Goal: Information Seeking & Learning: Learn about a topic

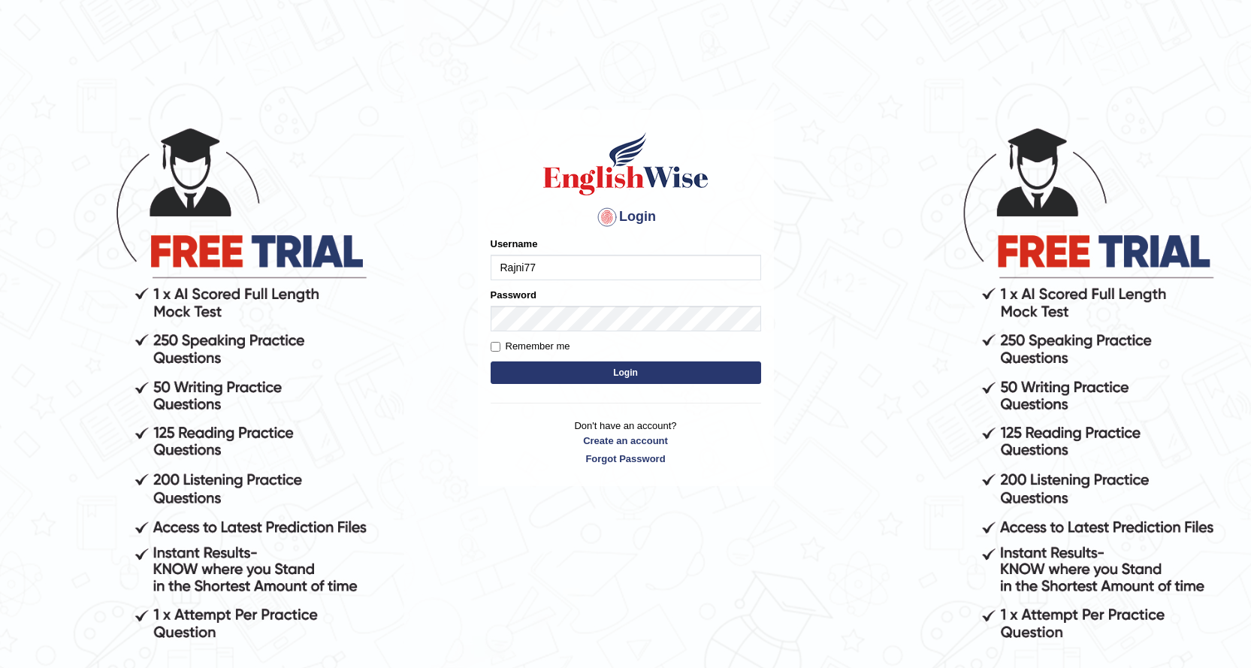
type input "Rajni77"
click at [567, 373] on button "Login" at bounding box center [626, 372] width 270 height 23
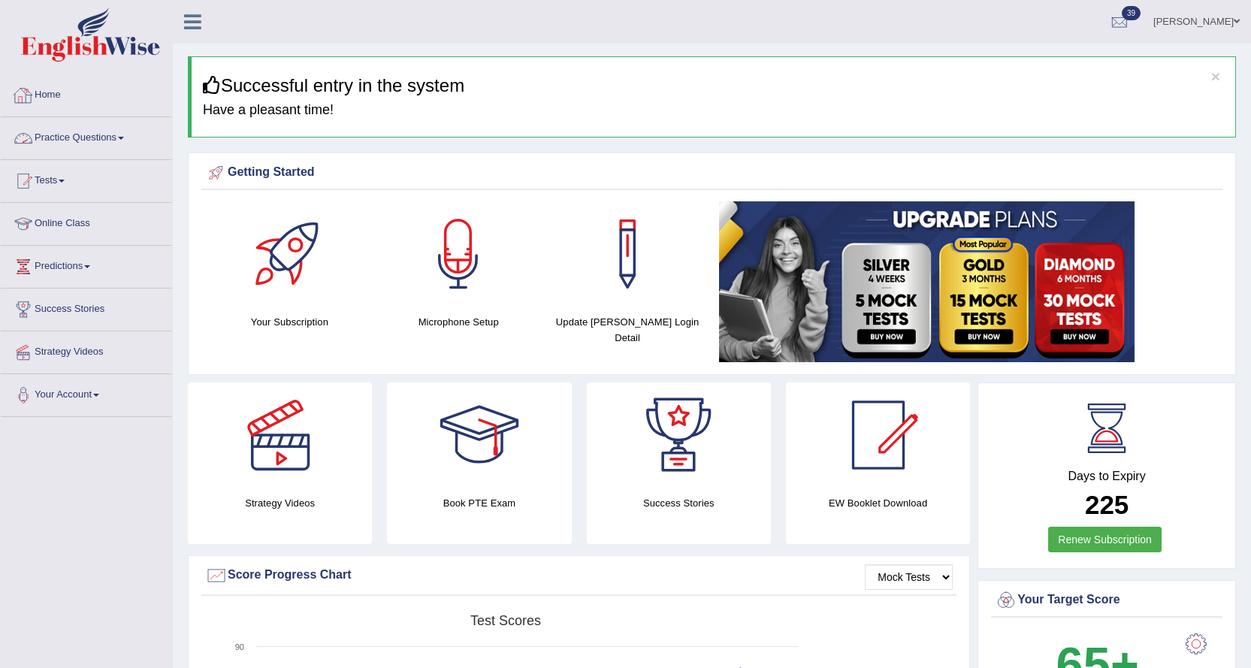
click at [86, 134] on link "Practice Questions" at bounding box center [86, 136] width 171 height 38
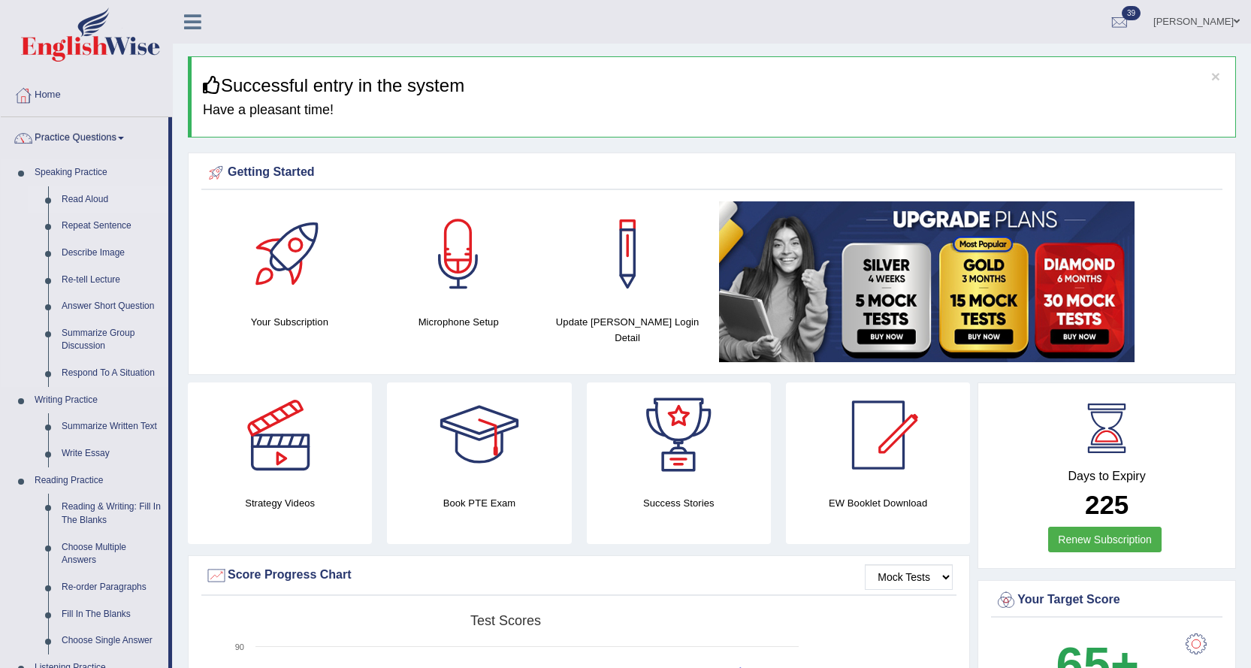
click at [91, 193] on link "Read Aloud" at bounding box center [111, 199] width 113 height 27
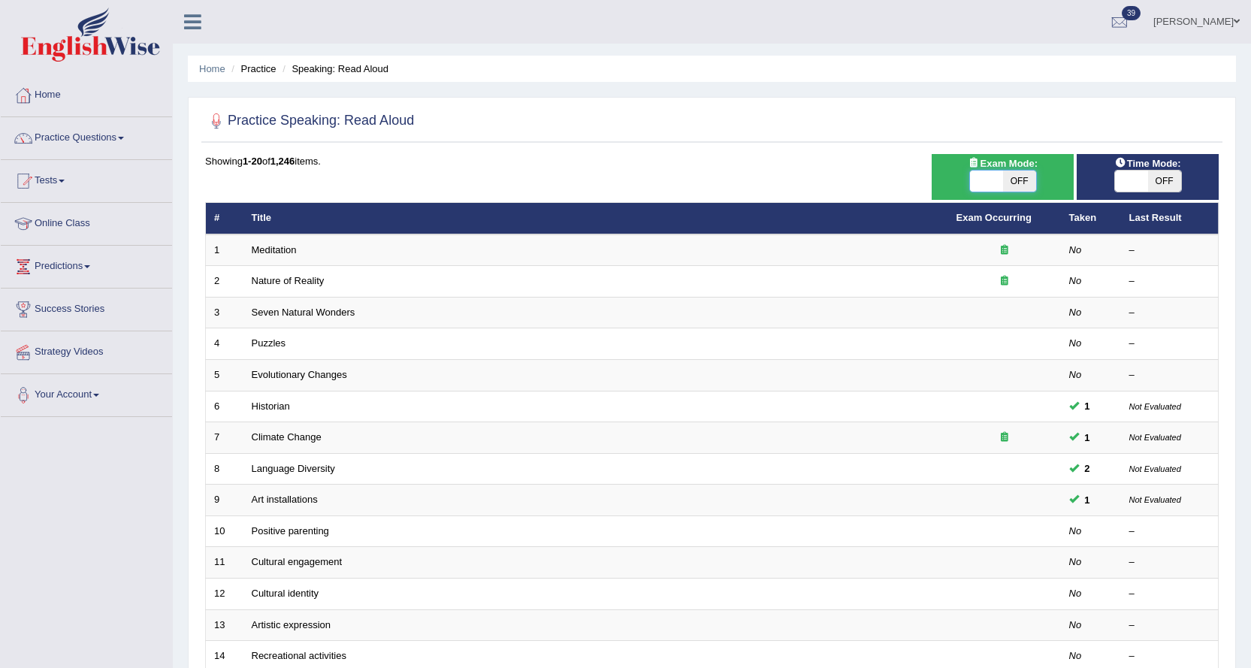
click at [980, 174] on span at bounding box center [986, 181] width 33 height 21
checkbox input "true"
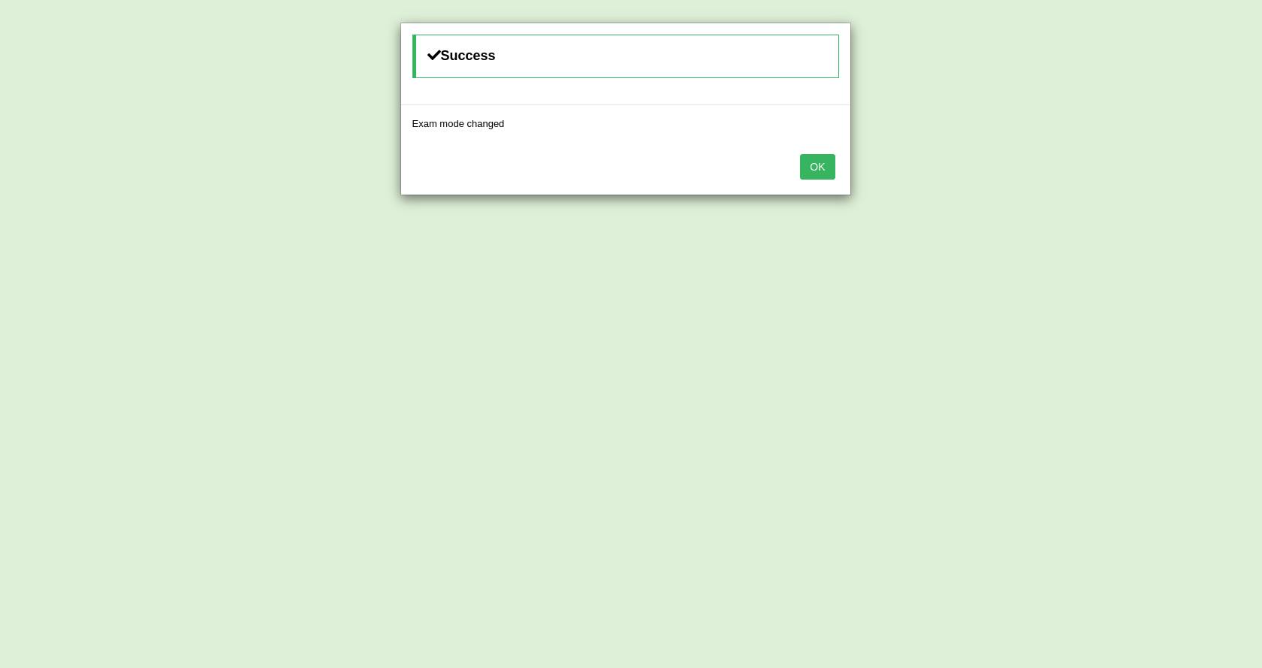
click at [823, 167] on button "OK" at bounding box center [817, 167] width 35 height 26
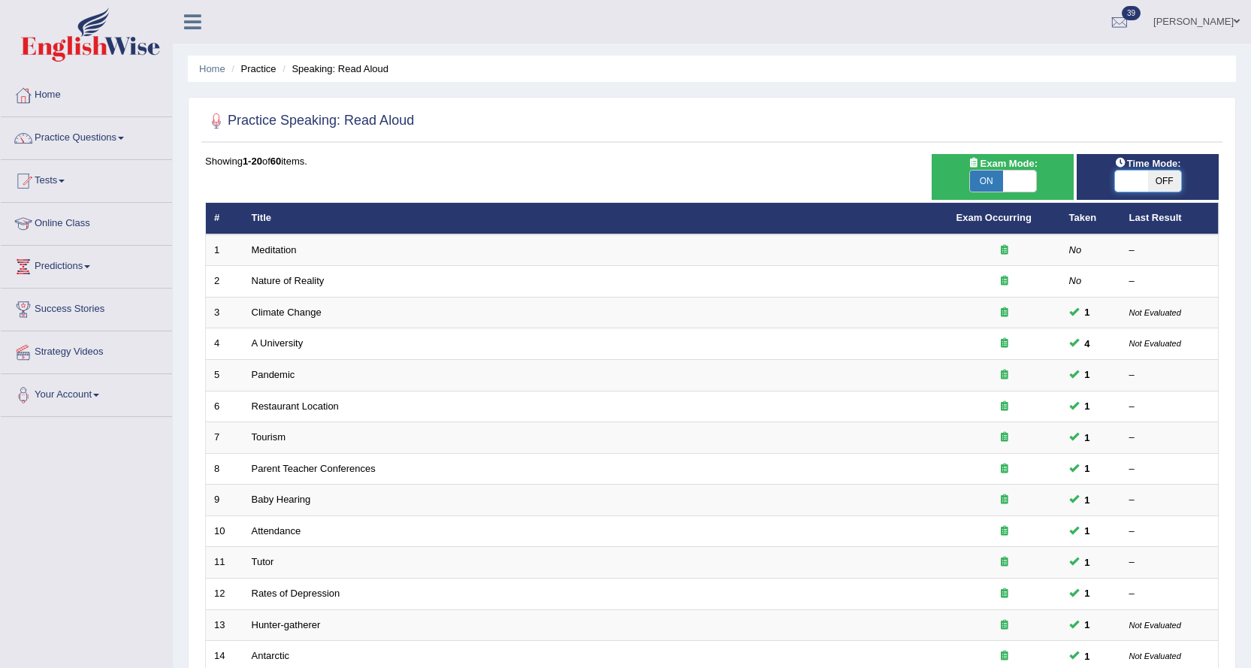
click at [1137, 183] on span at bounding box center [1131, 181] width 33 height 21
click at [1138, 177] on span at bounding box center [1132, 181] width 33 height 21
click at [1132, 185] on span at bounding box center [1131, 181] width 33 height 21
checkbox input "true"
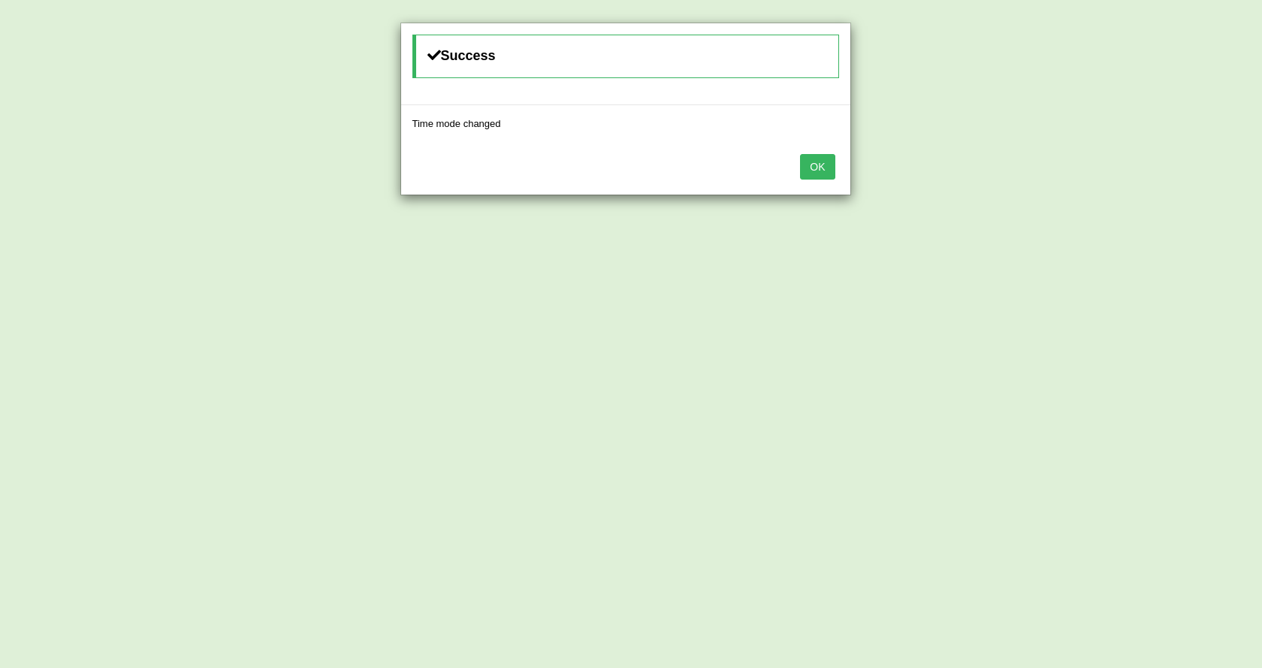
click at [822, 165] on button "OK" at bounding box center [817, 167] width 35 height 26
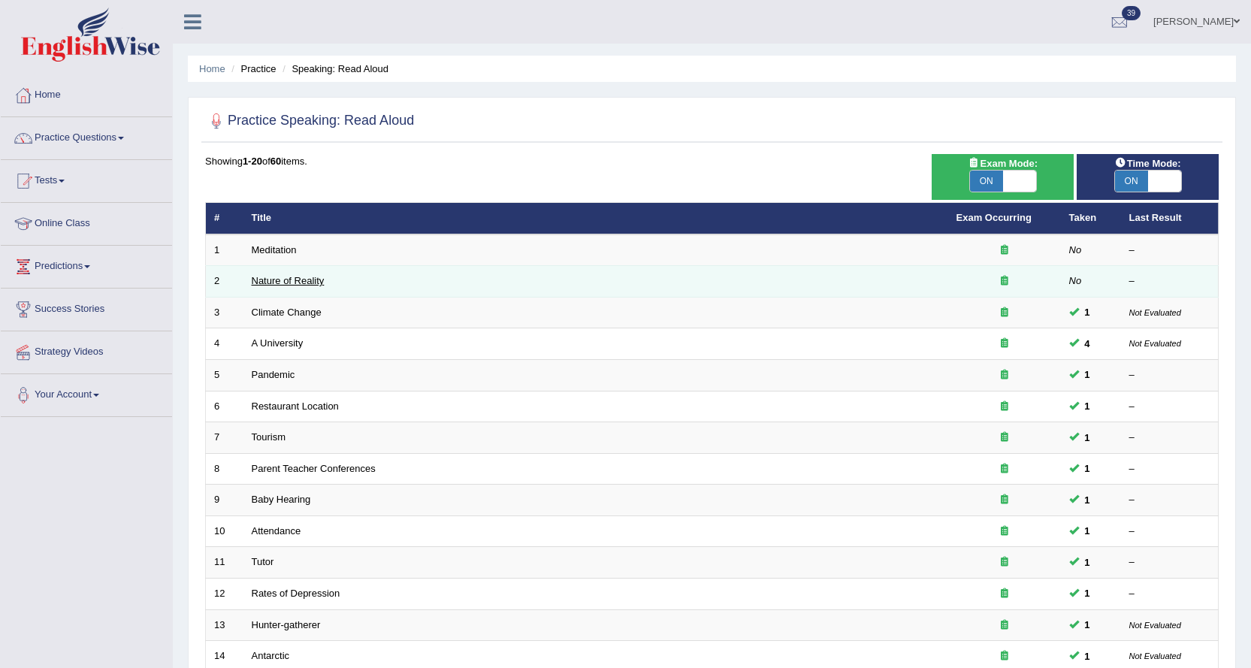
click at [291, 279] on link "Nature of Reality" at bounding box center [288, 280] width 73 height 11
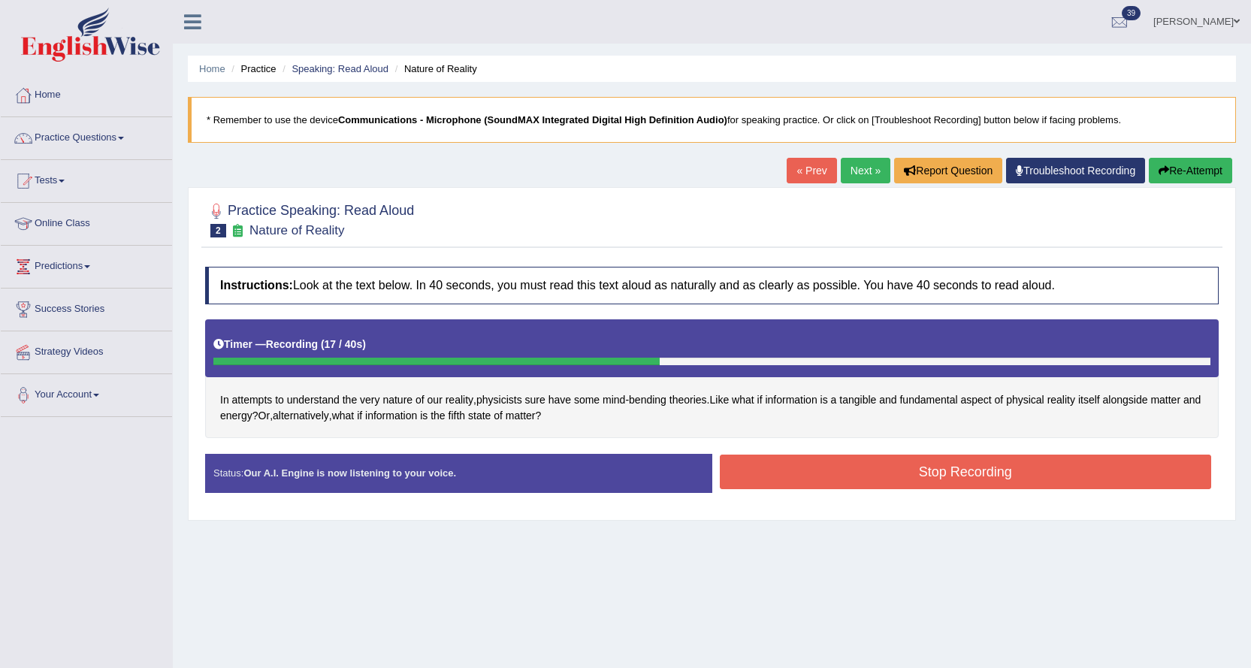
click at [736, 467] on button "Stop Recording" at bounding box center [966, 471] width 492 height 35
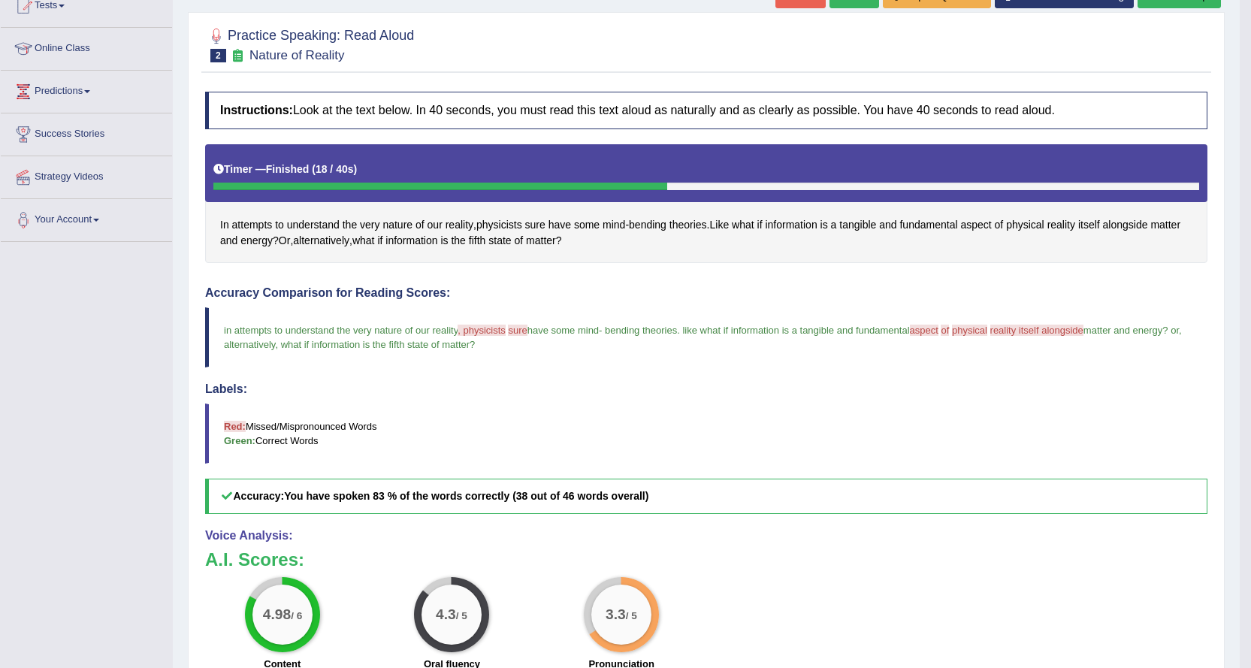
scroll to position [134, 0]
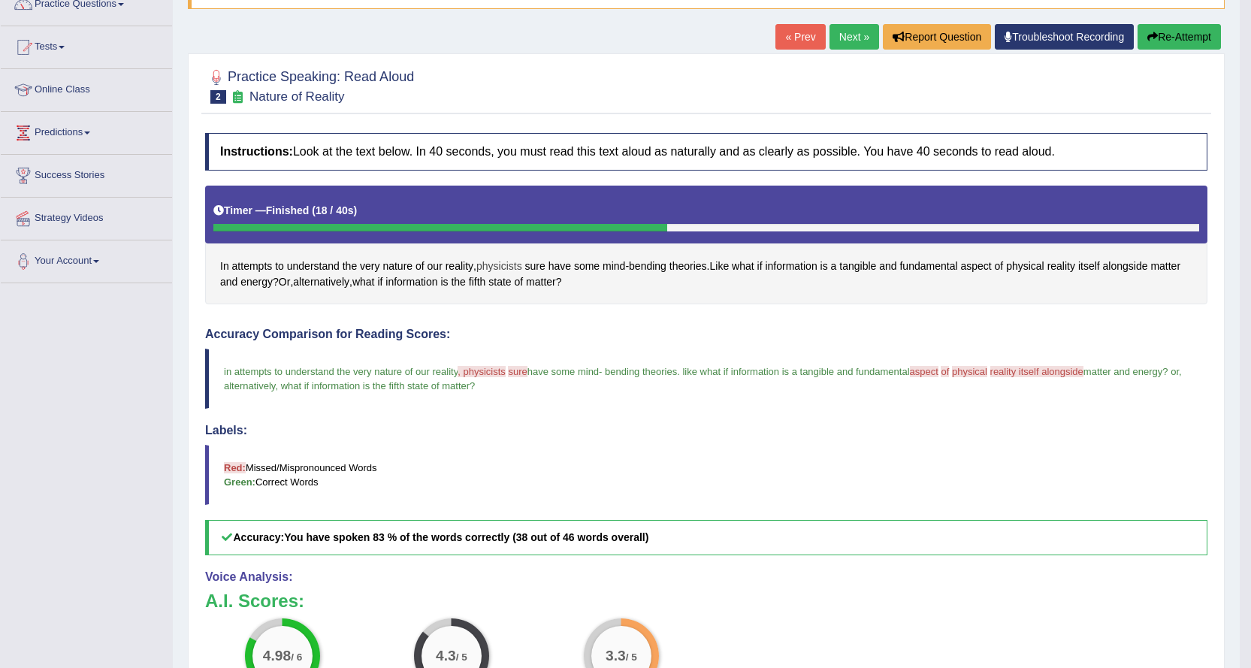
click at [500, 264] on span "physicists" at bounding box center [499, 266] width 46 height 16
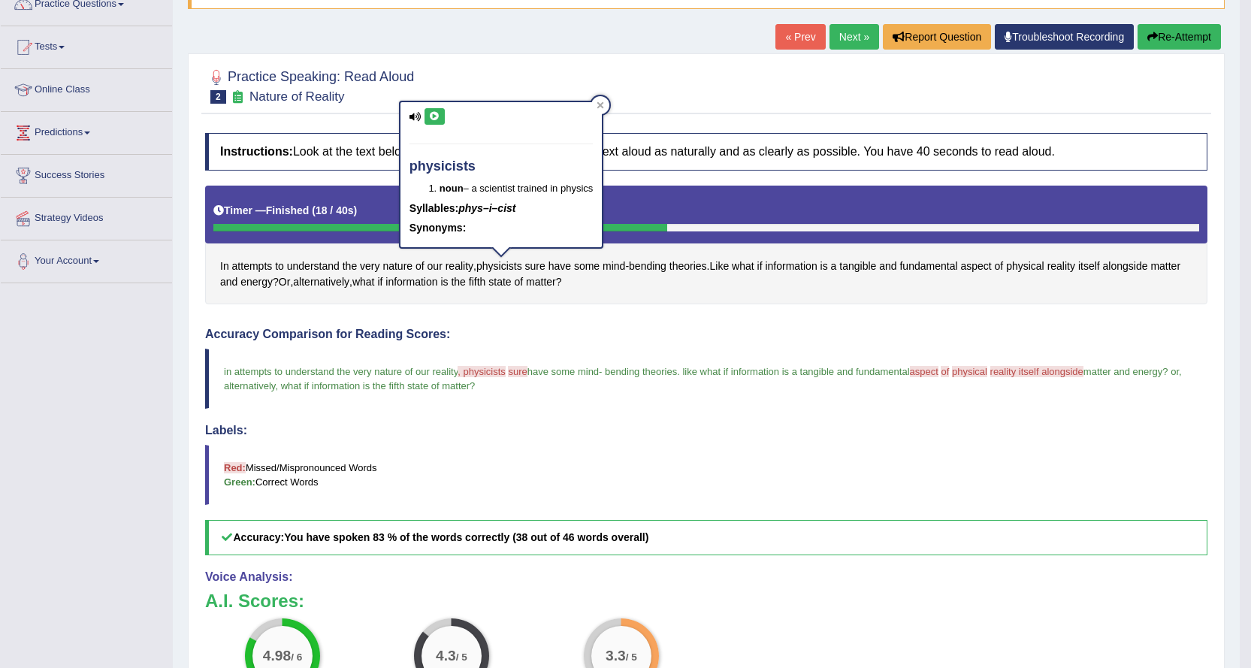
click at [434, 116] on icon at bounding box center [434, 116] width 11 height 9
click at [427, 120] on button at bounding box center [434, 116] width 20 height 17
click at [434, 113] on icon at bounding box center [434, 116] width 11 height 9
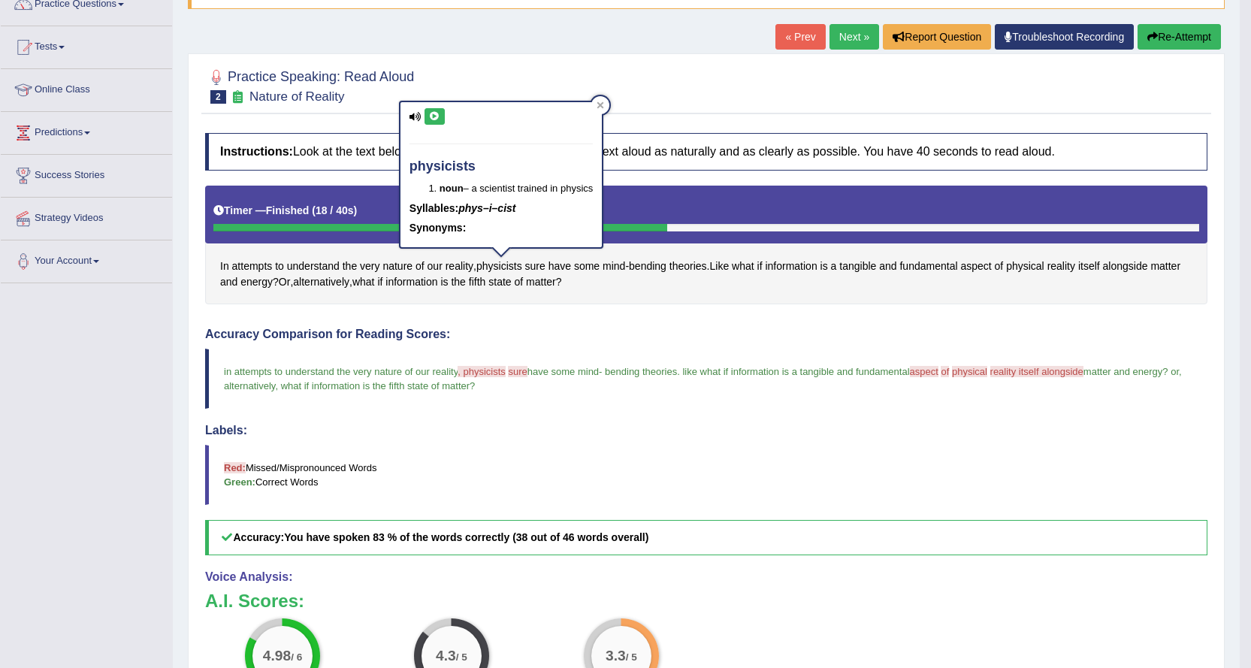
click at [434, 113] on icon at bounding box center [434, 116] width 11 height 9
click at [600, 105] on icon at bounding box center [600, 105] width 8 height 8
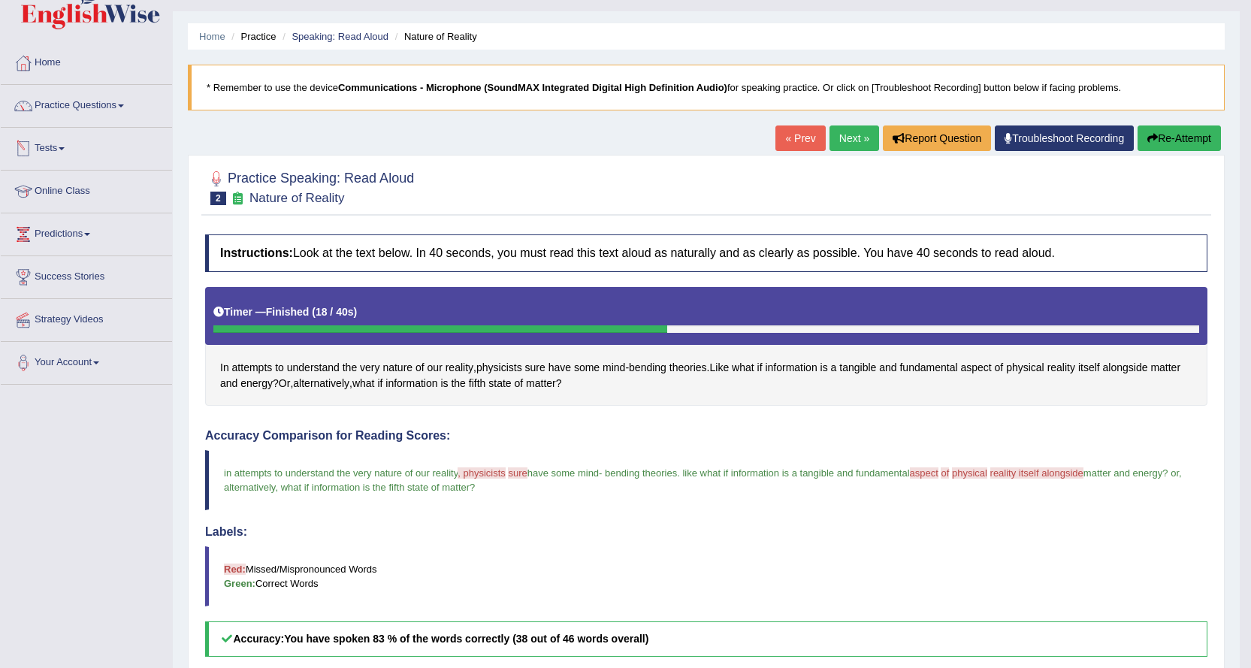
scroll to position [0, 0]
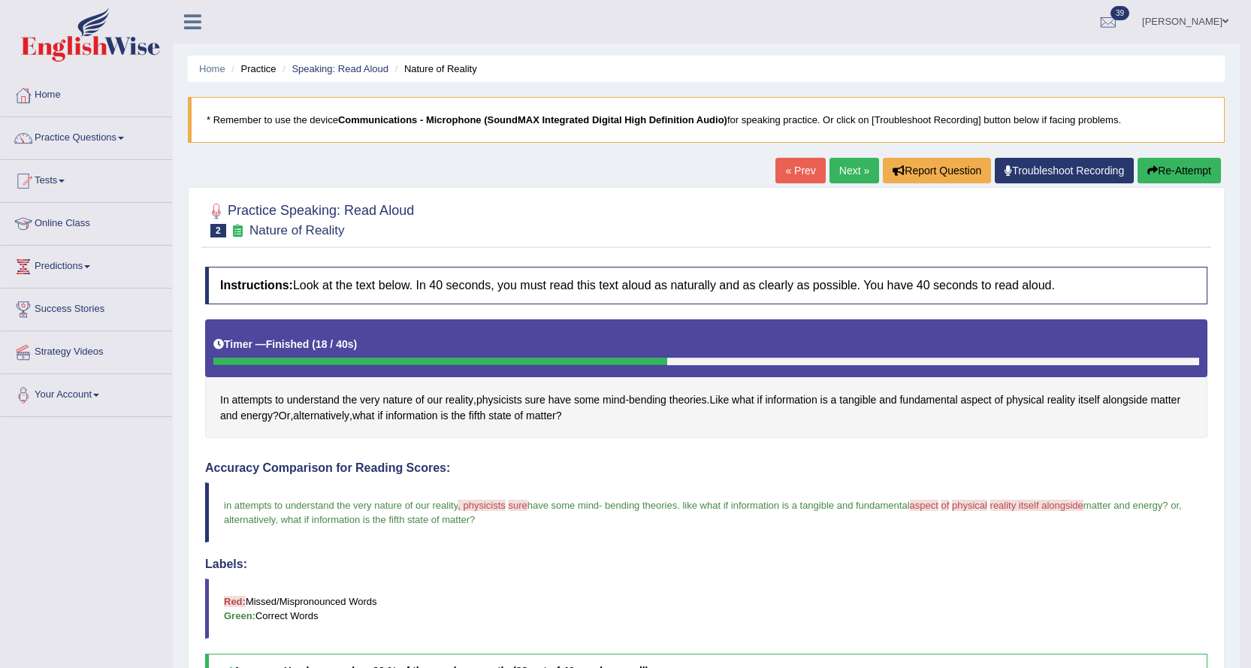
click at [839, 174] on link "Next »" at bounding box center [854, 171] width 50 height 26
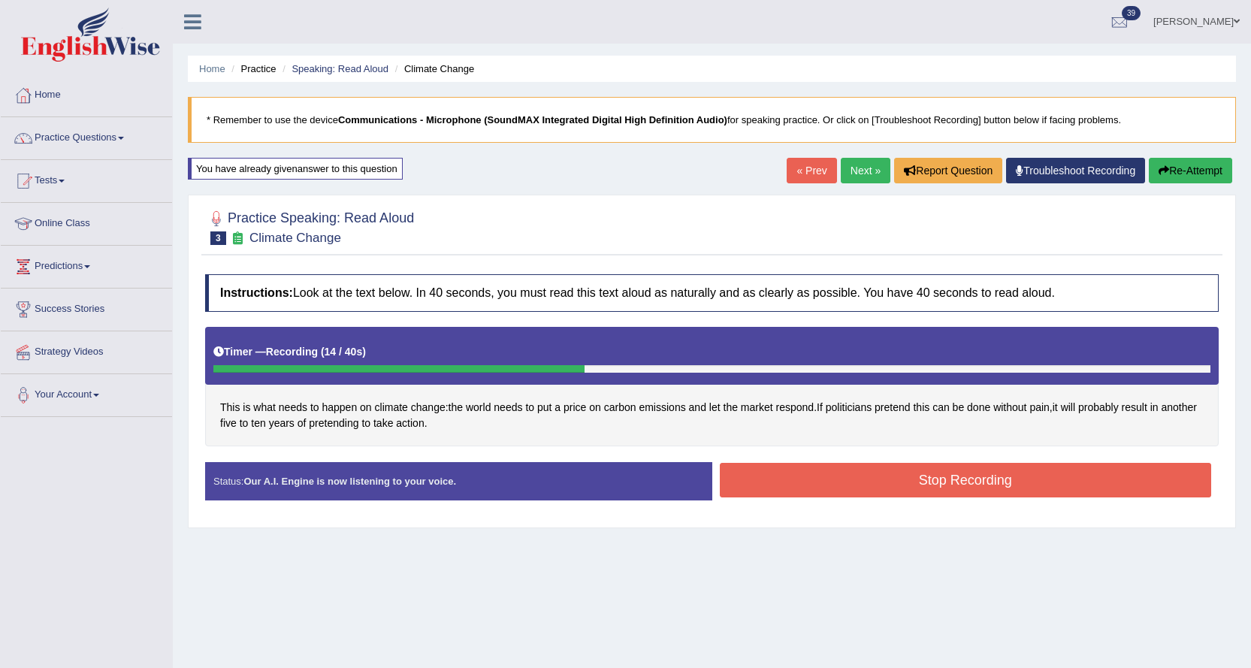
click at [779, 497] on div "Stop Recording" at bounding box center [965, 482] width 507 height 38
click button "Stop Recording"
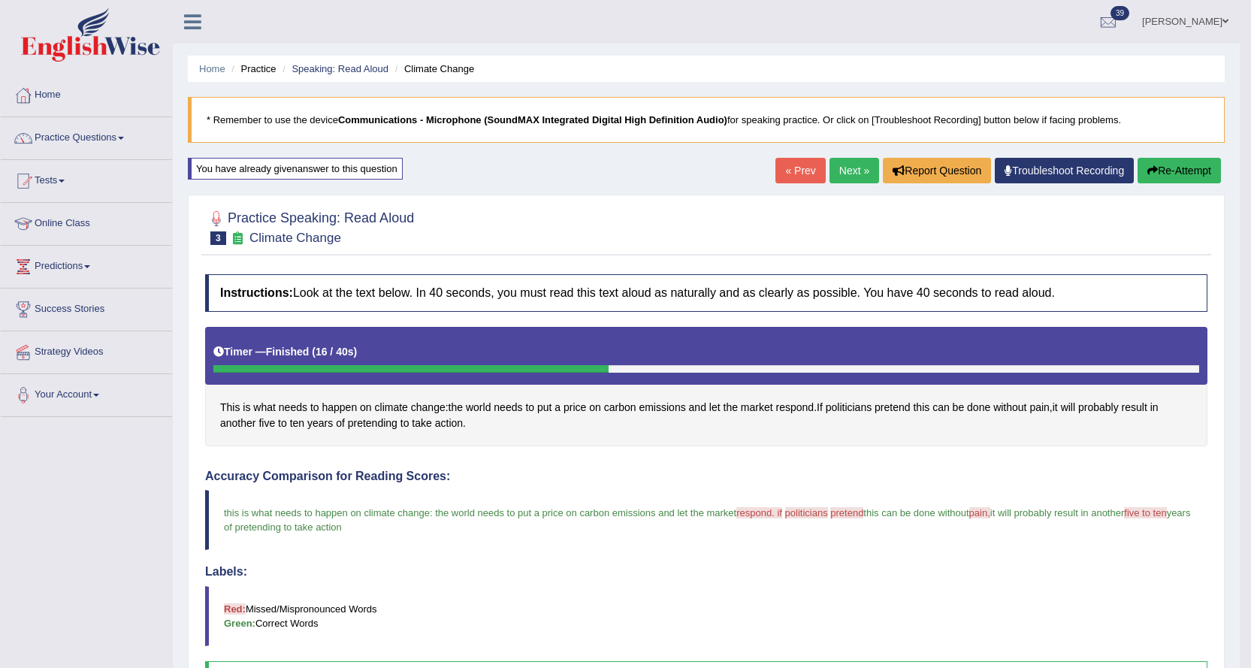
click link "Next »"
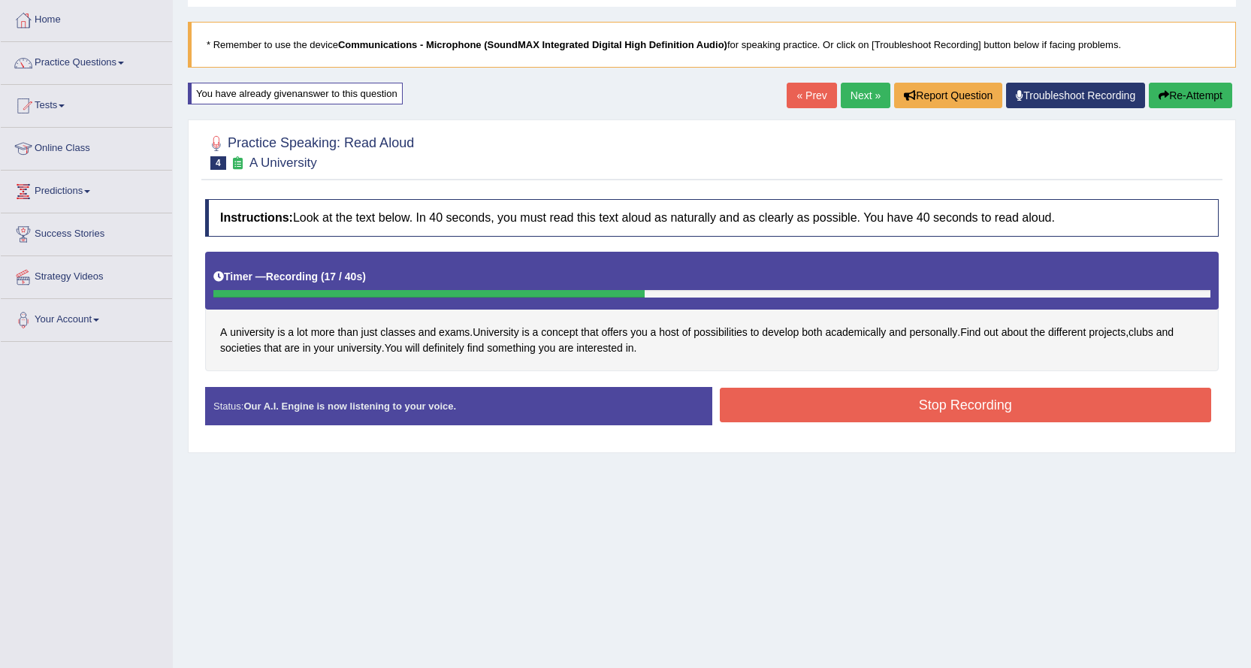
click at [755, 398] on button "Stop Recording" at bounding box center [966, 405] width 492 height 35
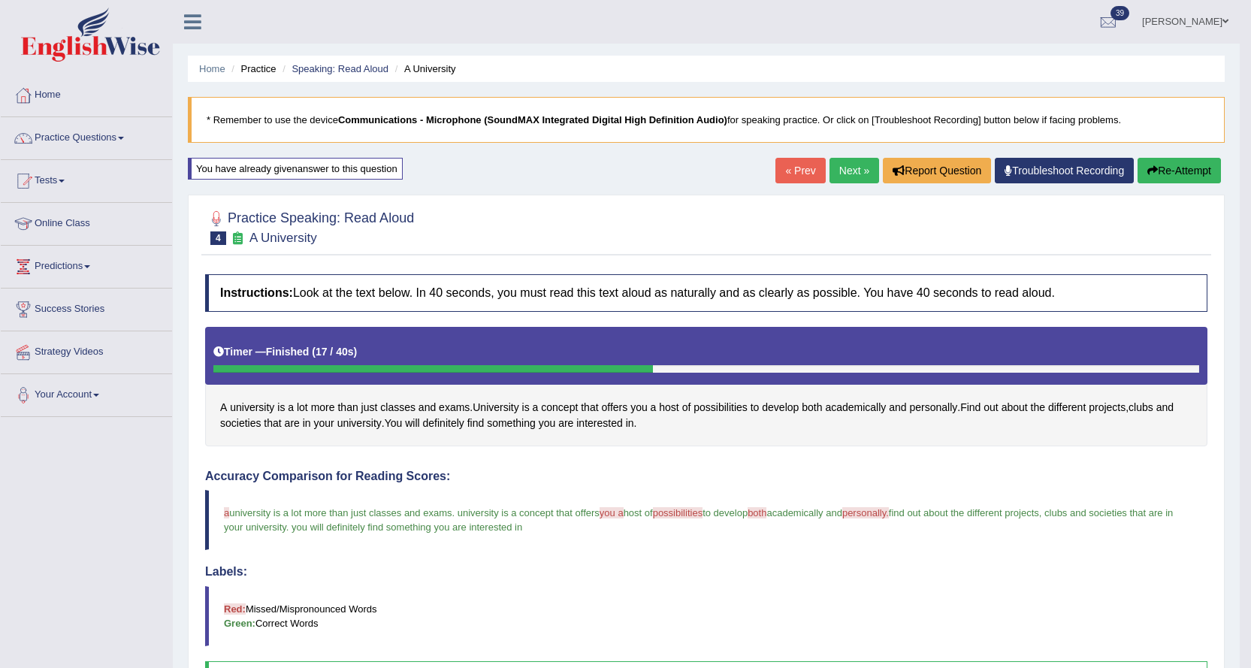
click at [832, 164] on link "Next »" at bounding box center [854, 171] width 50 height 26
click at [841, 169] on link "Next »" at bounding box center [854, 171] width 50 height 26
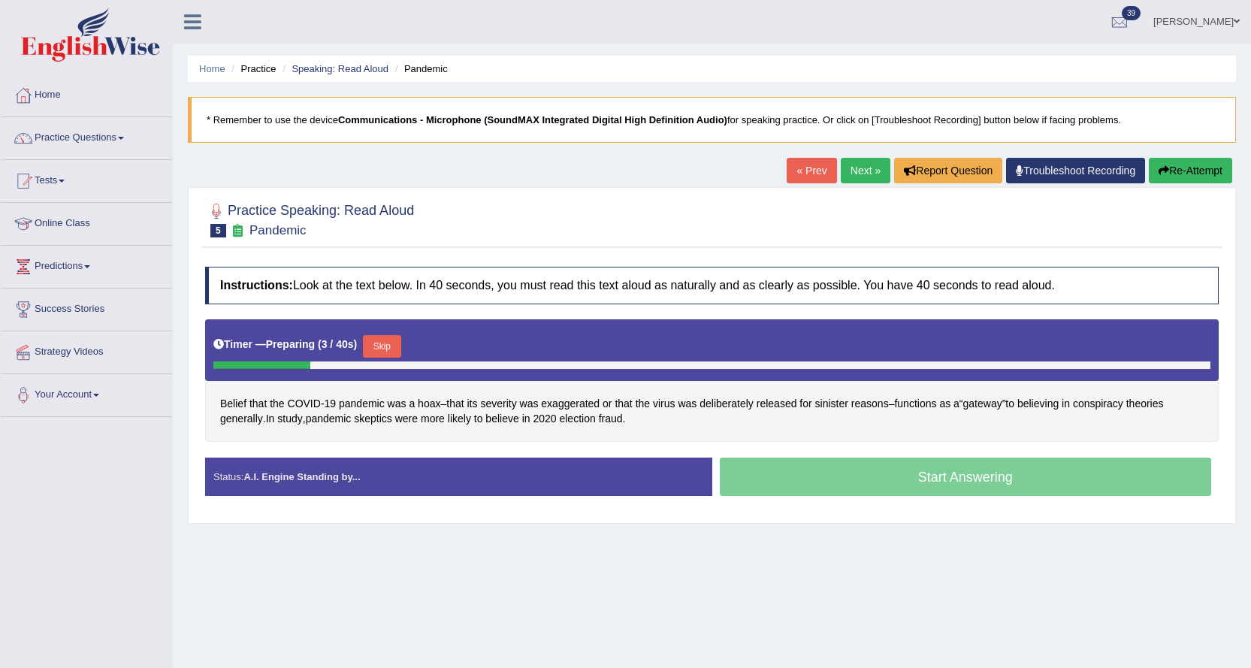
click at [851, 170] on link "Next »" at bounding box center [866, 171] width 50 height 26
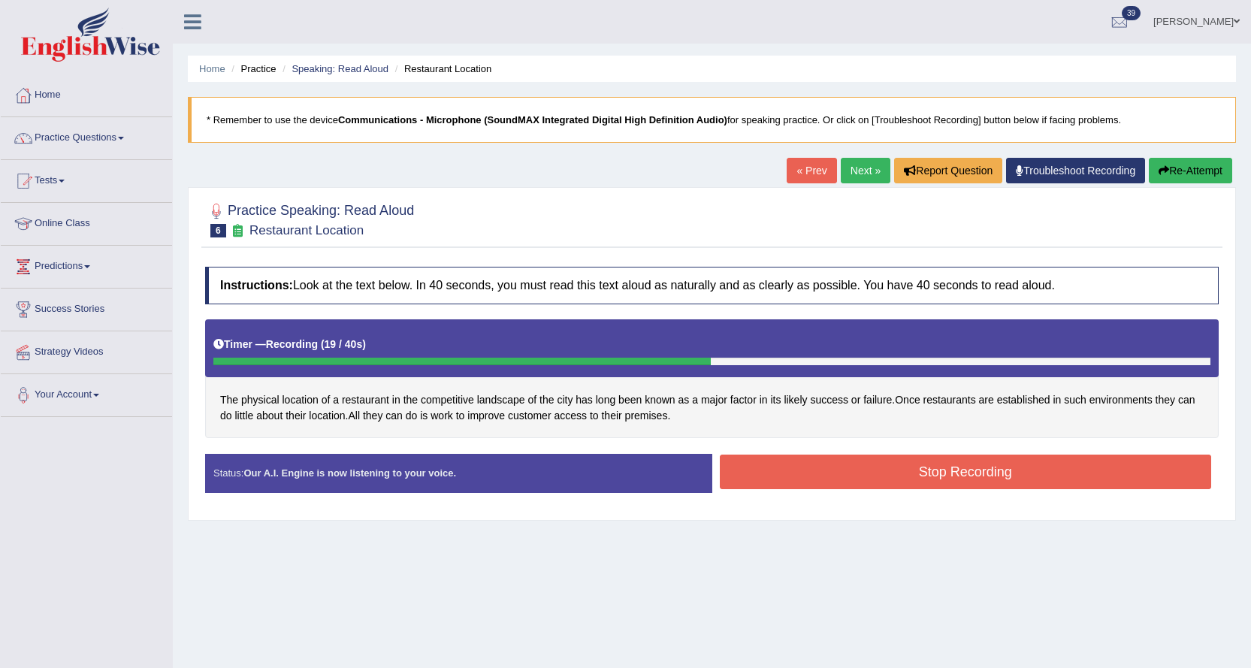
click at [801, 460] on button "Stop Recording" at bounding box center [966, 471] width 492 height 35
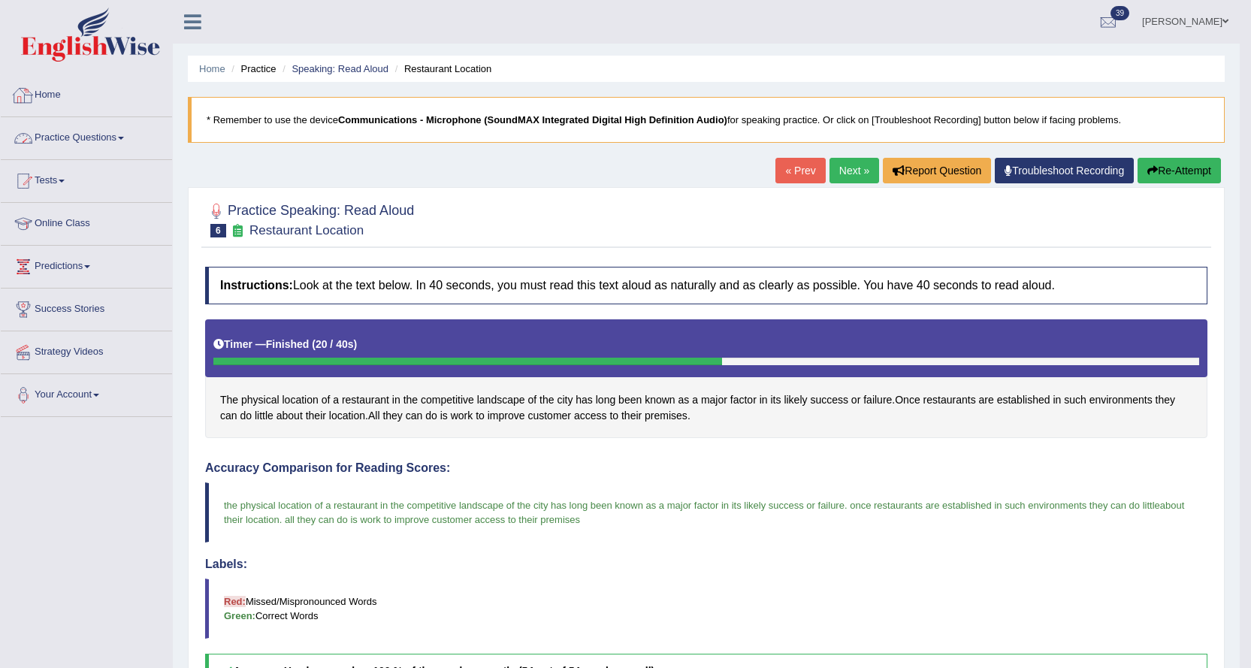
click at [65, 133] on link "Practice Questions" at bounding box center [86, 136] width 171 height 38
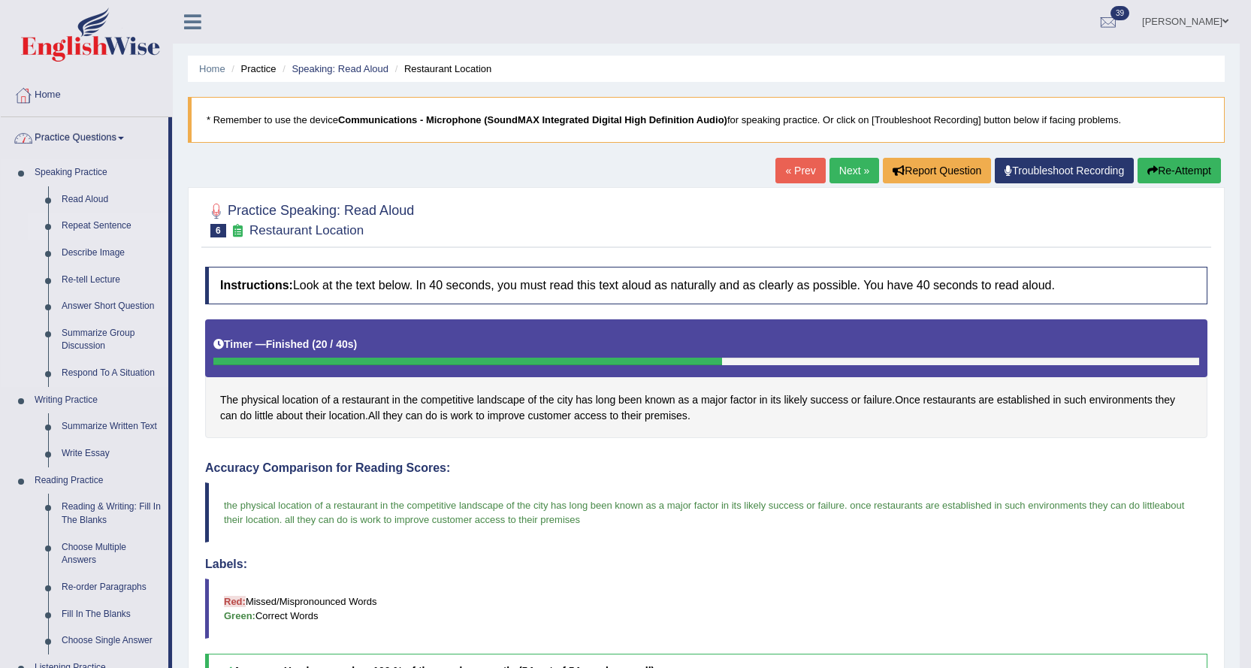
click at [90, 220] on link "Repeat Sentence" at bounding box center [111, 226] width 113 height 27
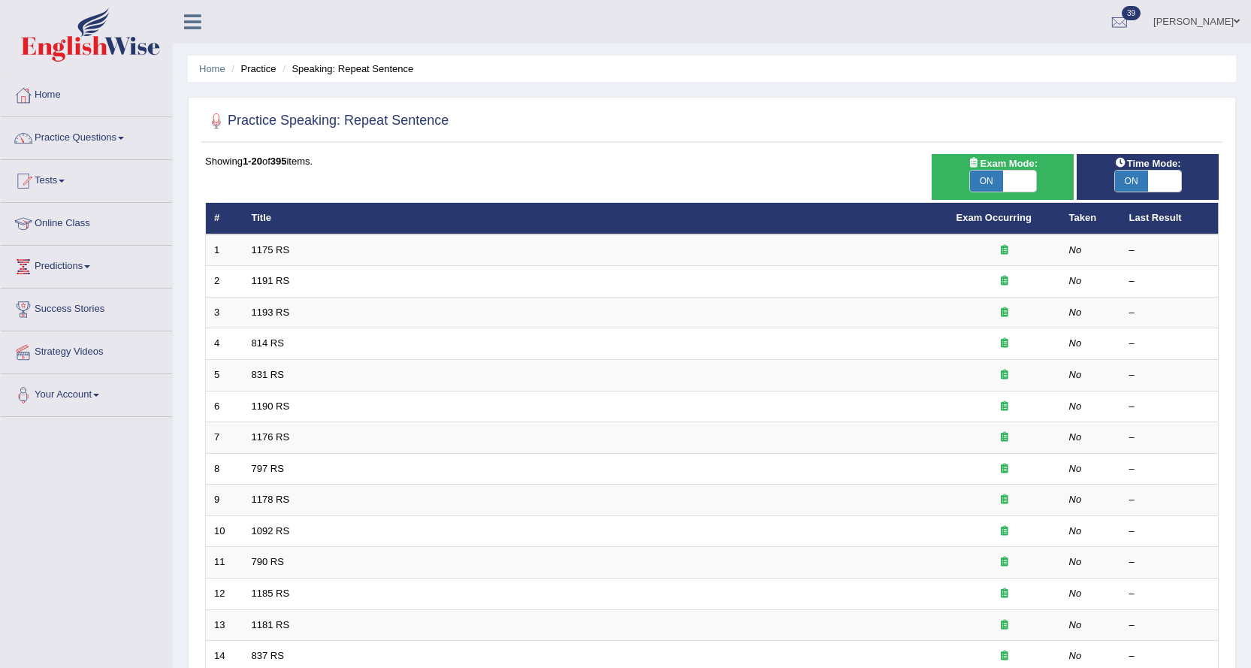
scroll to position [75, 0]
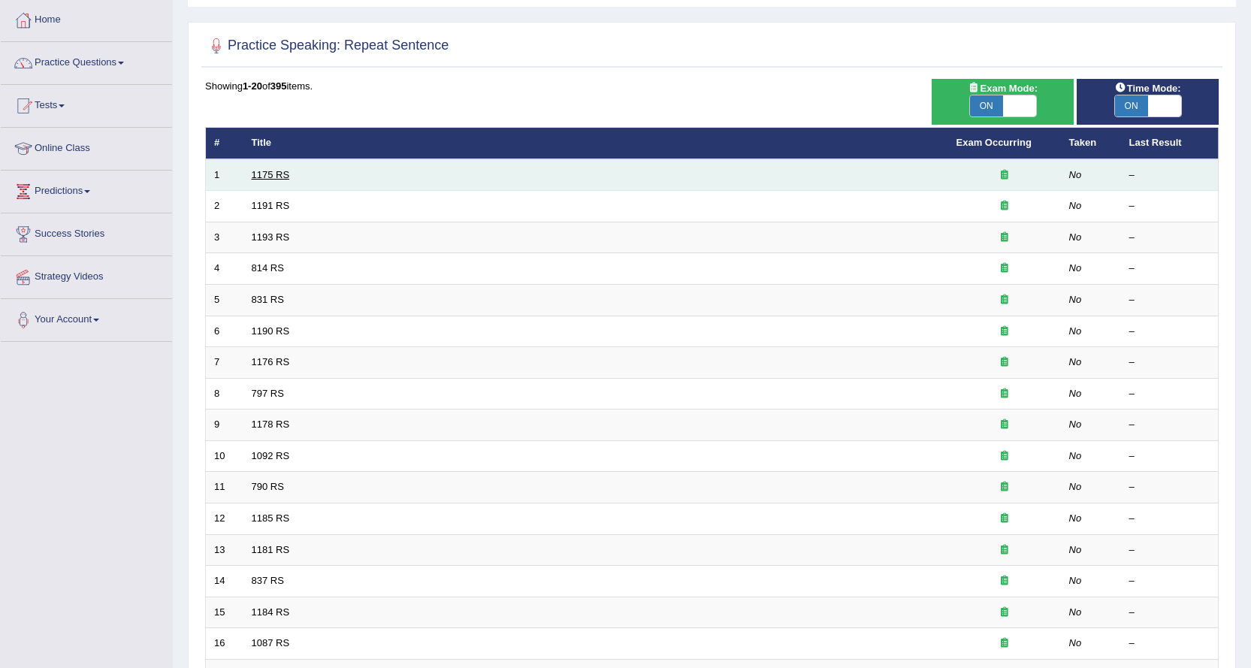
click at [268, 170] on link "1175 RS" at bounding box center [271, 174] width 38 height 11
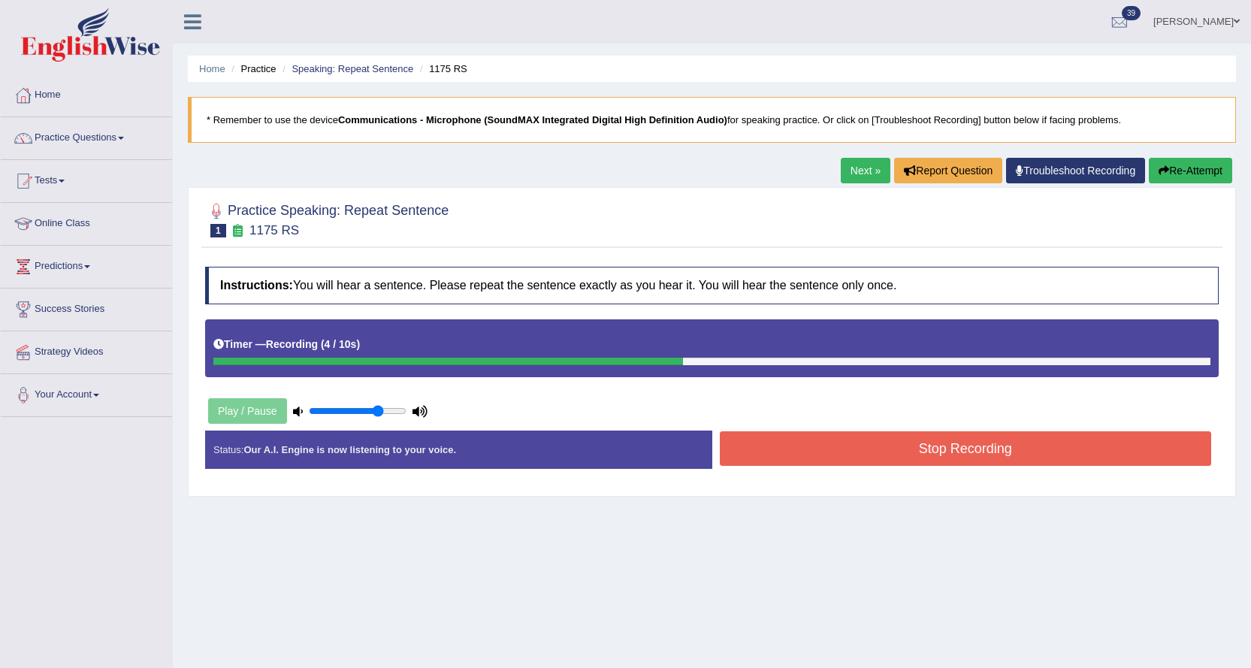
click at [775, 451] on button "Stop Recording" at bounding box center [966, 448] width 492 height 35
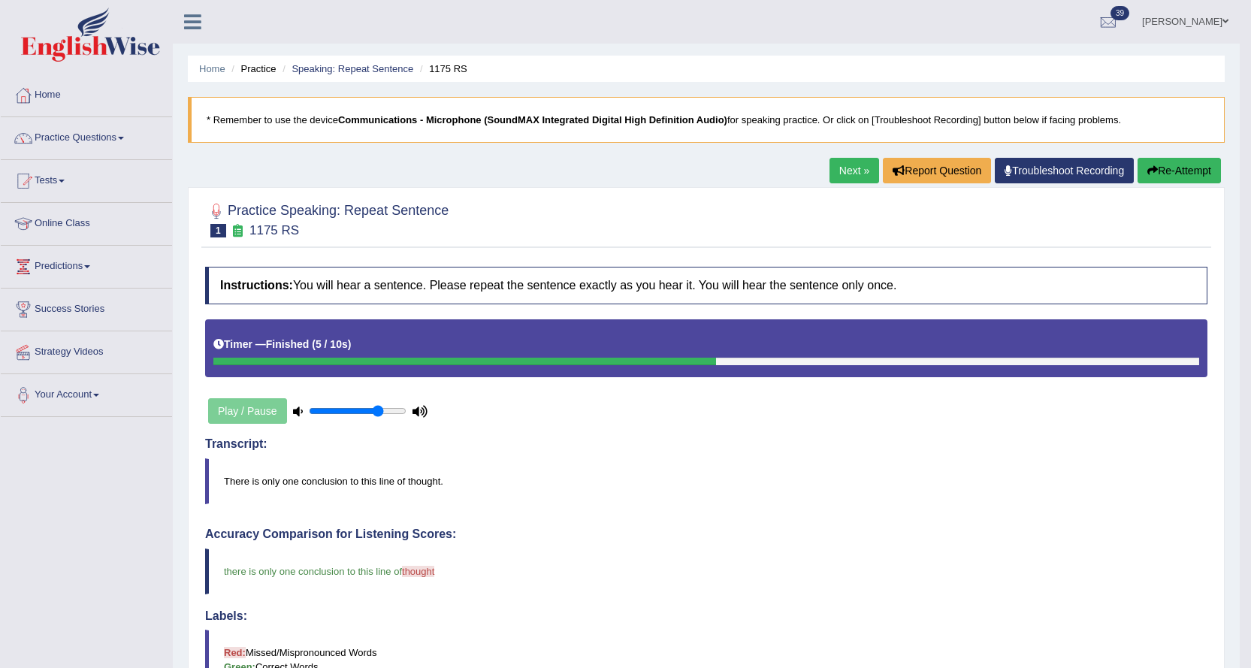
click at [853, 175] on link "Next »" at bounding box center [854, 171] width 50 height 26
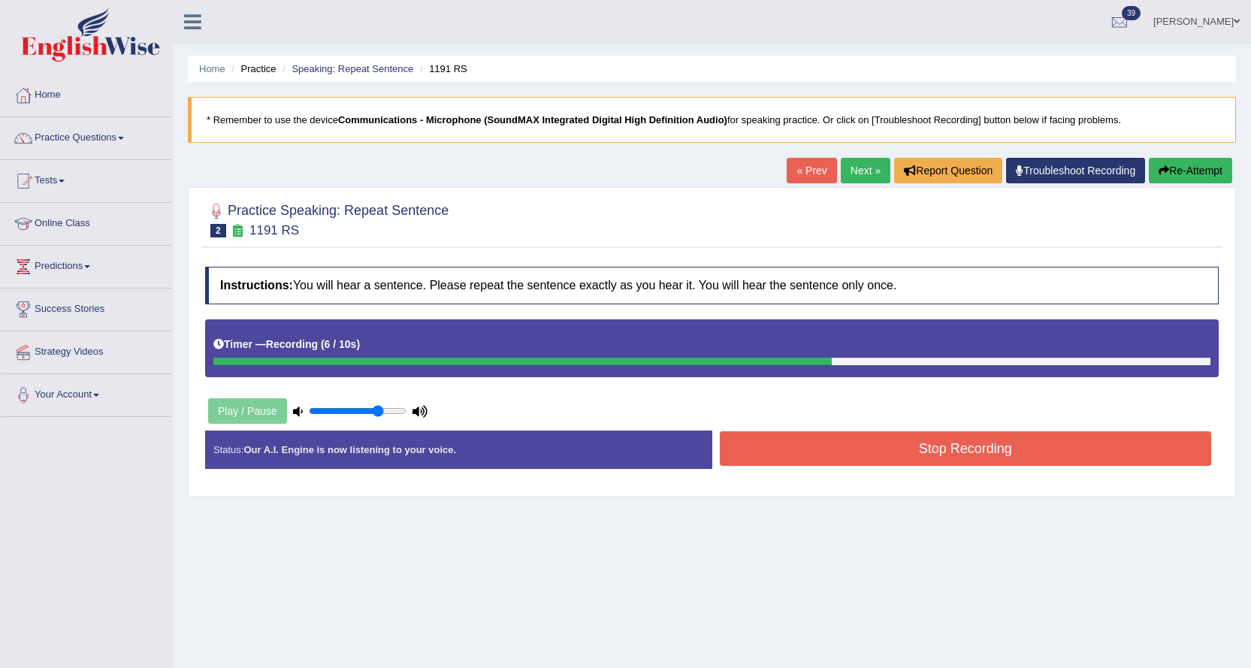
click at [758, 454] on button "Stop Recording" at bounding box center [966, 448] width 492 height 35
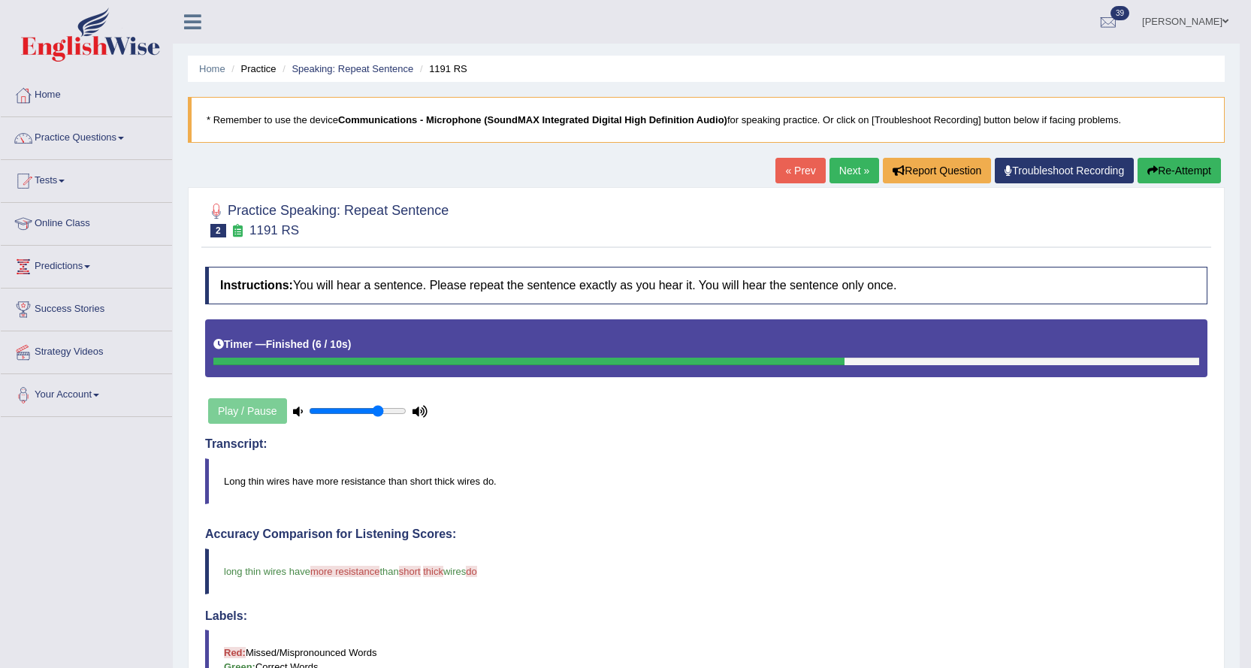
click at [860, 168] on link "Next »" at bounding box center [854, 171] width 50 height 26
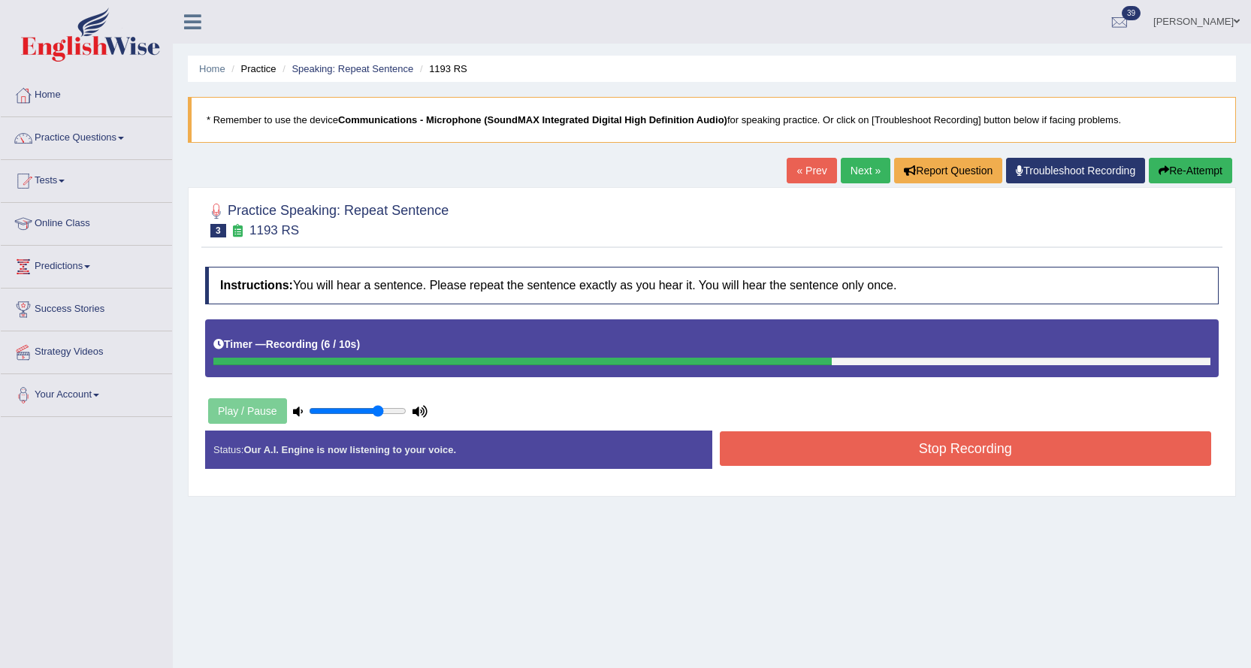
drag, startPoint x: 0, startPoint y: 0, endPoint x: 770, endPoint y: 443, distance: 888.4
click at [770, 443] on button "Stop Recording" at bounding box center [966, 448] width 492 height 35
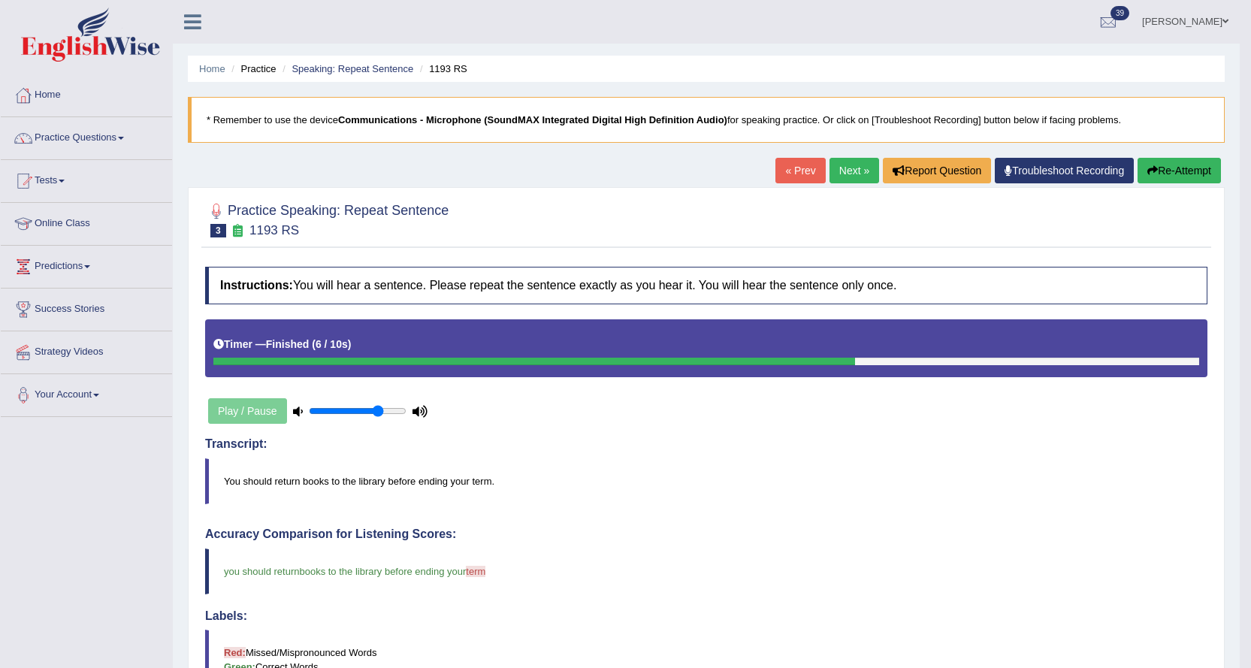
click at [838, 168] on link "Next »" at bounding box center [854, 171] width 50 height 26
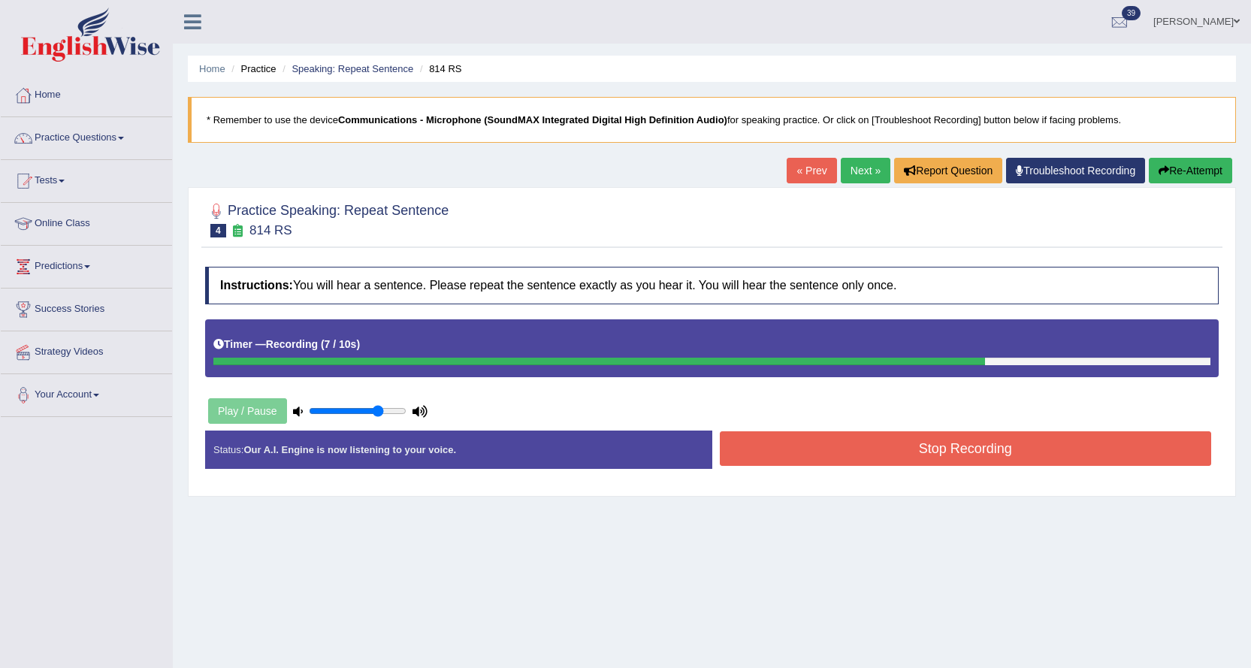
click at [743, 447] on button "Stop Recording" at bounding box center [966, 448] width 492 height 35
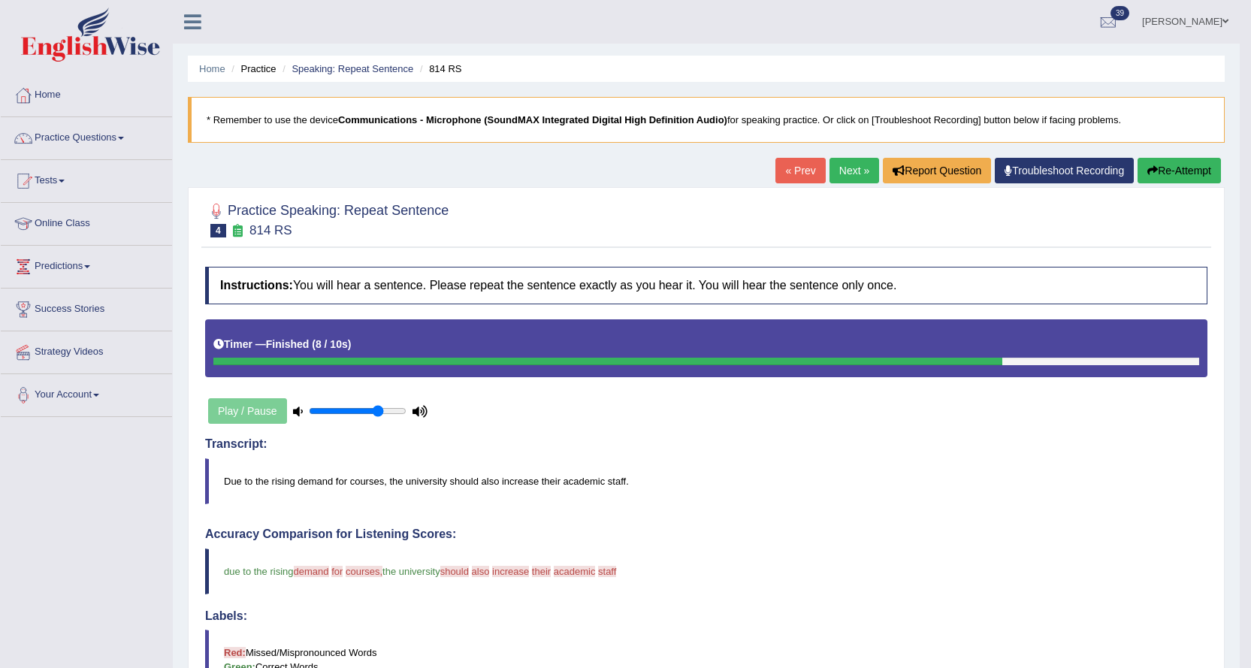
drag, startPoint x: 742, startPoint y: 445, endPoint x: 904, endPoint y: 452, distance: 162.4
click at [904, 452] on div "Transcript: Due to the rising demand for courses, the university should also in…" at bounding box center [706, 470] width 1002 height 67
click at [1185, 169] on button "Re-Attempt" at bounding box center [1178, 171] width 83 height 26
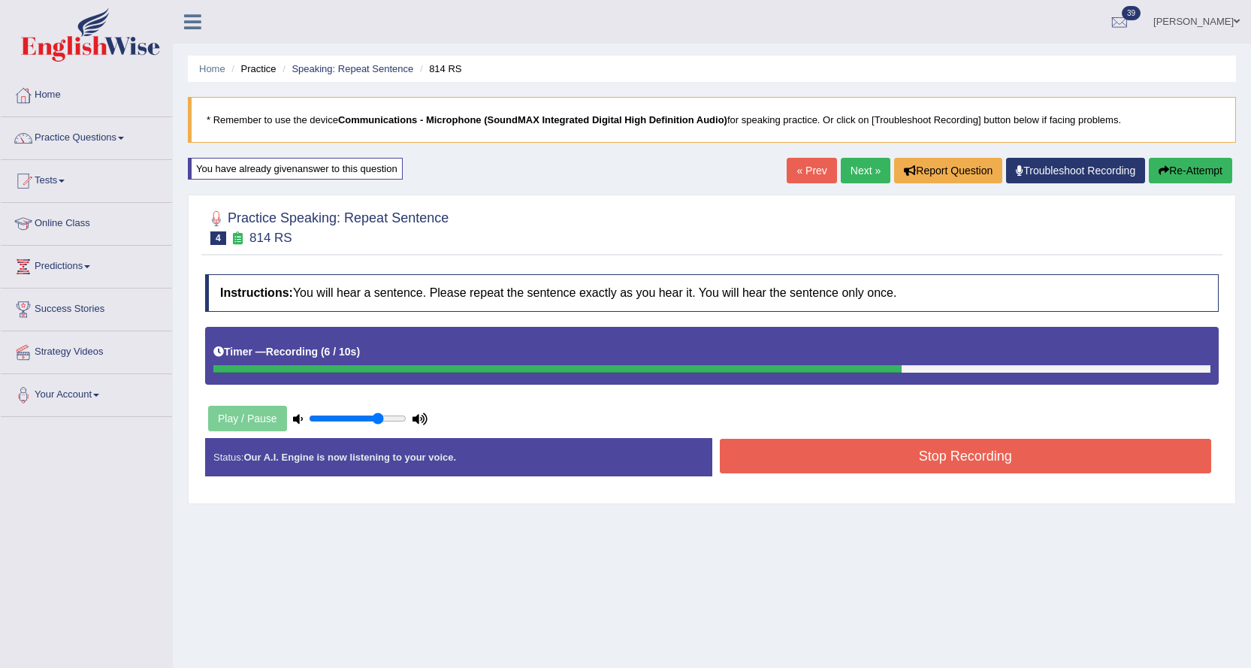
click at [756, 469] on button "Stop Recording" at bounding box center [966, 456] width 492 height 35
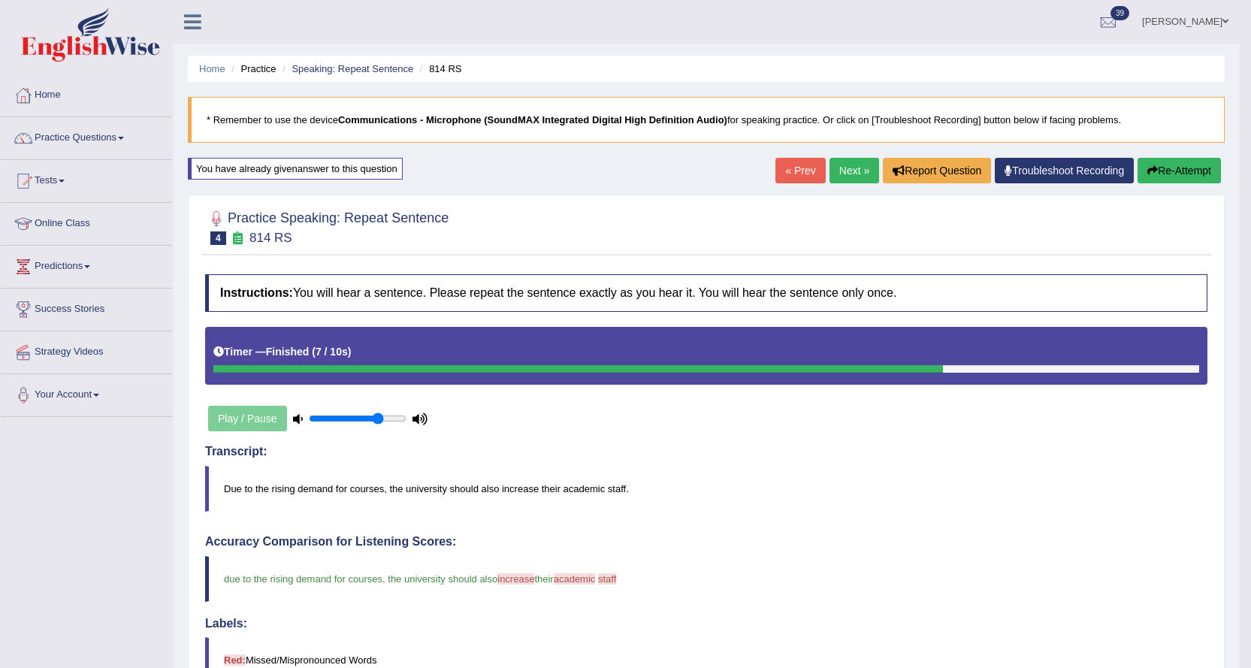
drag, startPoint x: 835, startPoint y: 168, endPoint x: 844, endPoint y: 155, distance: 15.0
click at [837, 166] on link "Next »" at bounding box center [854, 171] width 50 height 26
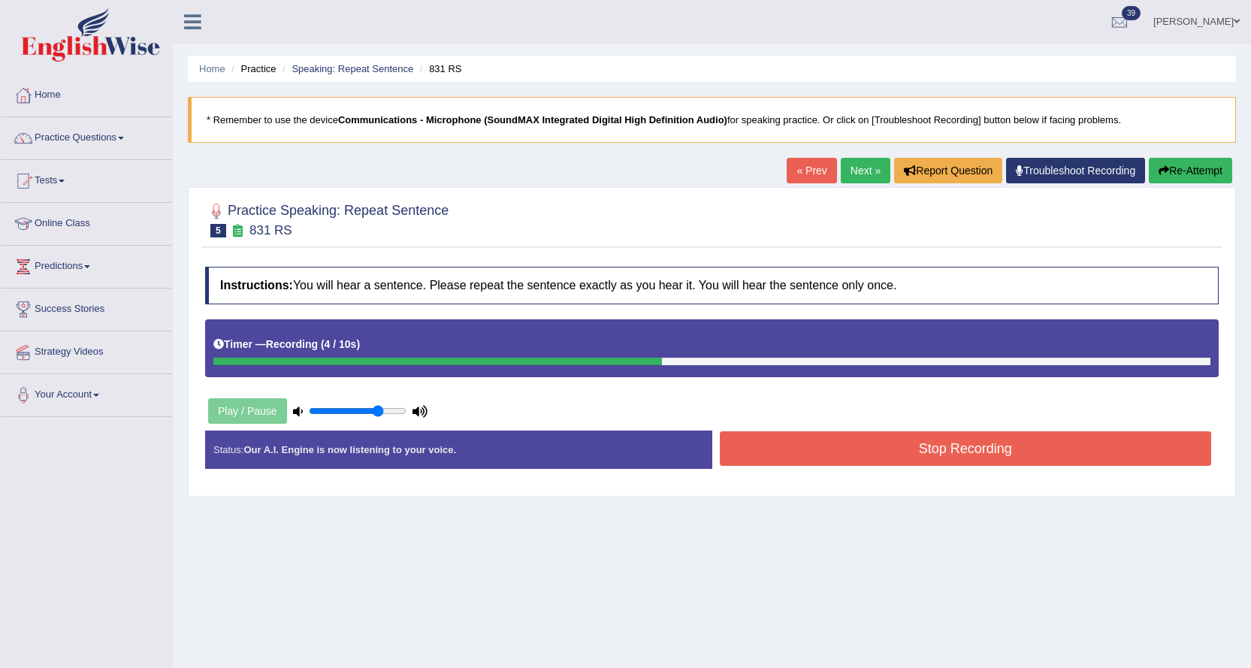
click at [762, 445] on button "Stop Recording" at bounding box center [966, 448] width 492 height 35
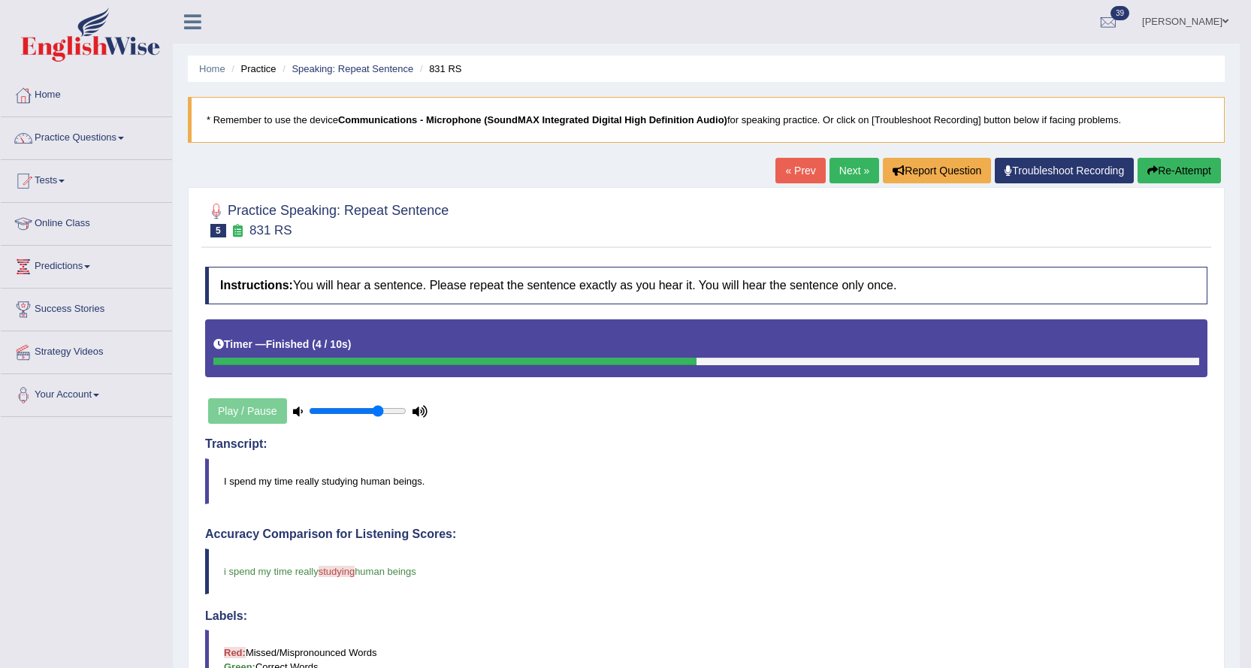
click at [838, 165] on link "Next »" at bounding box center [854, 171] width 50 height 26
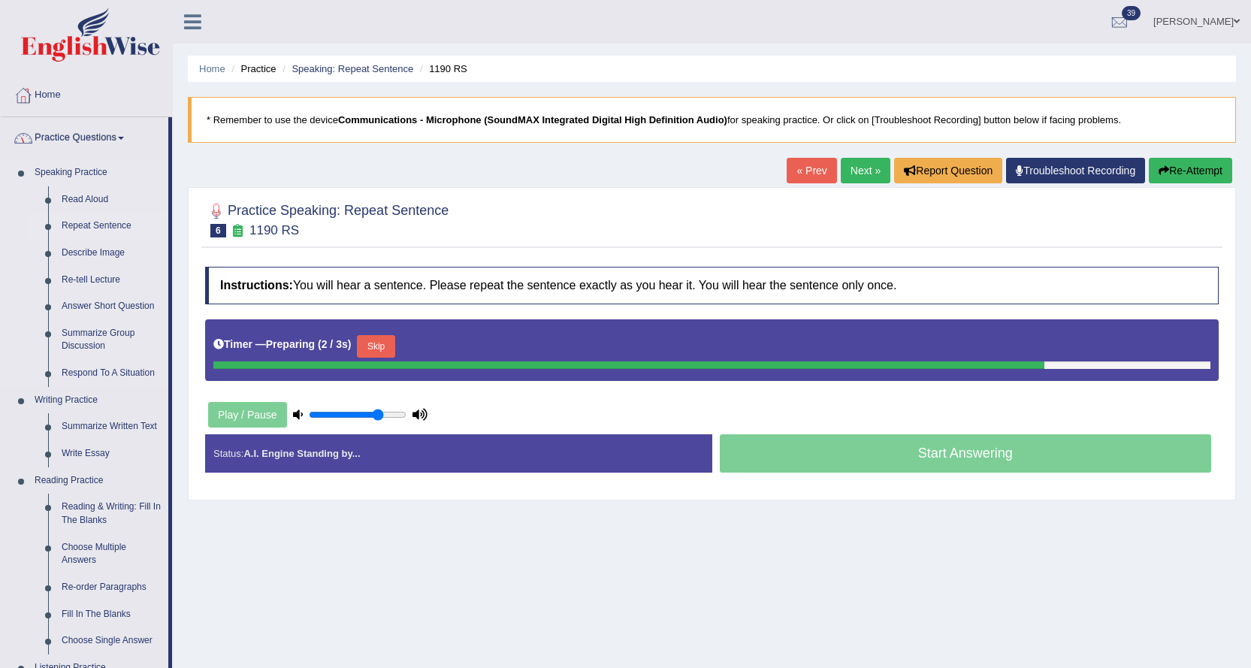
click at [89, 227] on link "Repeat Sentence" at bounding box center [111, 226] width 113 height 27
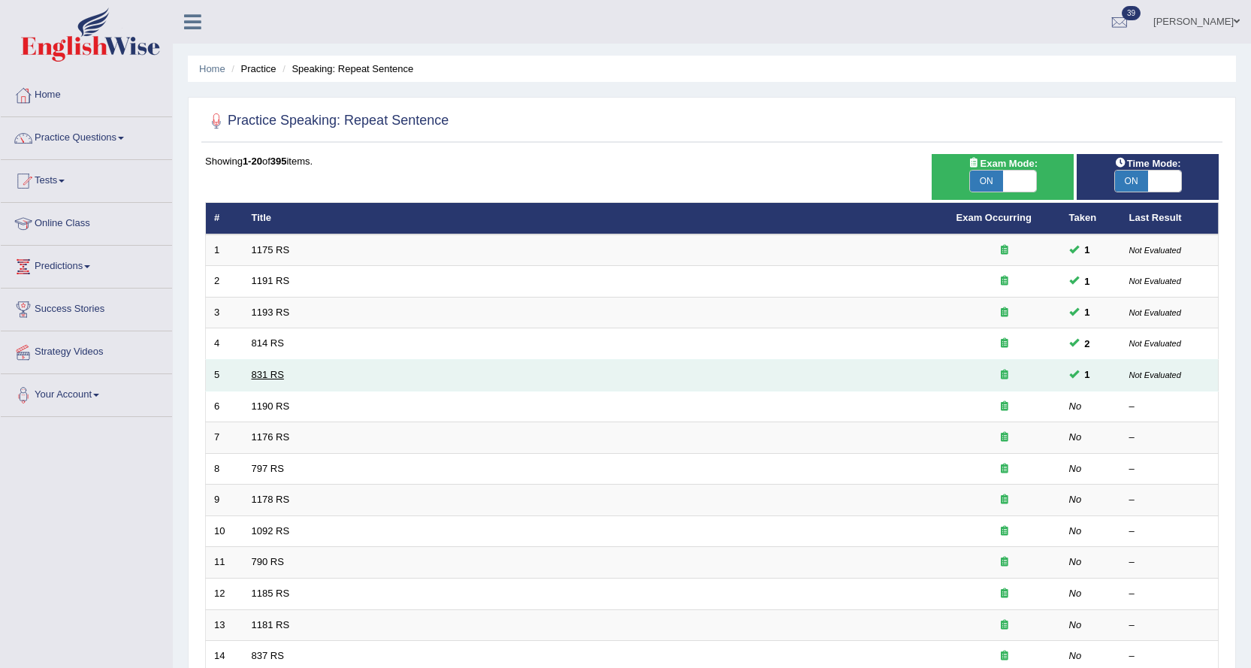
click at [260, 373] on link "831 RS" at bounding box center [268, 374] width 32 height 11
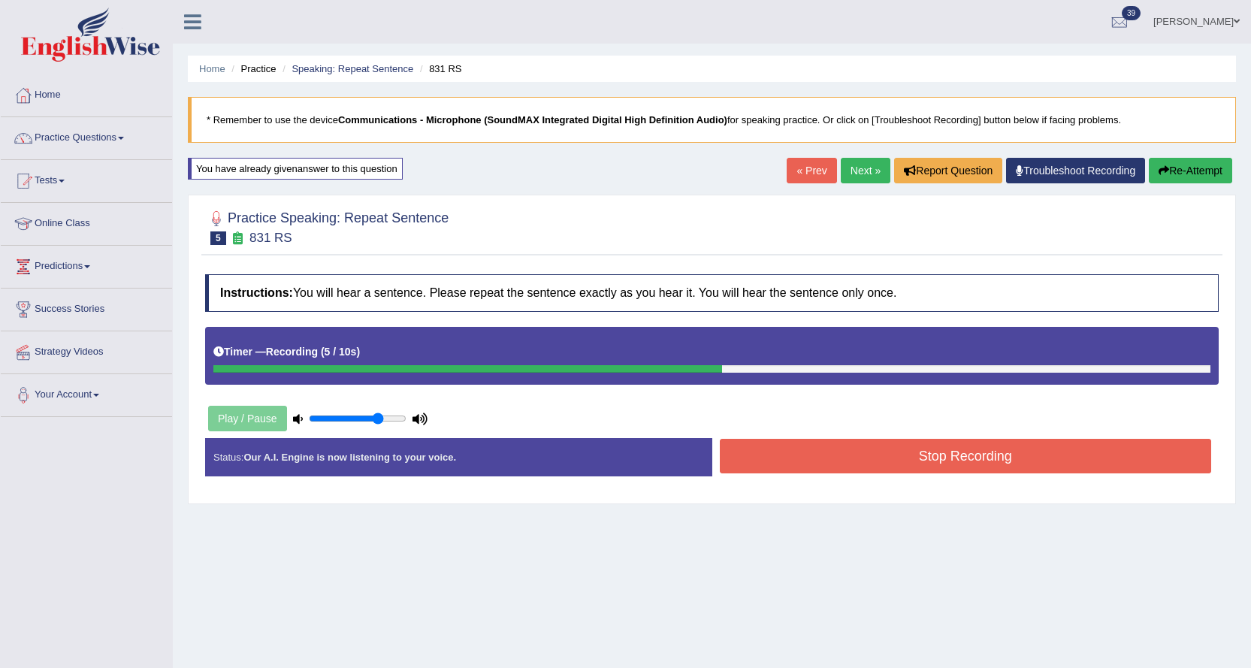
click at [835, 445] on button "Stop Recording" at bounding box center [966, 456] width 492 height 35
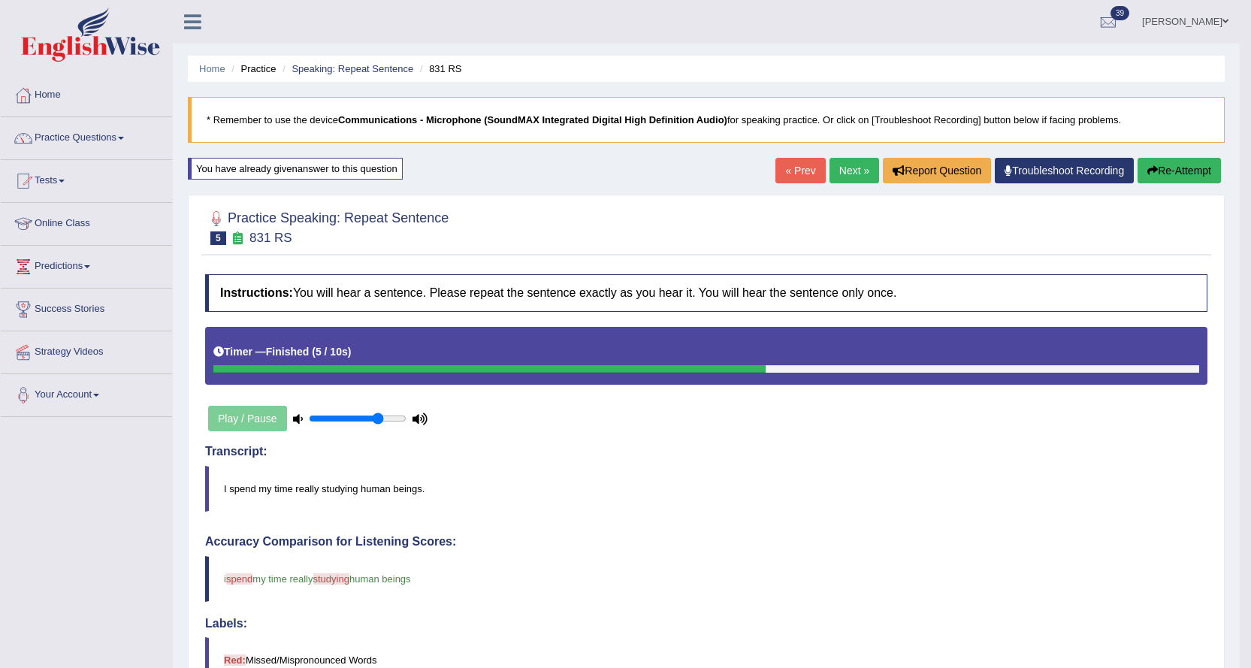
click at [838, 172] on link "Next »" at bounding box center [854, 171] width 50 height 26
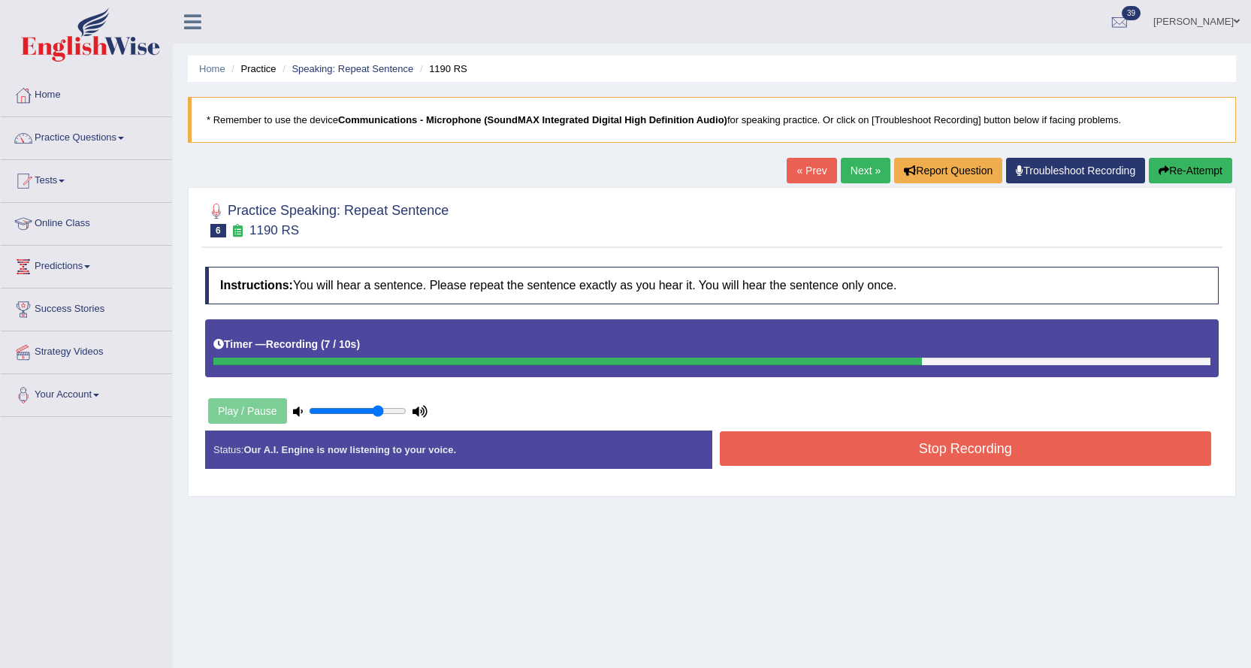
click at [803, 454] on button "Stop Recording" at bounding box center [966, 448] width 492 height 35
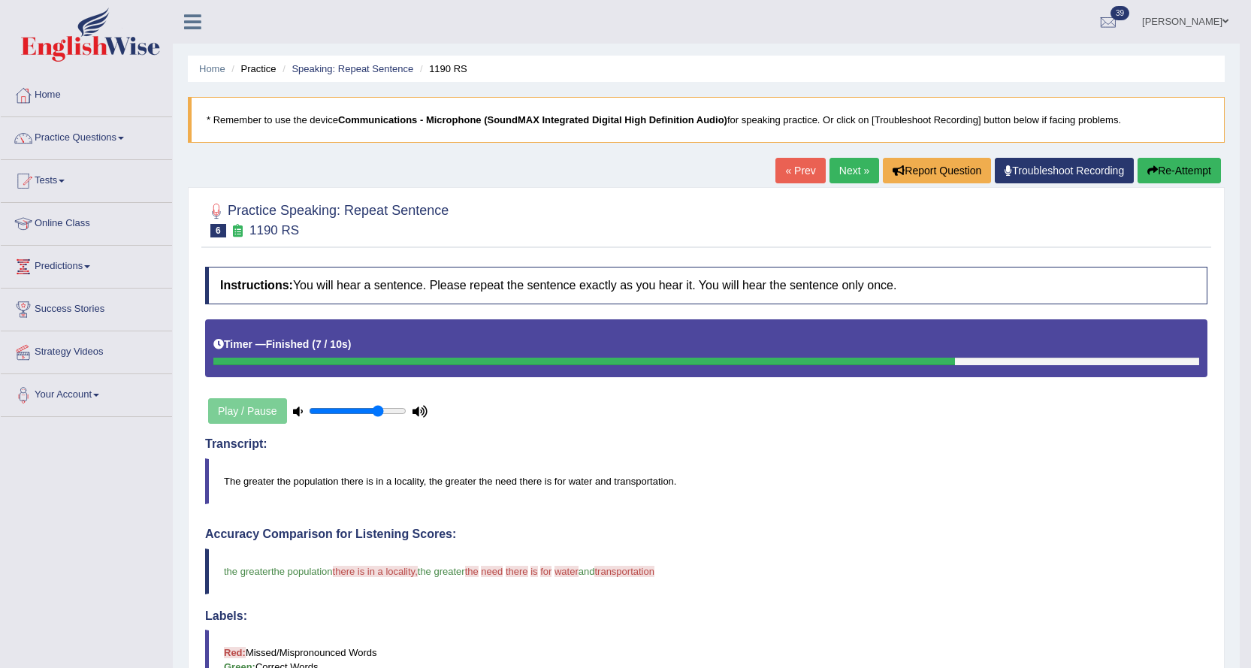
click at [851, 166] on link "Next »" at bounding box center [854, 171] width 50 height 26
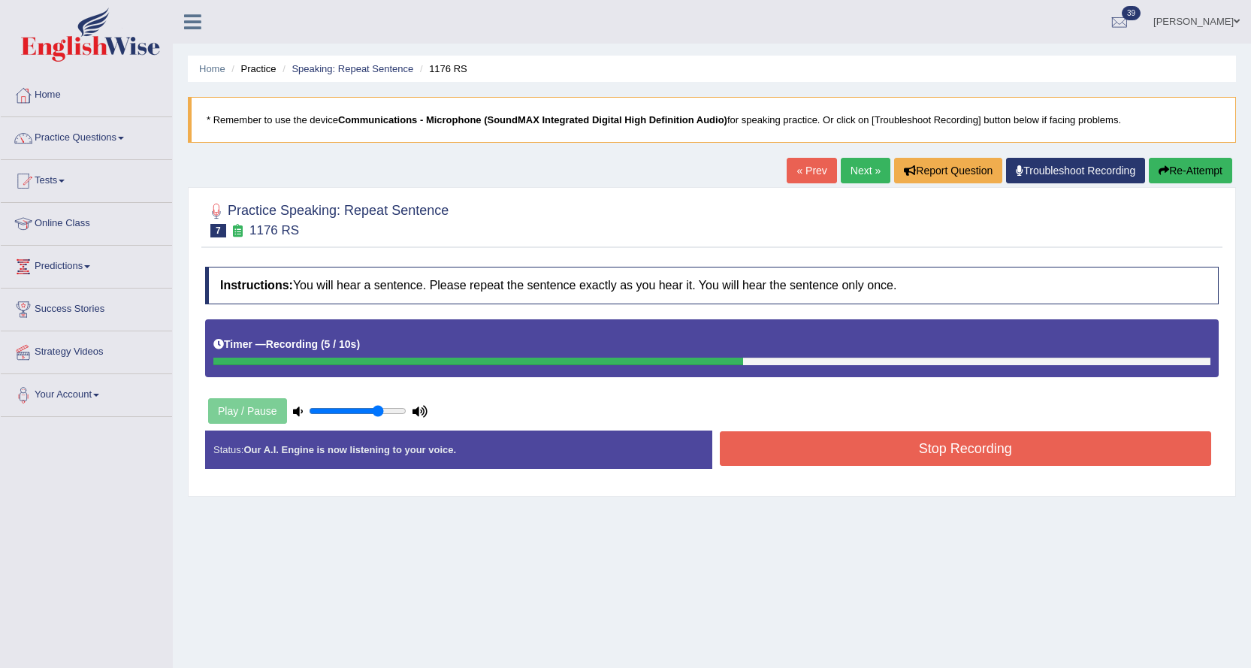
click at [783, 441] on button "Stop Recording" at bounding box center [966, 448] width 492 height 35
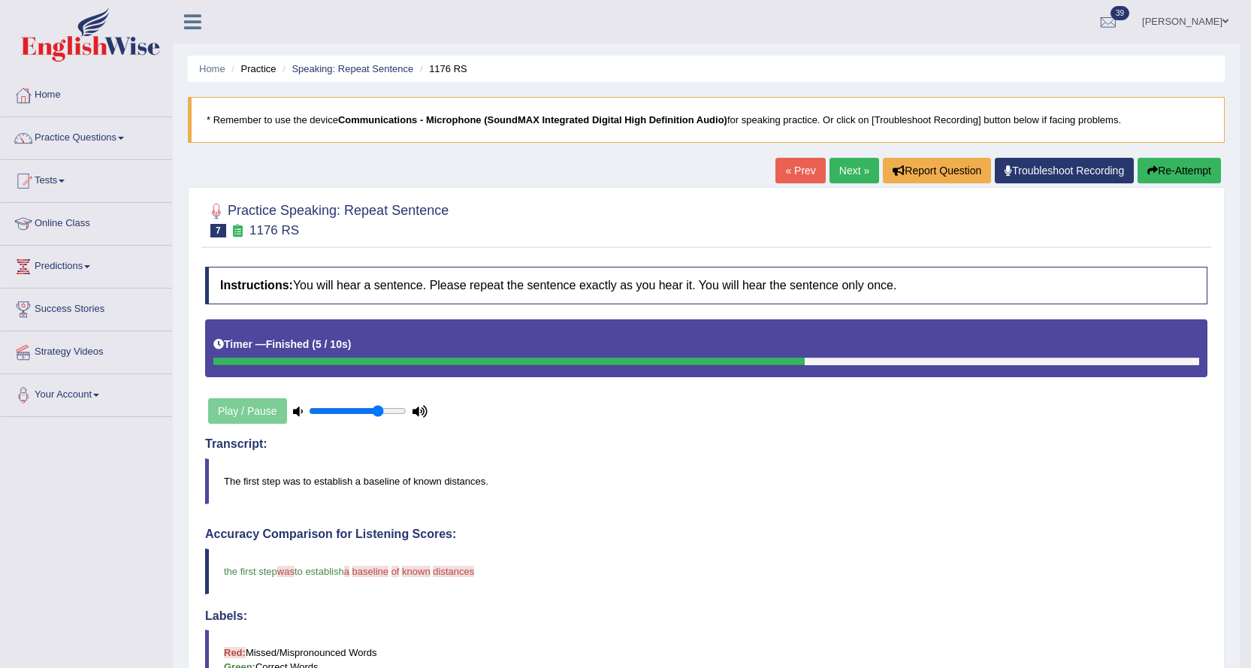
click at [1165, 172] on button "Re-Attempt" at bounding box center [1178, 171] width 83 height 26
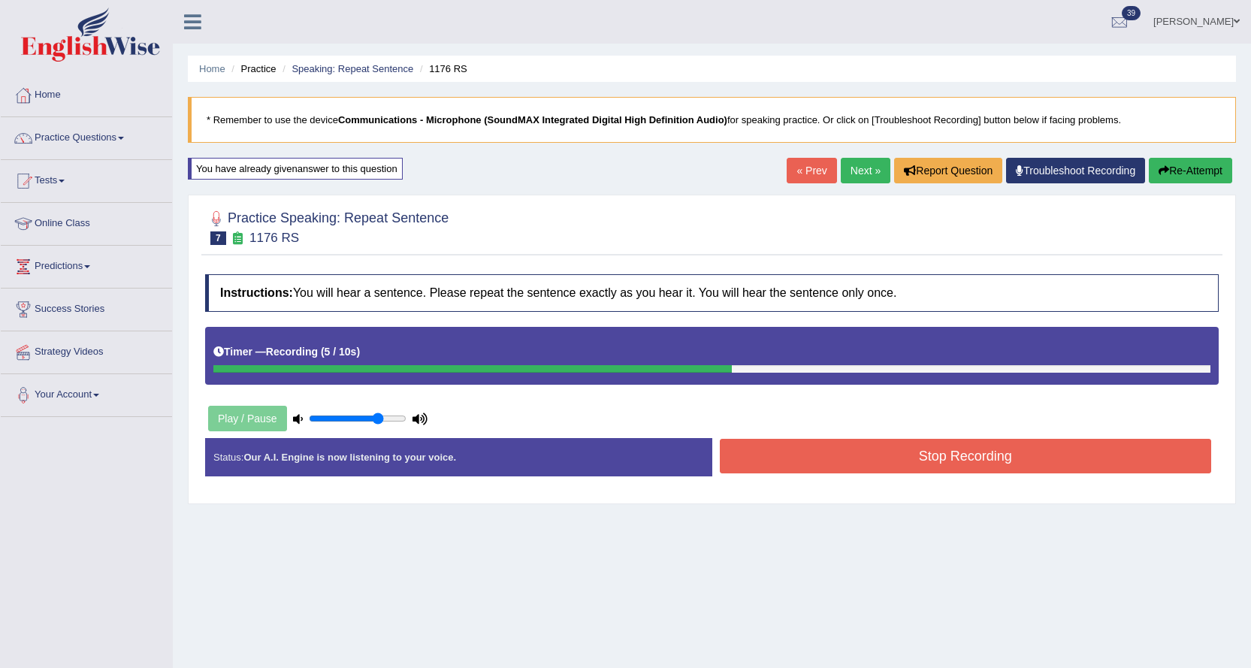
drag, startPoint x: 771, startPoint y: 461, endPoint x: 771, endPoint y: 448, distance: 13.5
click at [771, 459] on button "Stop Recording" at bounding box center [966, 456] width 492 height 35
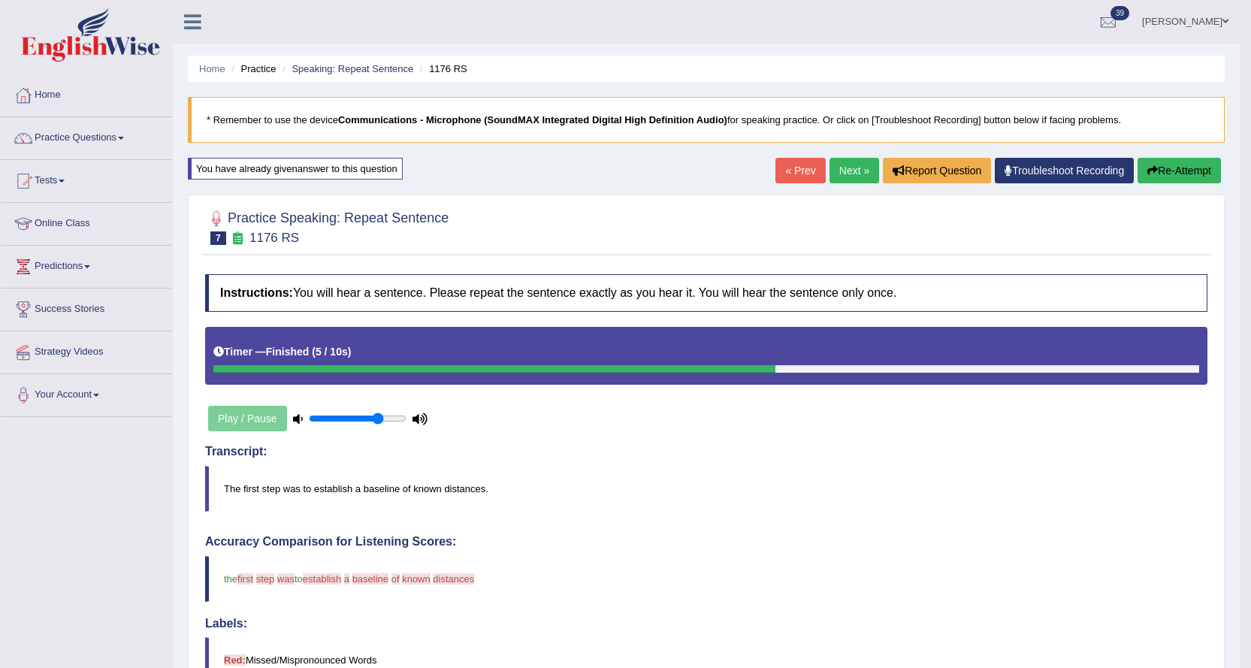
drag, startPoint x: 839, startPoint y: 170, endPoint x: 843, endPoint y: 155, distance: 15.5
click at [841, 168] on link "Next »" at bounding box center [854, 171] width 50 height 26
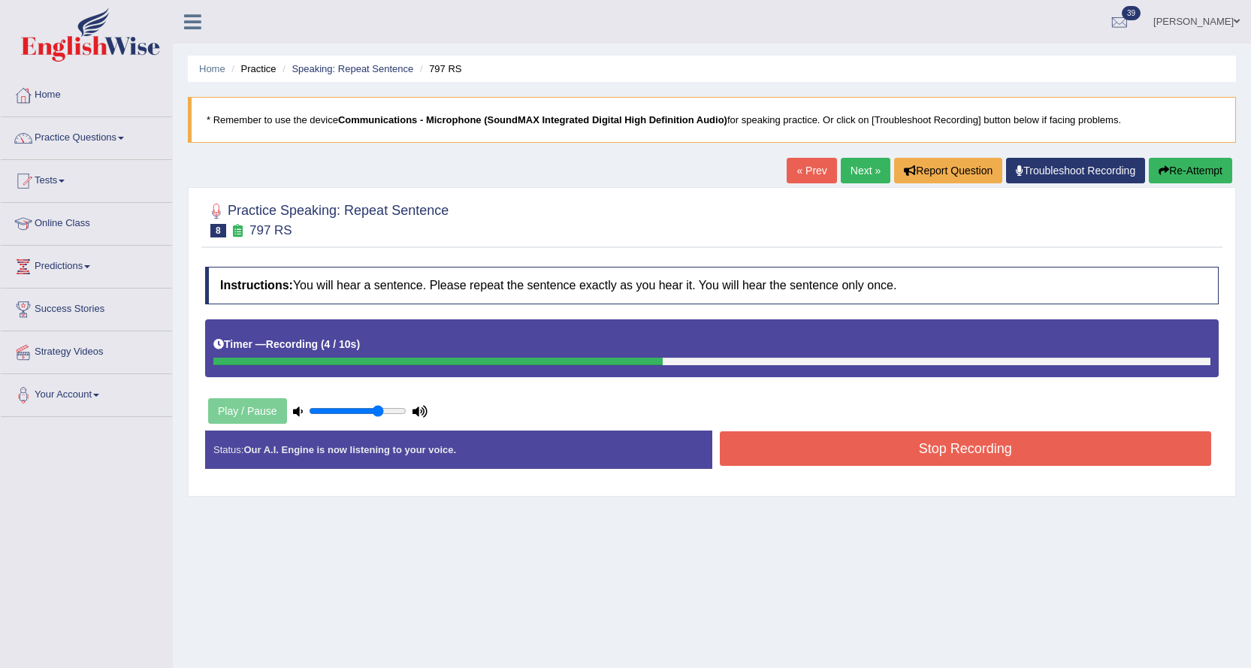
click at [771, 442] on button "Stop Recording" at bounding box center [966, 448] width 492 height 35
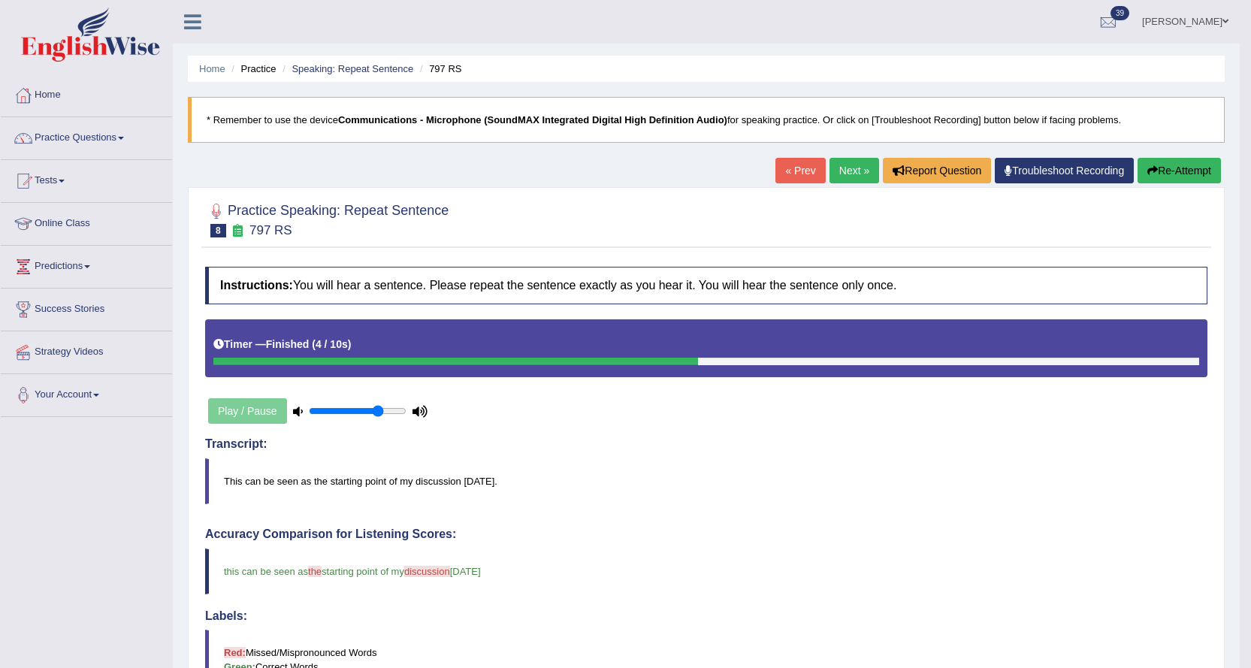
click at [852, 162] on link "Next »" at bounding box center [854, 171] width 50 height 26
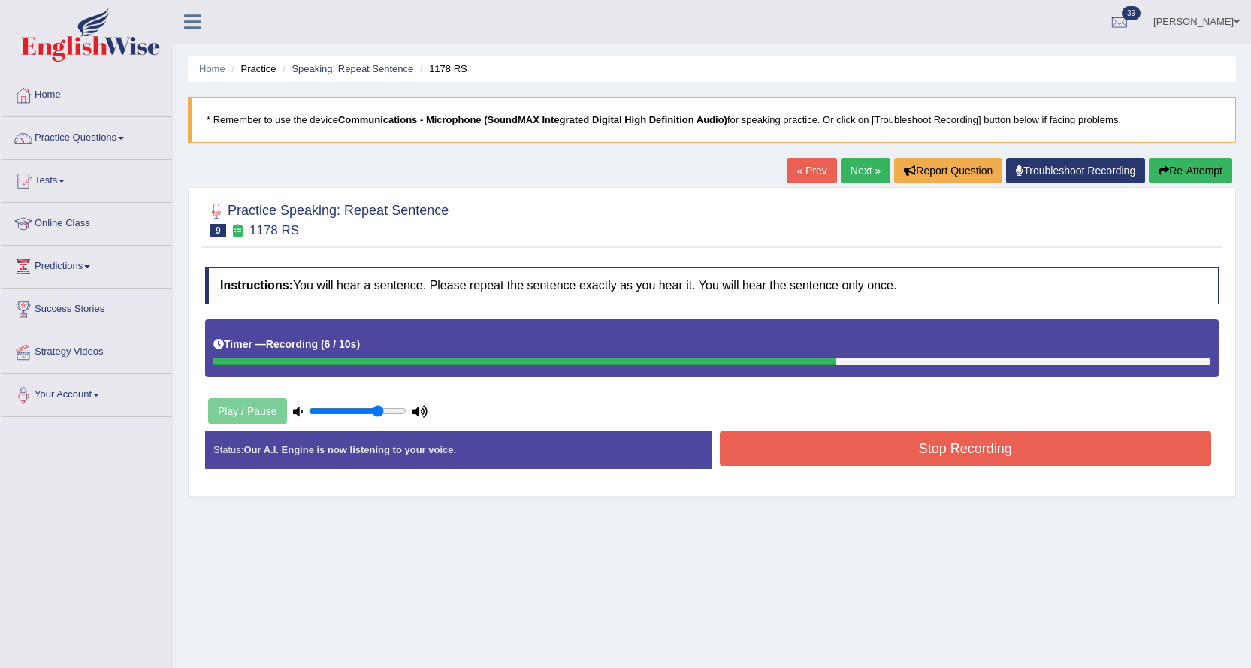
click at [799, 445] on button "Stop Recording" at bounding box center [966, 448] width 492 height 35
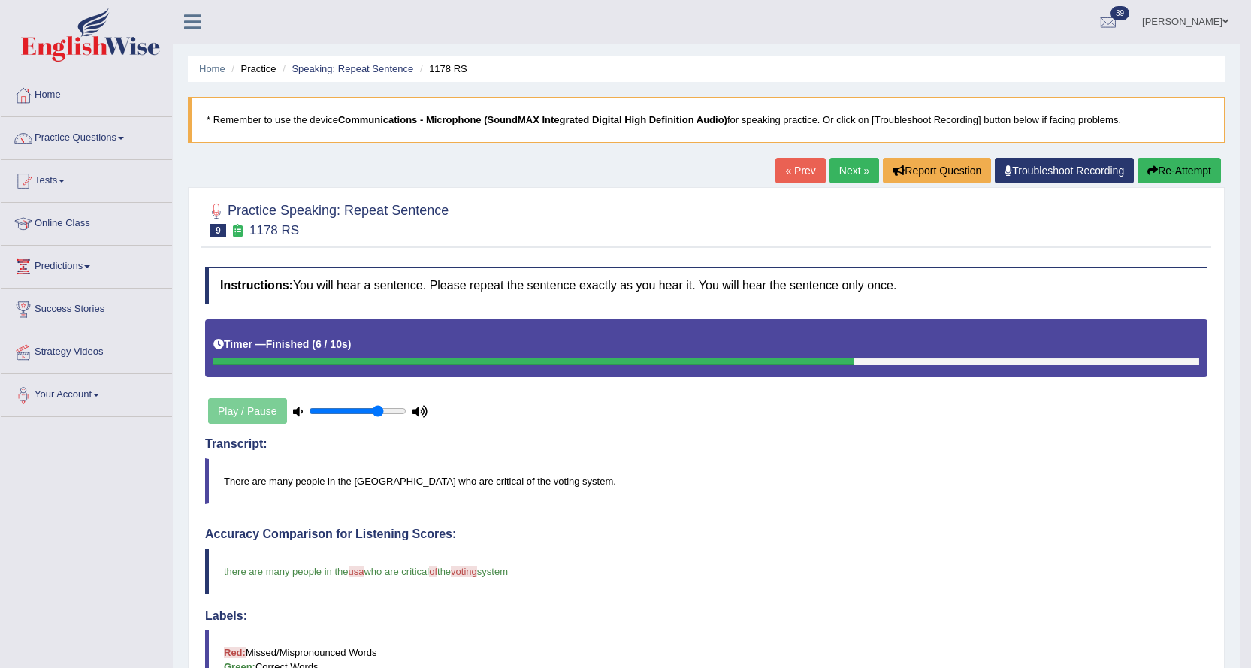
click at [838, 168] on link "Next »" at bounding box center [854, 171] width 50 height 26
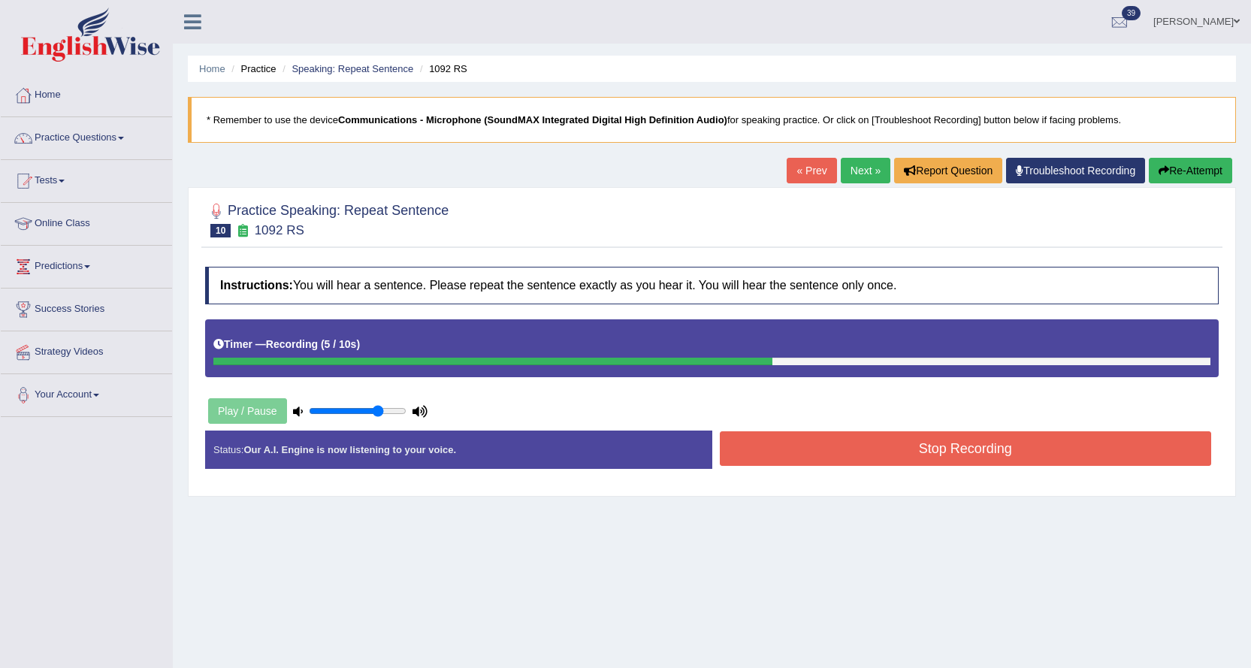
click at [817, 451] on button "Stop Recording" at bounding box center [966, 448] width 492 height 35
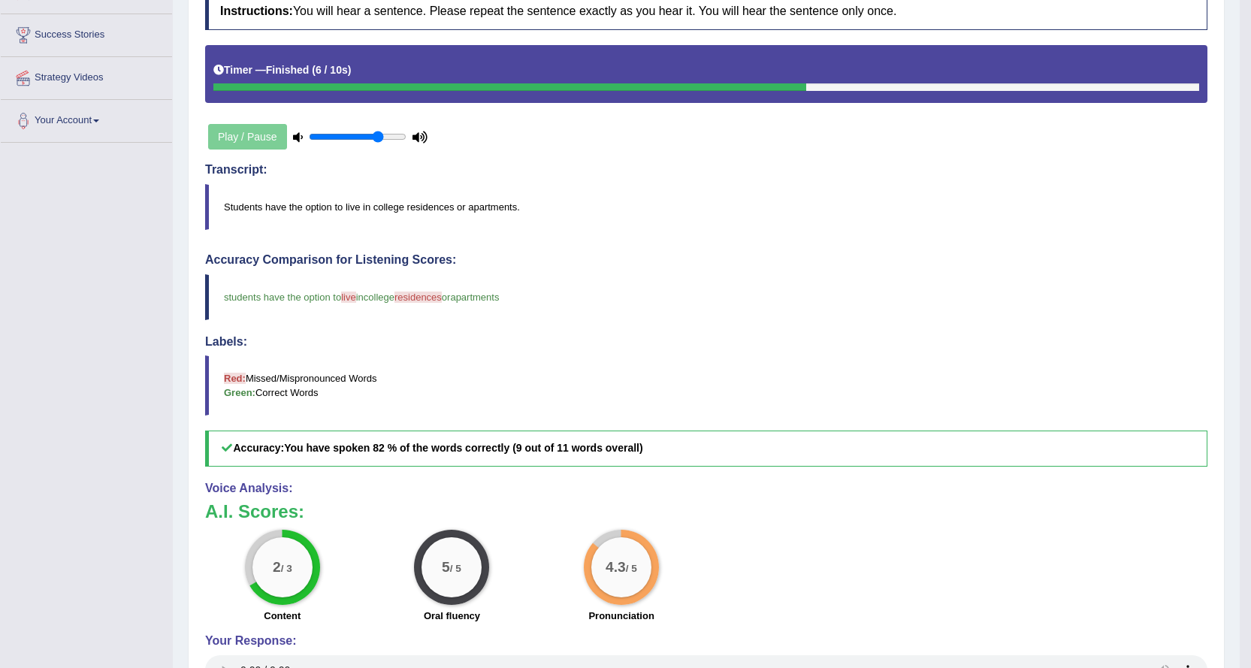
scroll to position [110, 0]
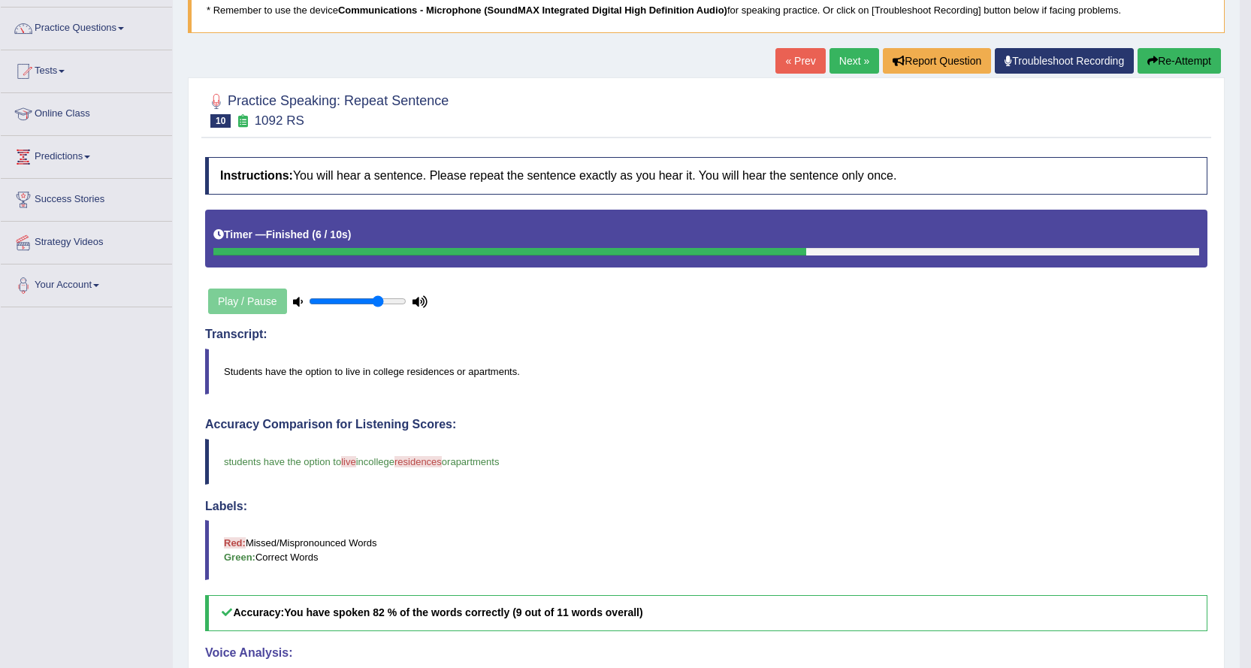
click at [835, 66] on link "Next »" at bounding box center [854, 61] width 50 height 26
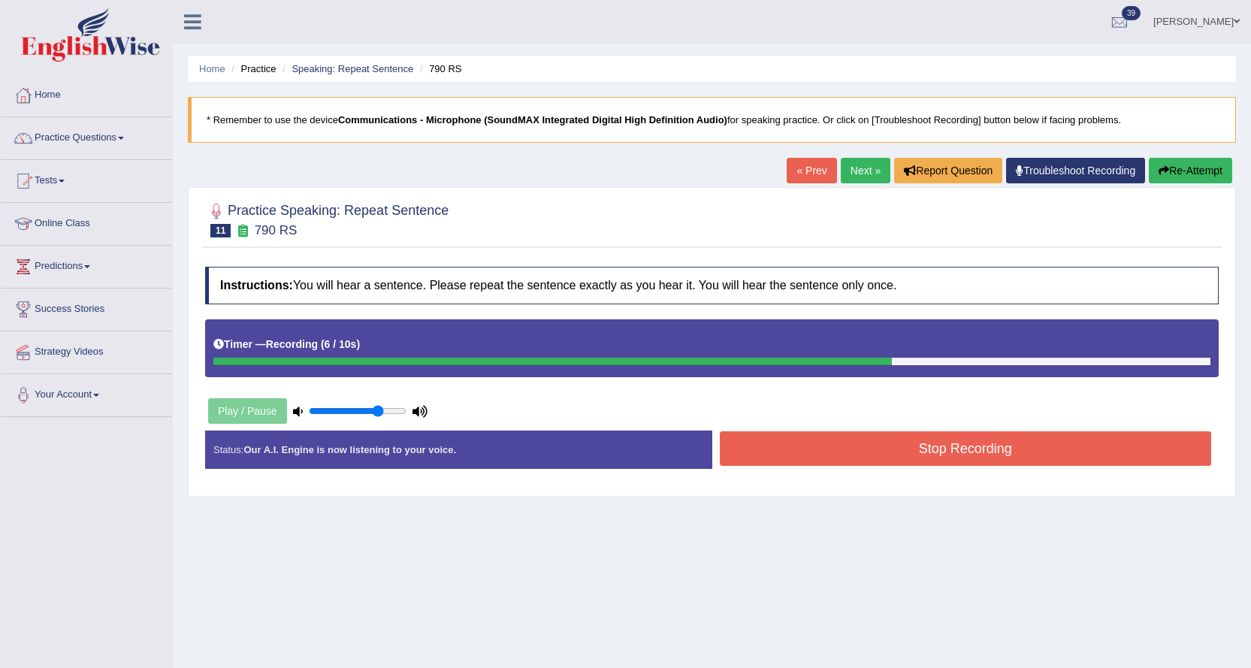
click at [789, 459] on button "Stop Recording" at bounding box center [966, 448] width 492 height 35
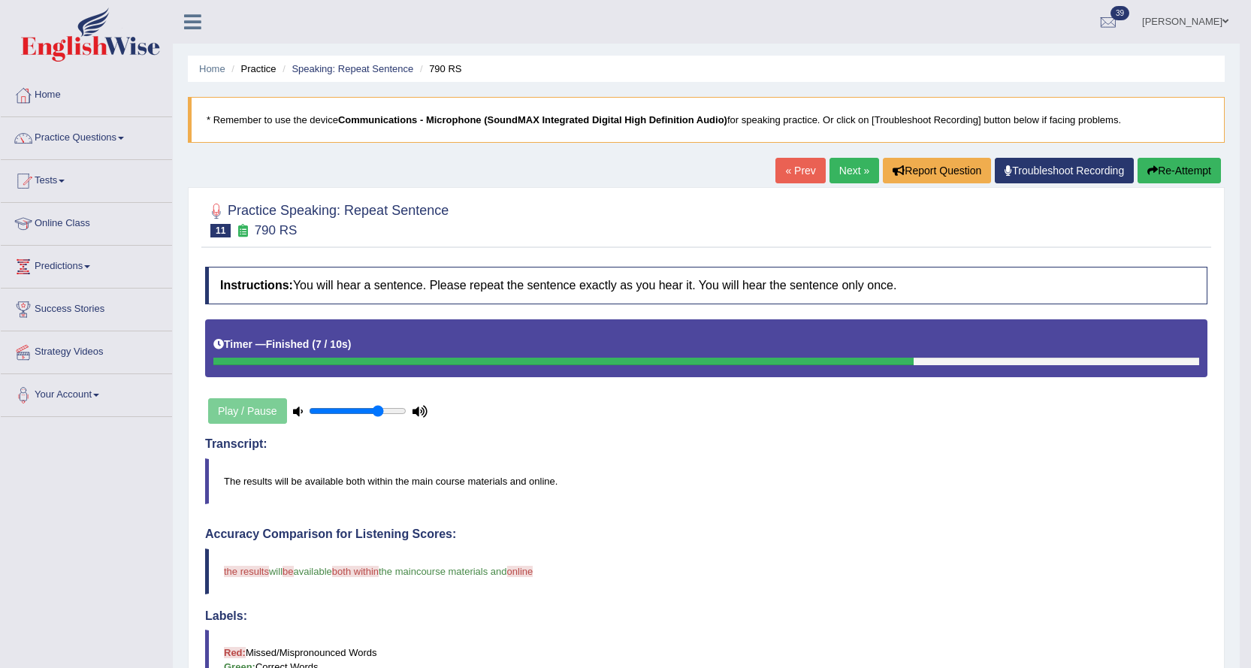
click at [846, 171] on link "Next »" at bounding box center [854, 171] width 50 height 26
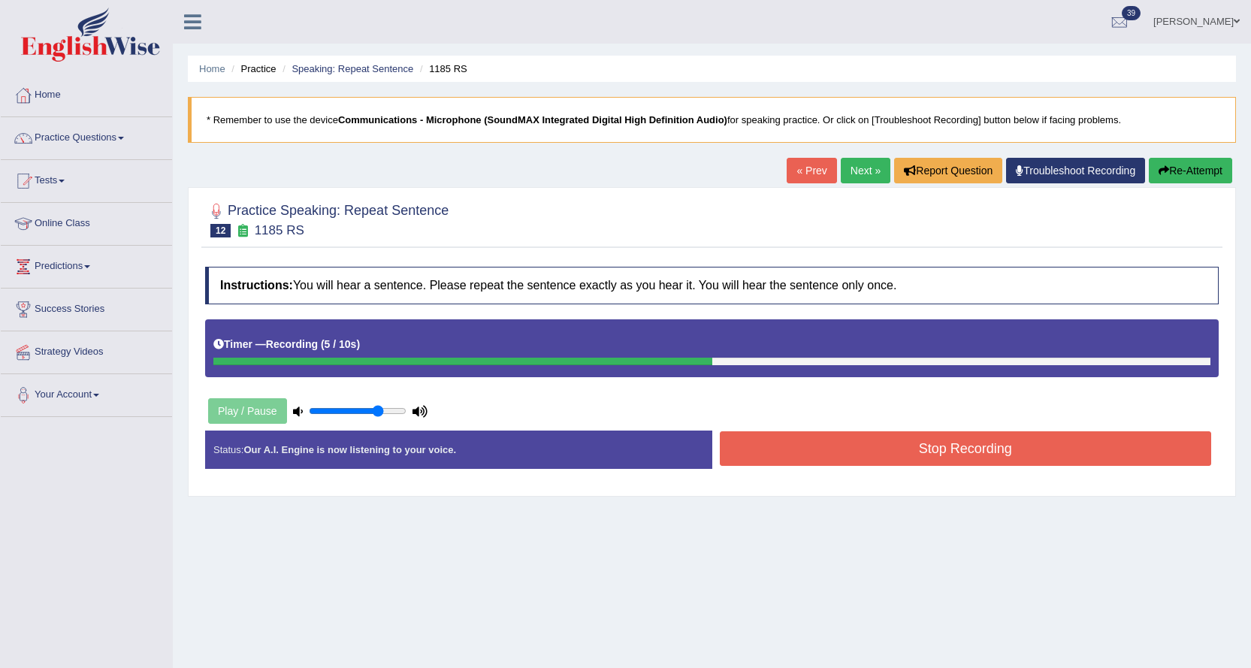
drag, startPoint x: 762, startPoint y: 438, endPoint x: 750, endPoint y: 444, distance: 14.1
click at [750, 444] on button "Stop Recording" at bounding box center [966, 448] width 492 height 35
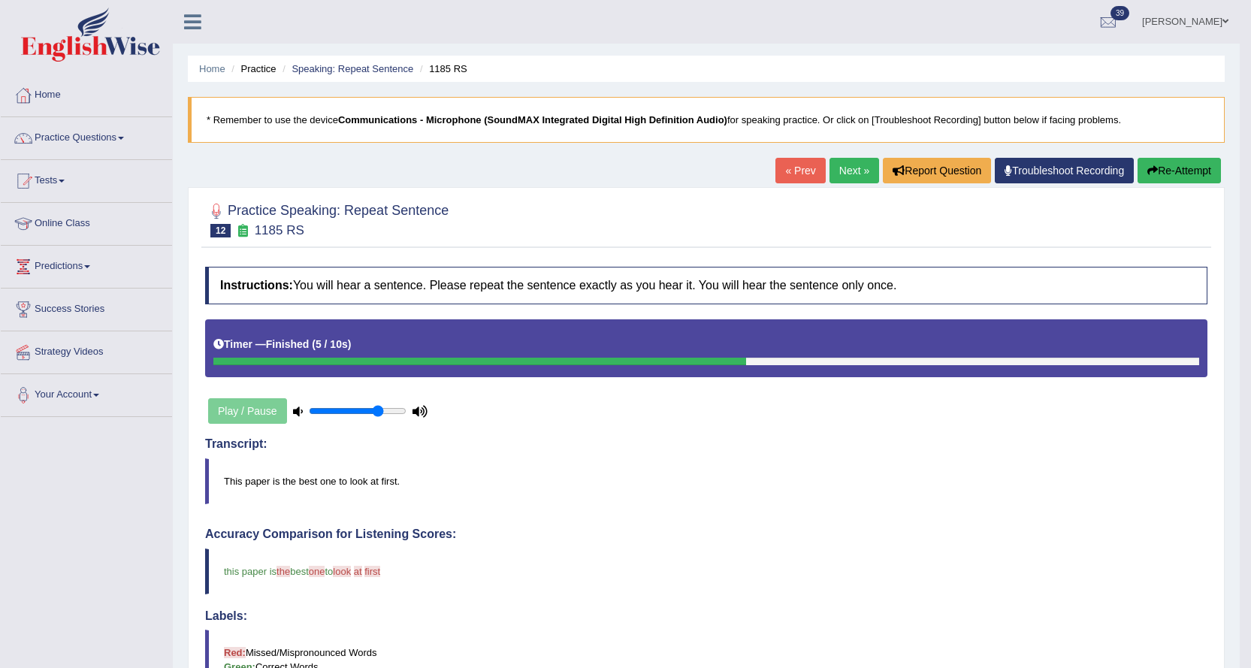
click at [847, 164] on link "Next »" at bounding box center [854, 171] width 50 height 26
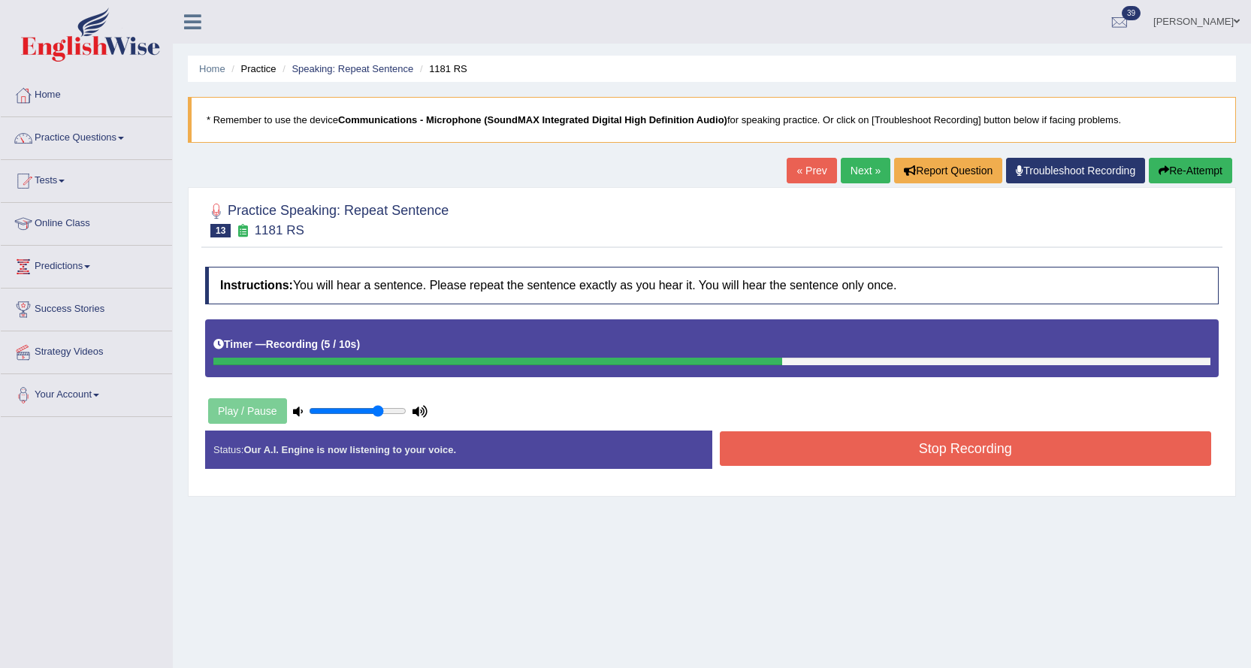
click at [844, 167] on link "Next »" at bounding box center [866, 171] width 50 height 26
click at [763, 451] on button "Stop Recording" at bounding box center [966, 448] width 492 height 35
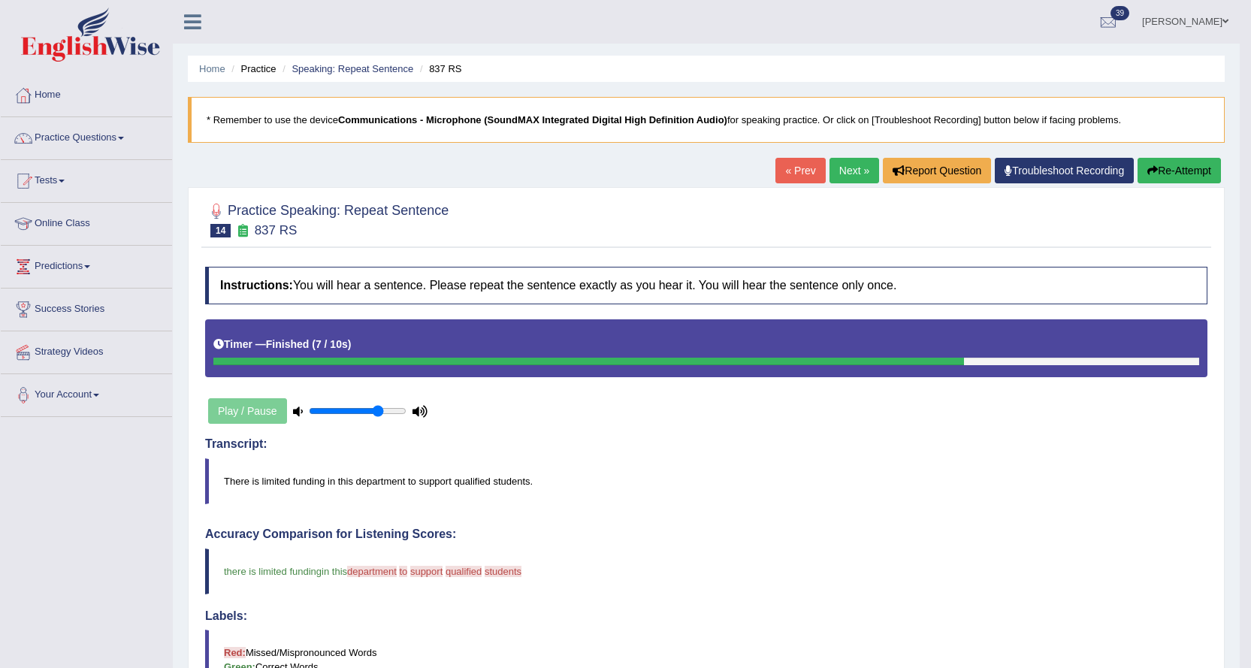
click at [1164, 171] on button "Re-Attempt" at bounding box center [1178, 171] width 83 height 26
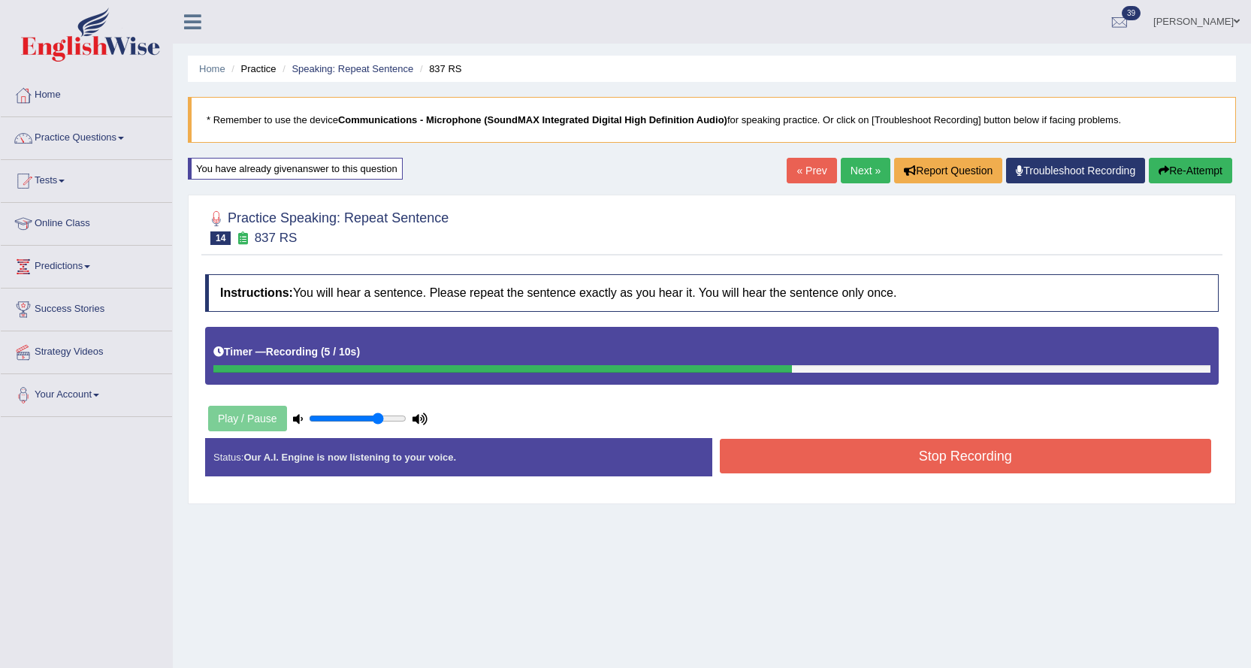
click at [744, 451] on button "Stop Recording" at bounding box center [966, 456] width 492 height 35
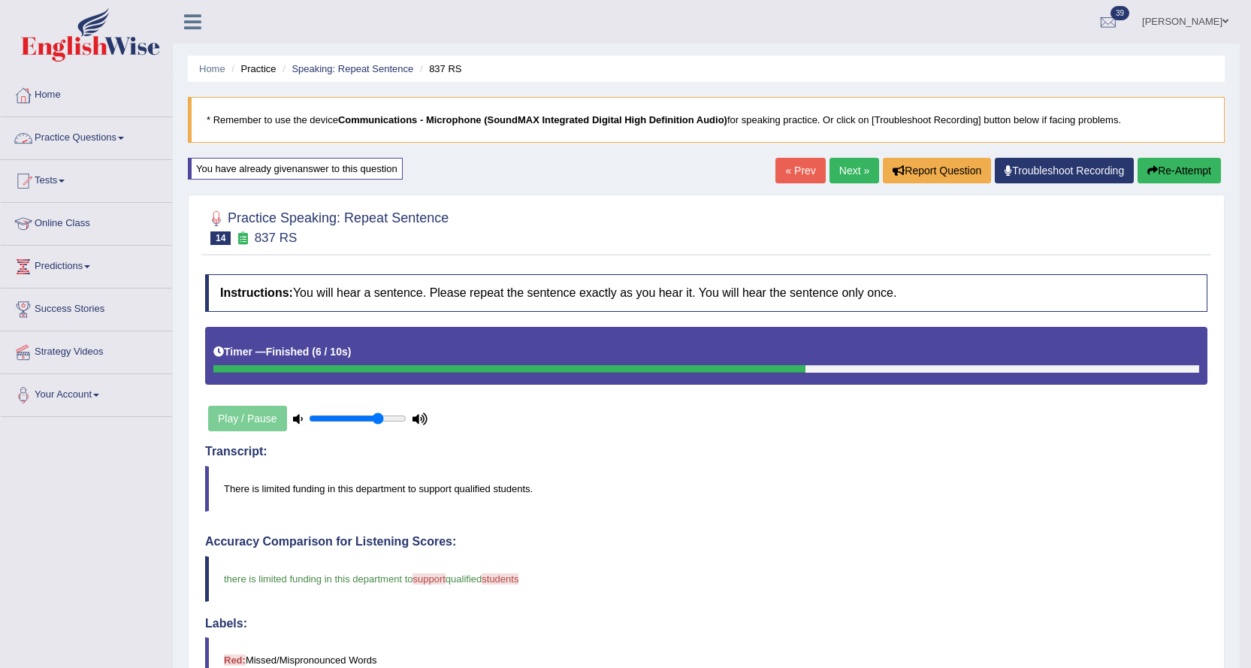
click at [74, 139] on link "Practice Questions" at bounding box center [86, 136] width 171 height 38
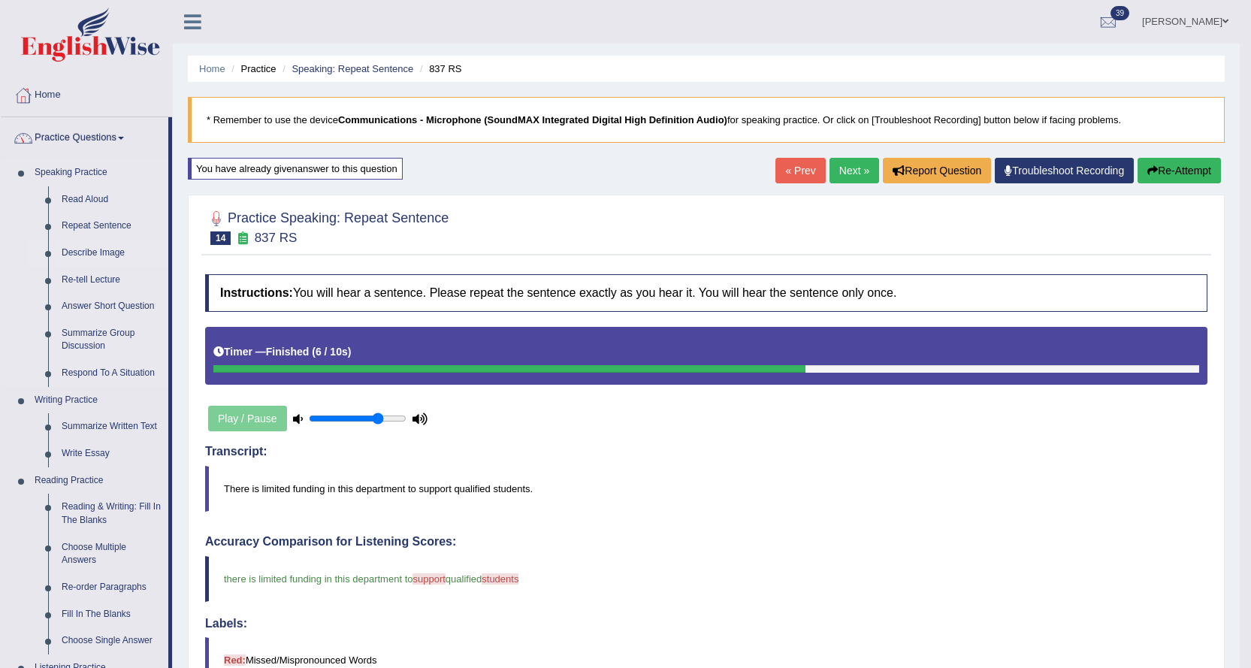
click at [81, 251] on link "Describe Image" at bounding box center [111, 253] width 113 height 27
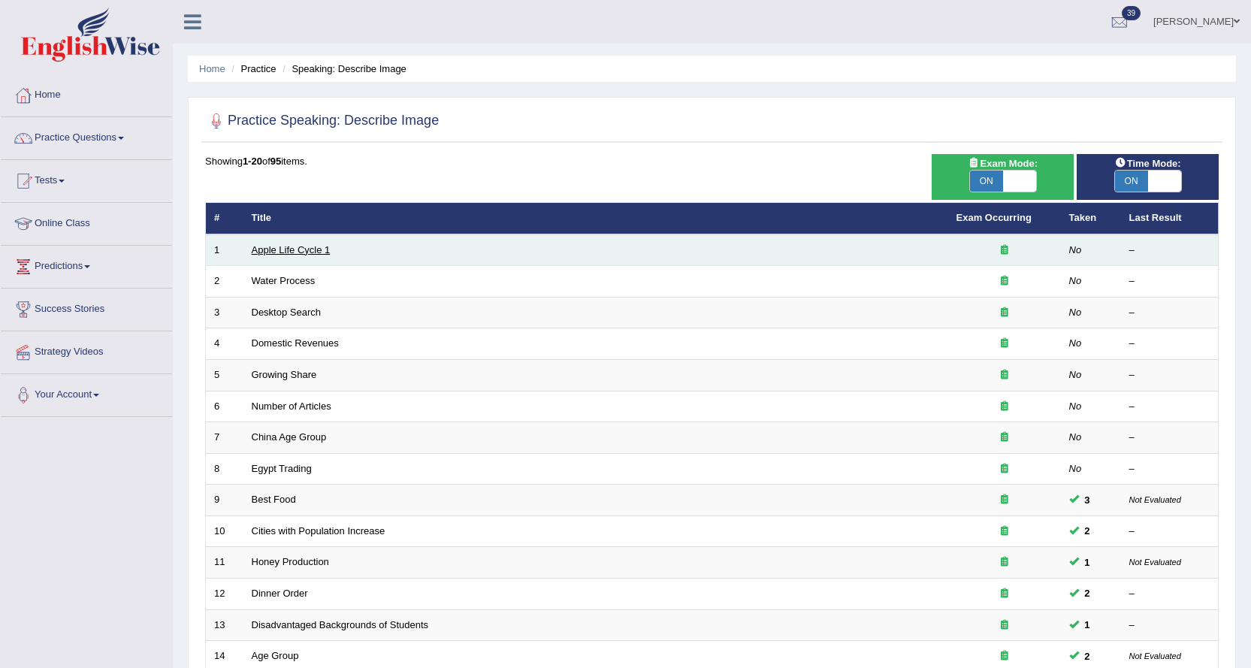
click at [300, 245] on link "Apple Life Cycle 1" at bounding box center [291, 249] width 79 height 11
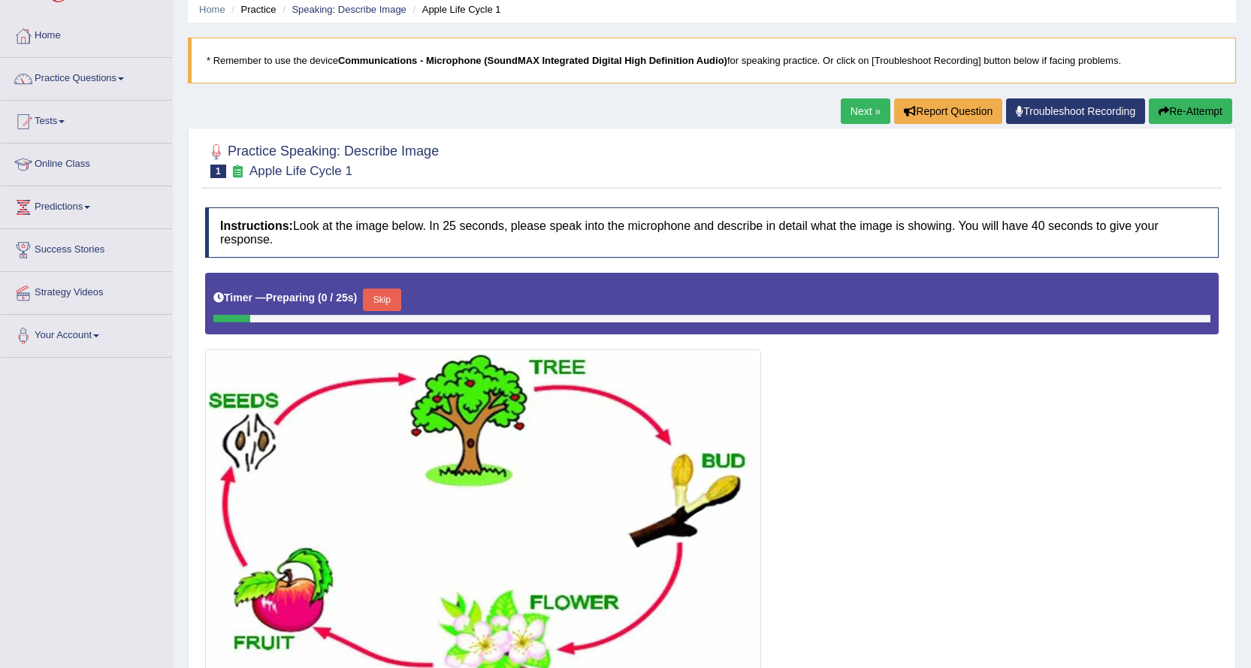
scroll to position [150, 0]
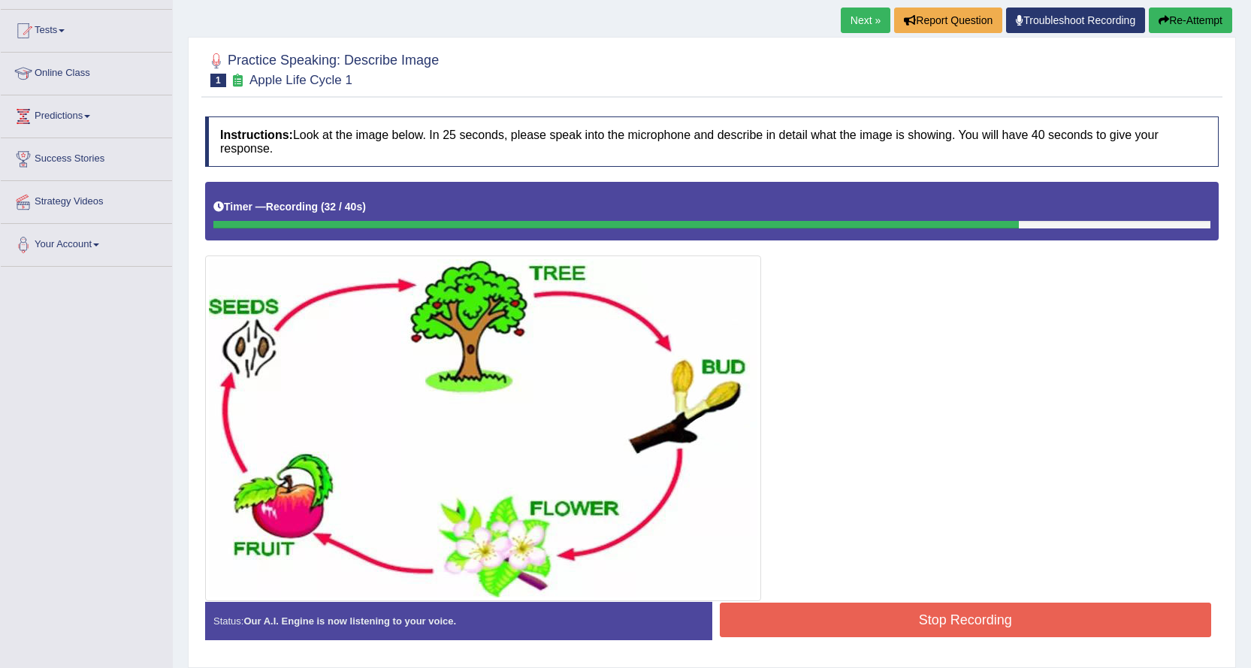
drag, startPoint x: 798, startPoint y: 609, endPoint x: 799, endPoint y: 598, distance: 11.3
click at [799, 609] on button "Stop Recording" at bounding box center [966, 619] width 492 height 35
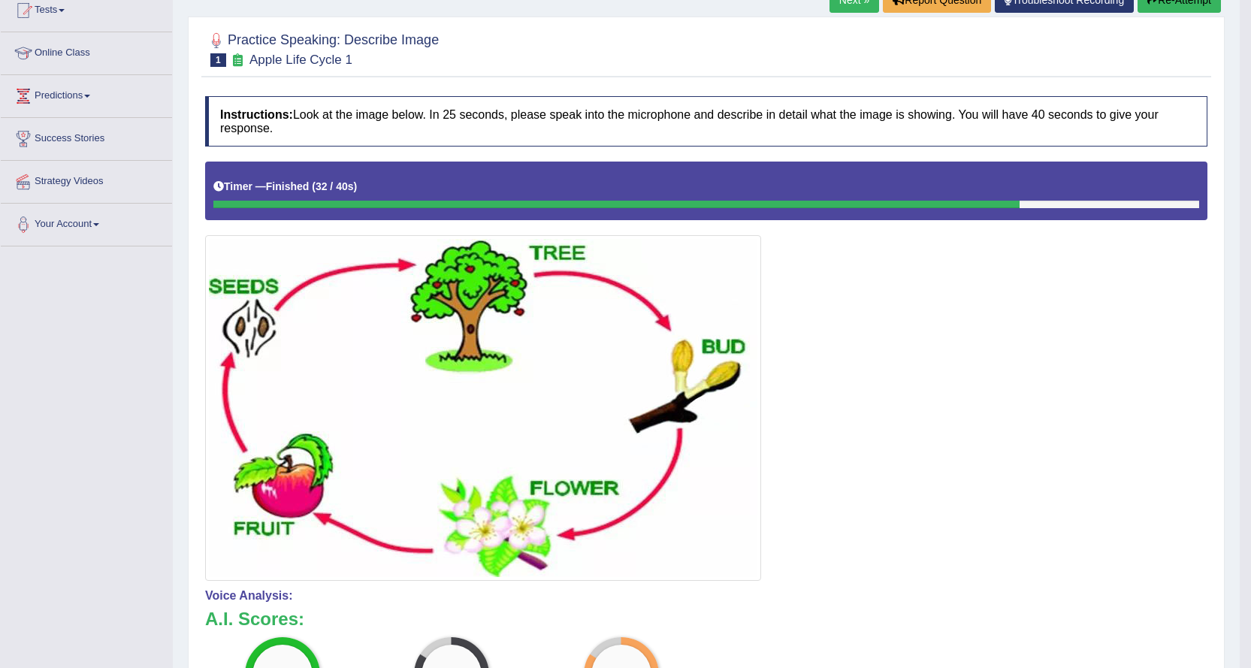
scroll to position [0, 0]
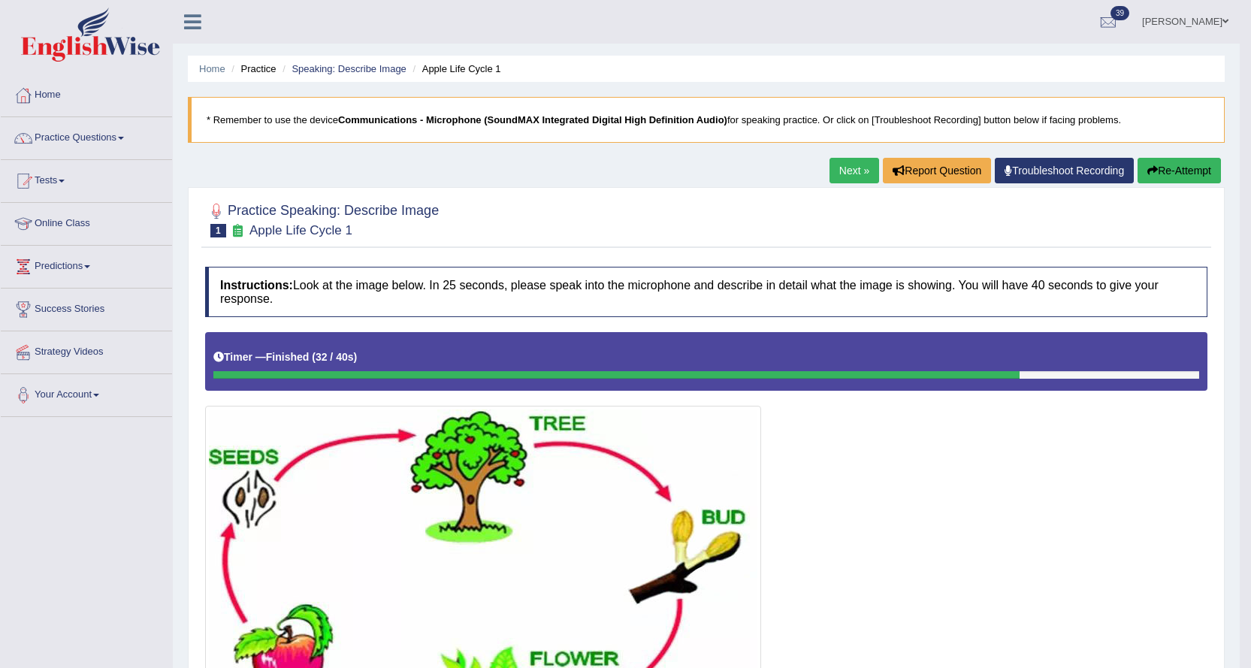
click at [839, 174] on link "Next »" at bounding box center [854, 171] width 50 height 26
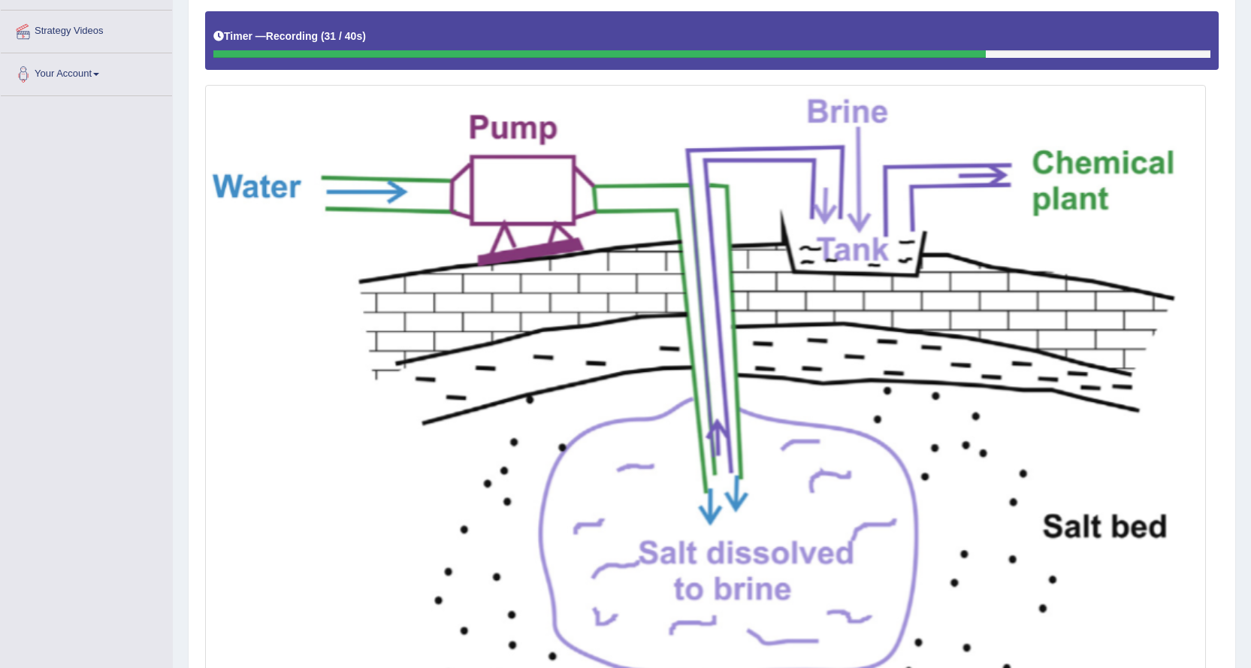
scroll to position [531, 0]
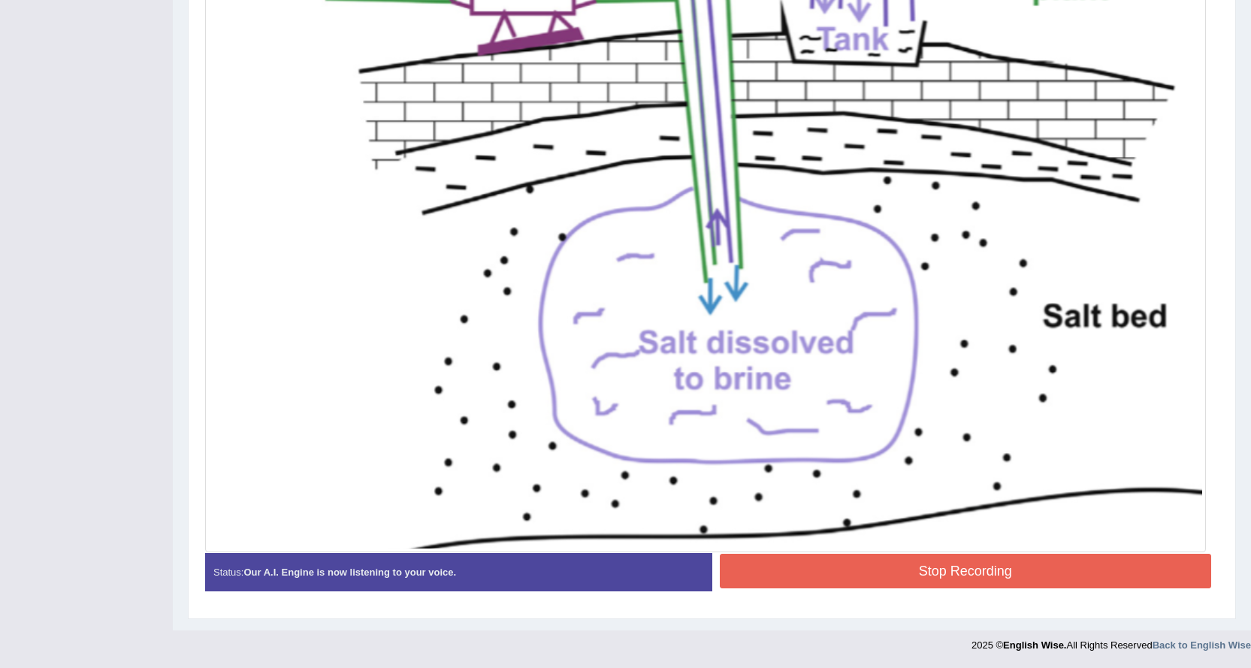
click at [790, 571] on button "Stop Recording" at bounding box center [966, 571] width 492 height 35
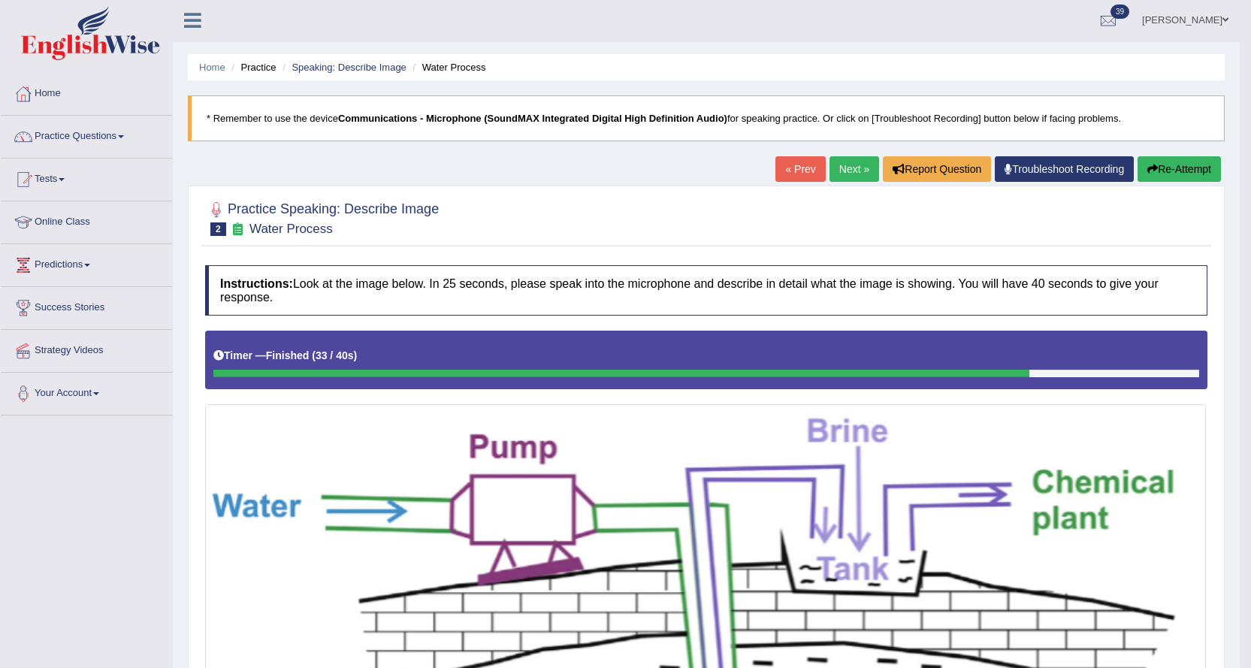
scroll to position [0, 0]
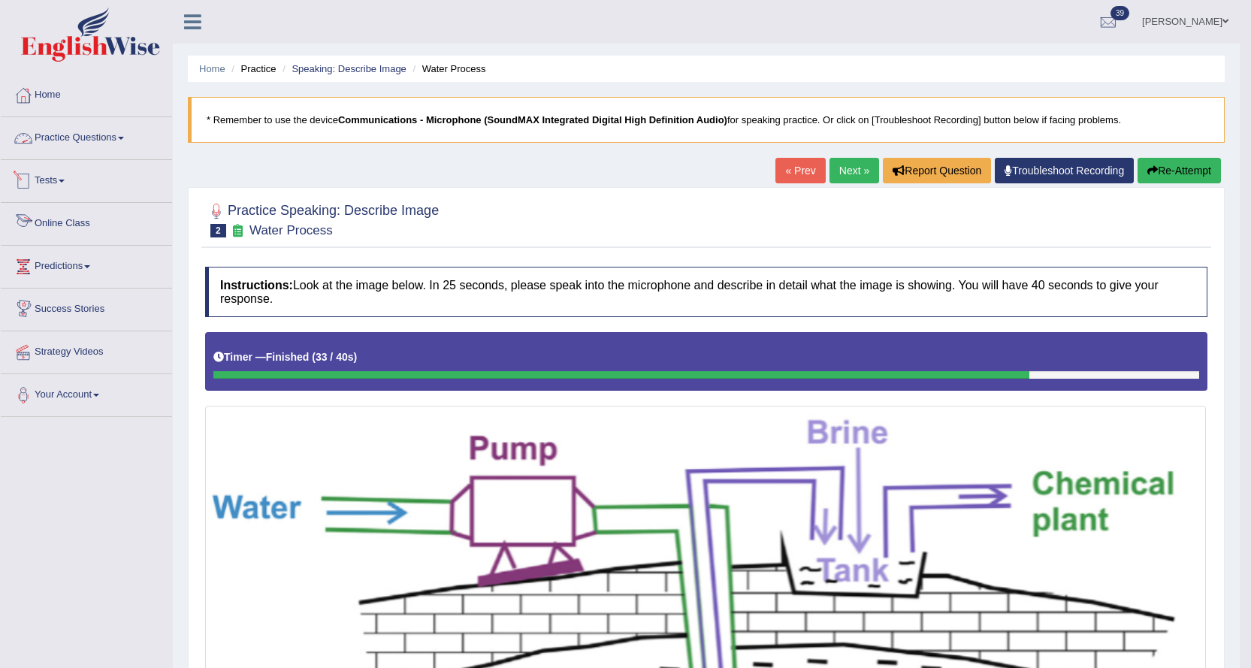
click at [81, 131] on link "Practice Questions" at bounding box center [86, 136] width 171 height 38
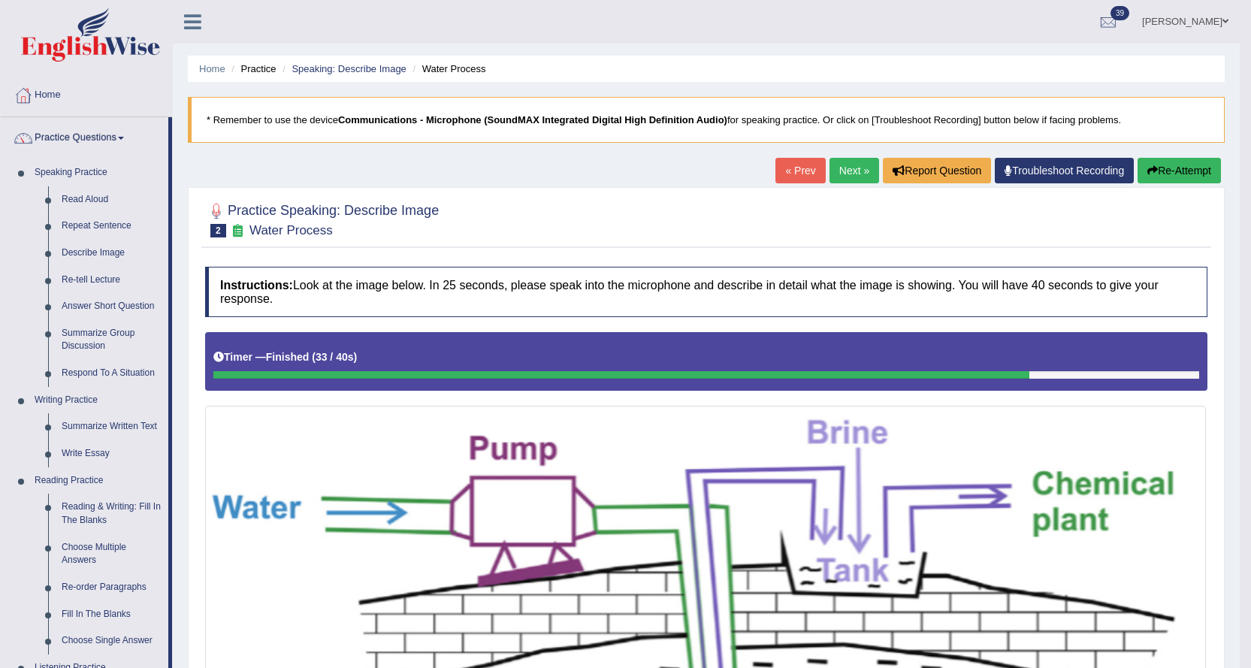
click at [904, 207] on div at bounding box center [706, 219] width 1002 height 46
click at [848, 168] on link "Next »" at bounding box center [854, 171] width 50 height 26
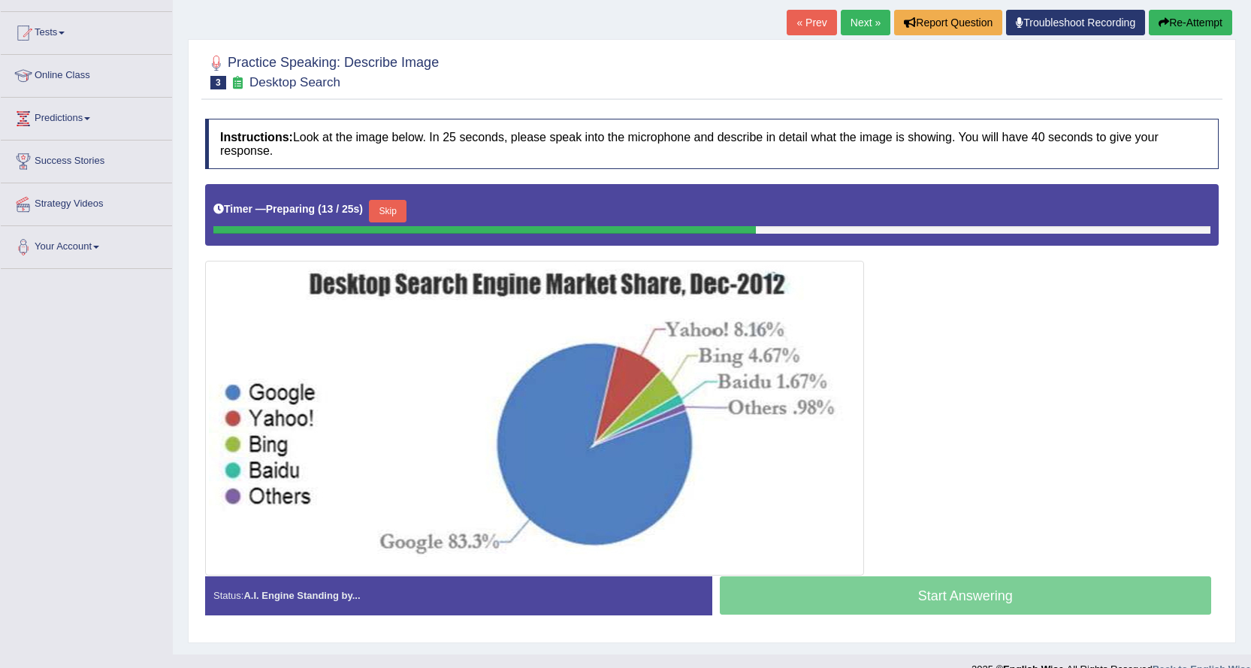
scroll to position [150, 0]
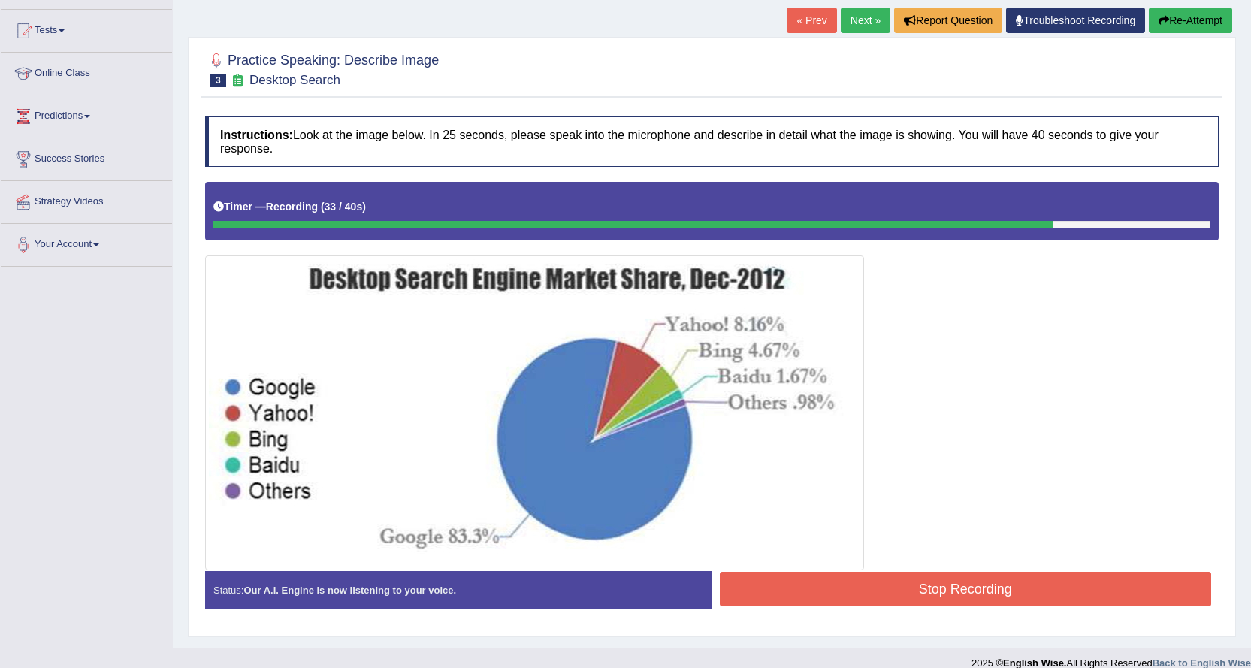
click at [779, 591] on button "Stop Recording" at bounding box center [966, 589] width 492 height 35
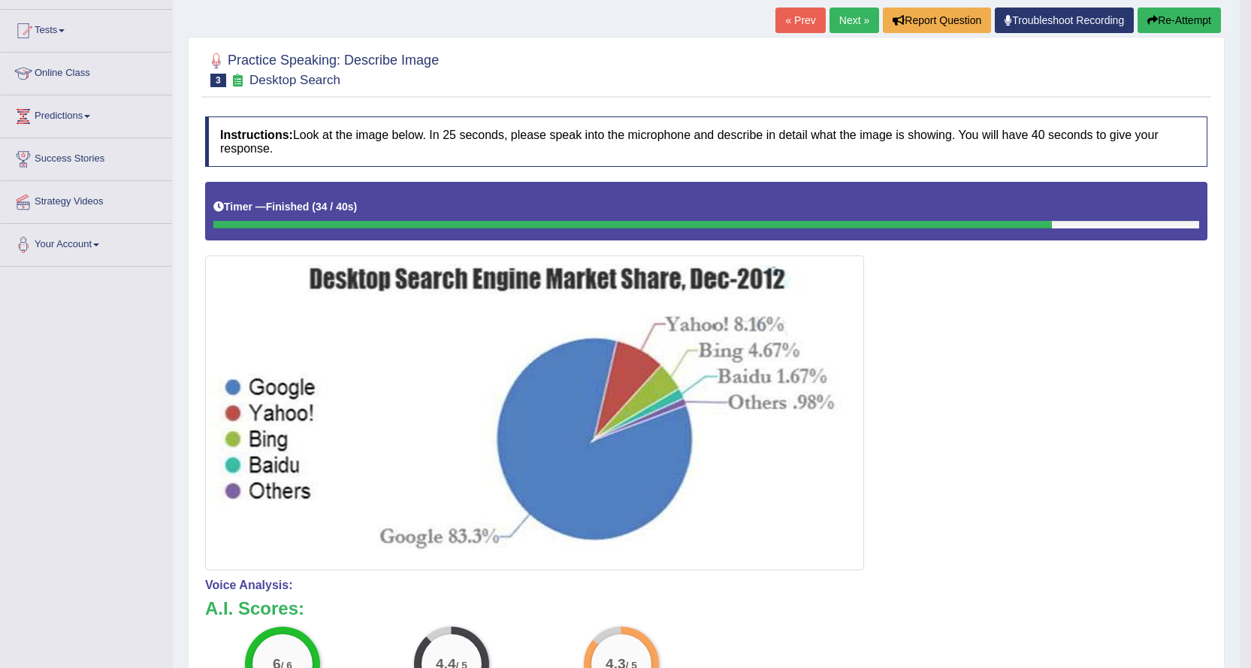
scroll to position [0, 0]
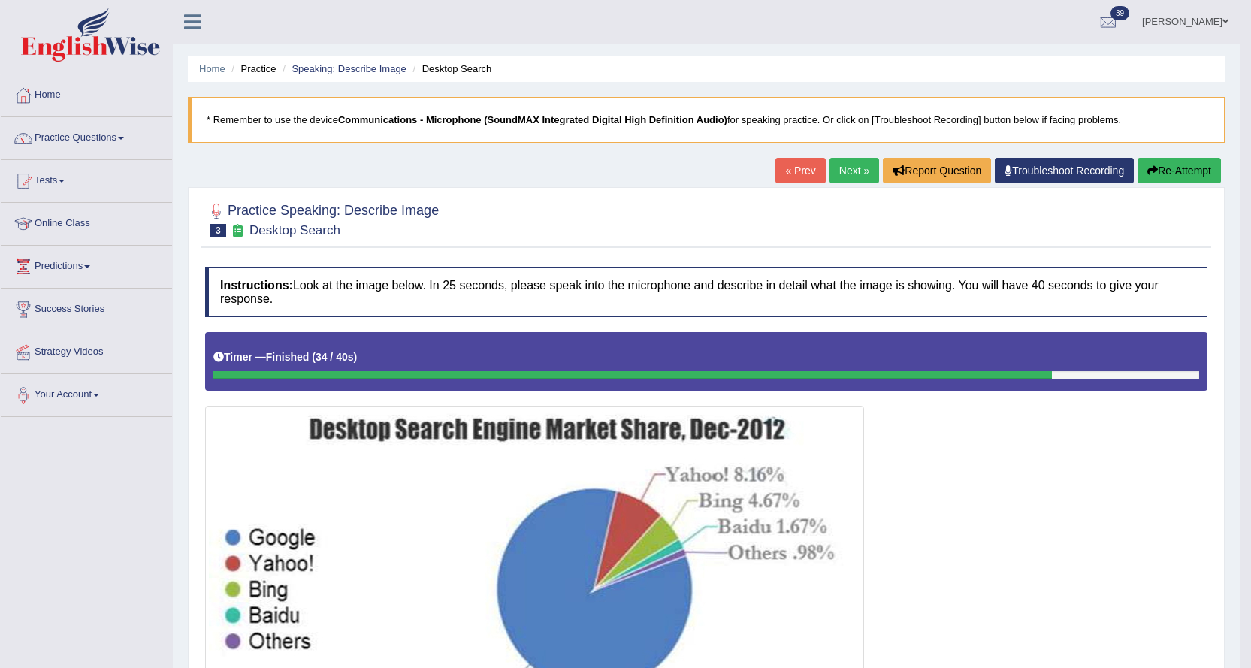
click at [837, 171] on link "Next »" at bounding box center [854, 171] width 50 height 26
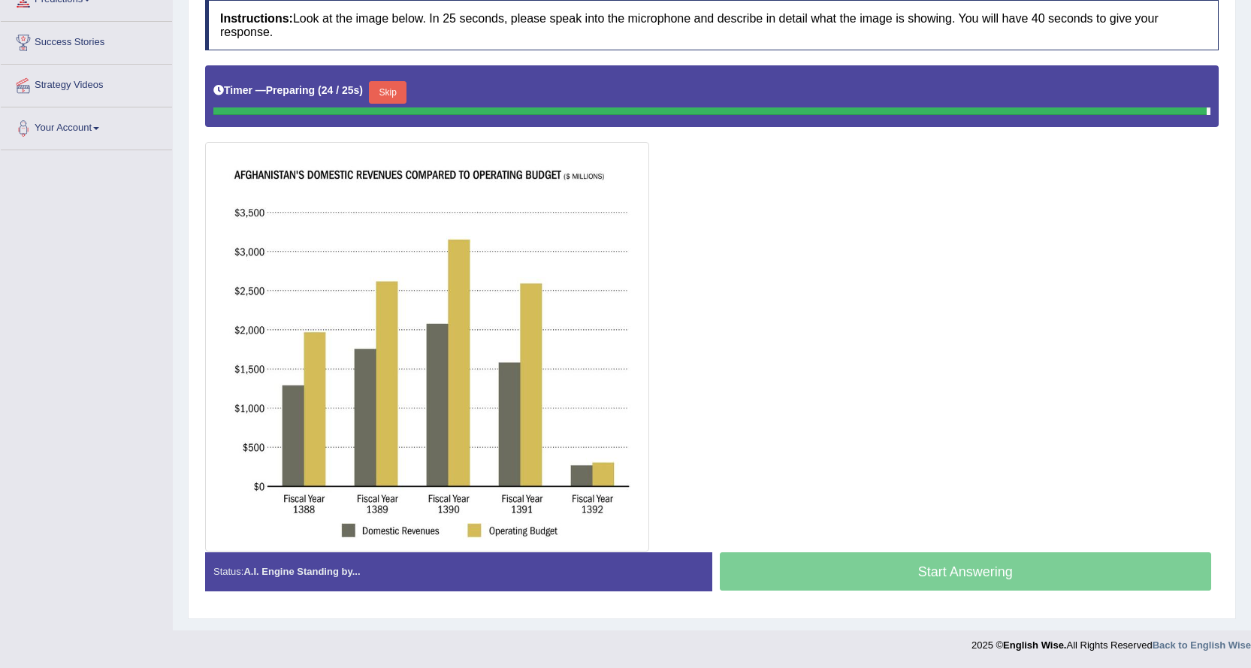
scroll to position [263, 0]
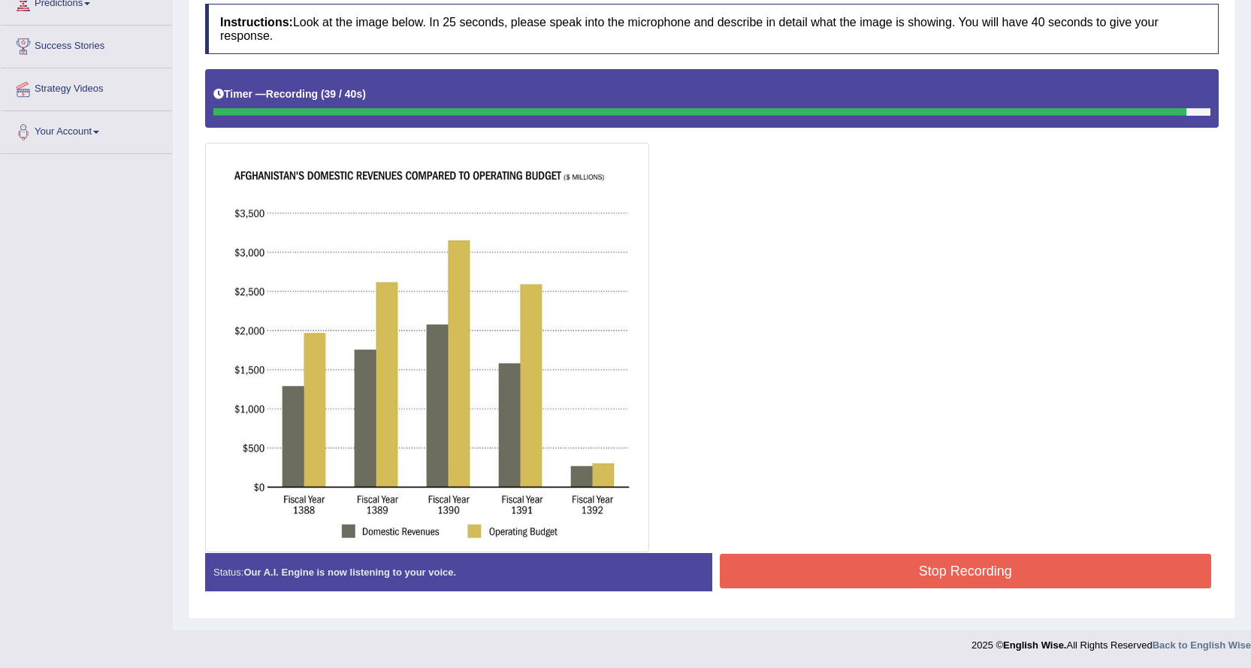
drag, startPoint x: 749, startPoint y: 572, endPoint x: 759, endPoint y: 573, distance: 9.9
click at [758, 573] on button "Stop Recording" at bounding box center [966, 571] width 492 height 35
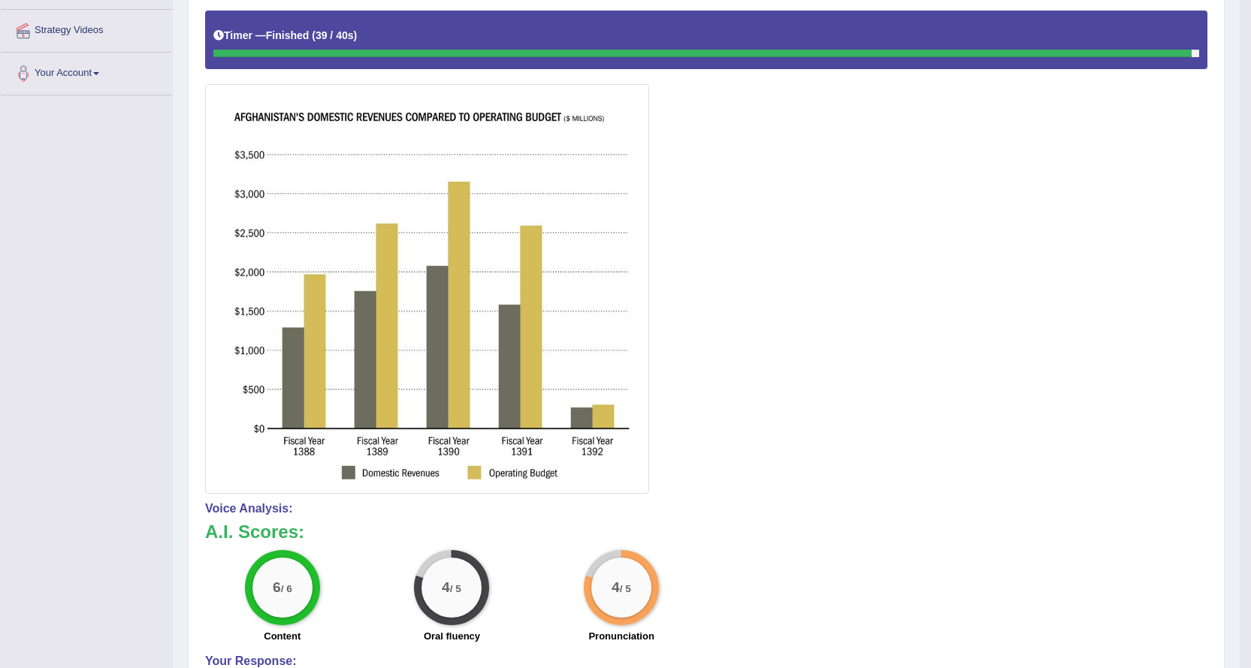
scroll to position [0, 0]
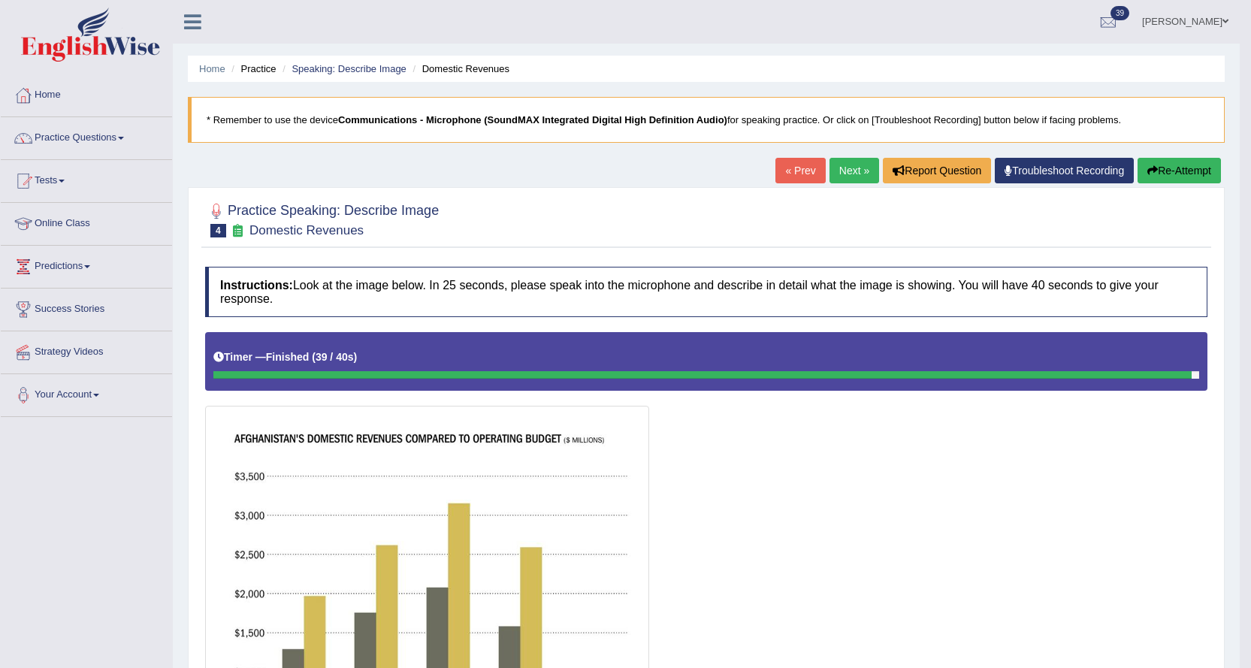
click at [829, 168] on link "Next »" at bounding box center [854, 171] width 50 height 26
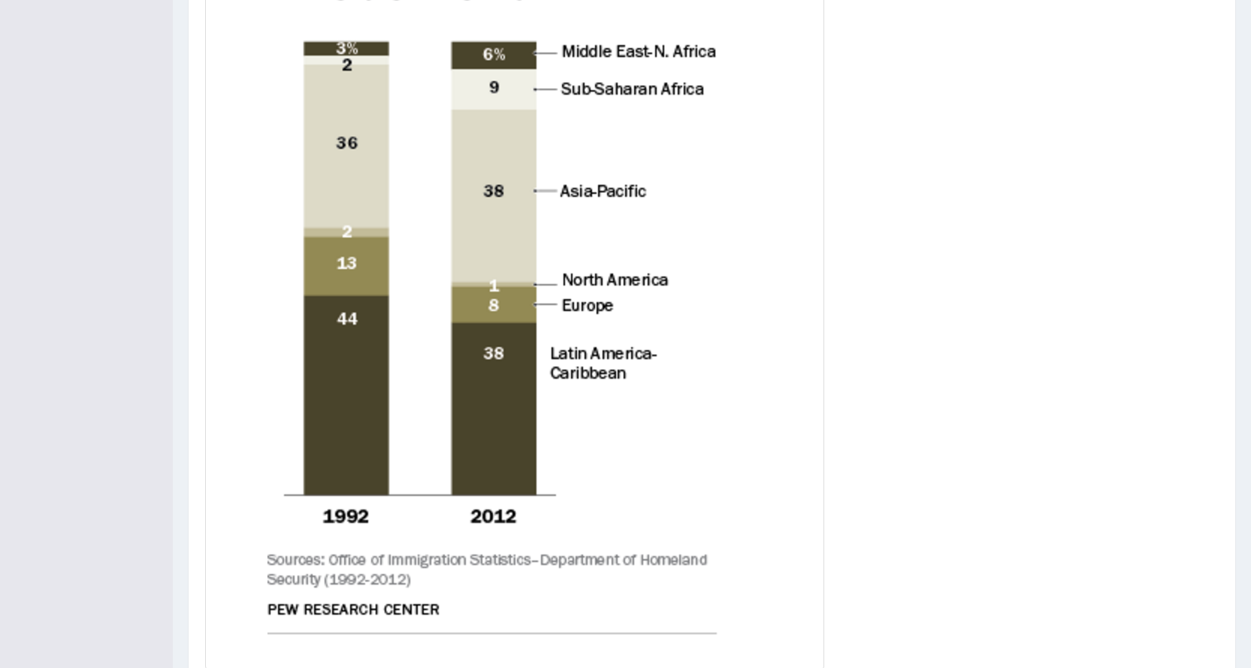
scroll to position [654, 0]
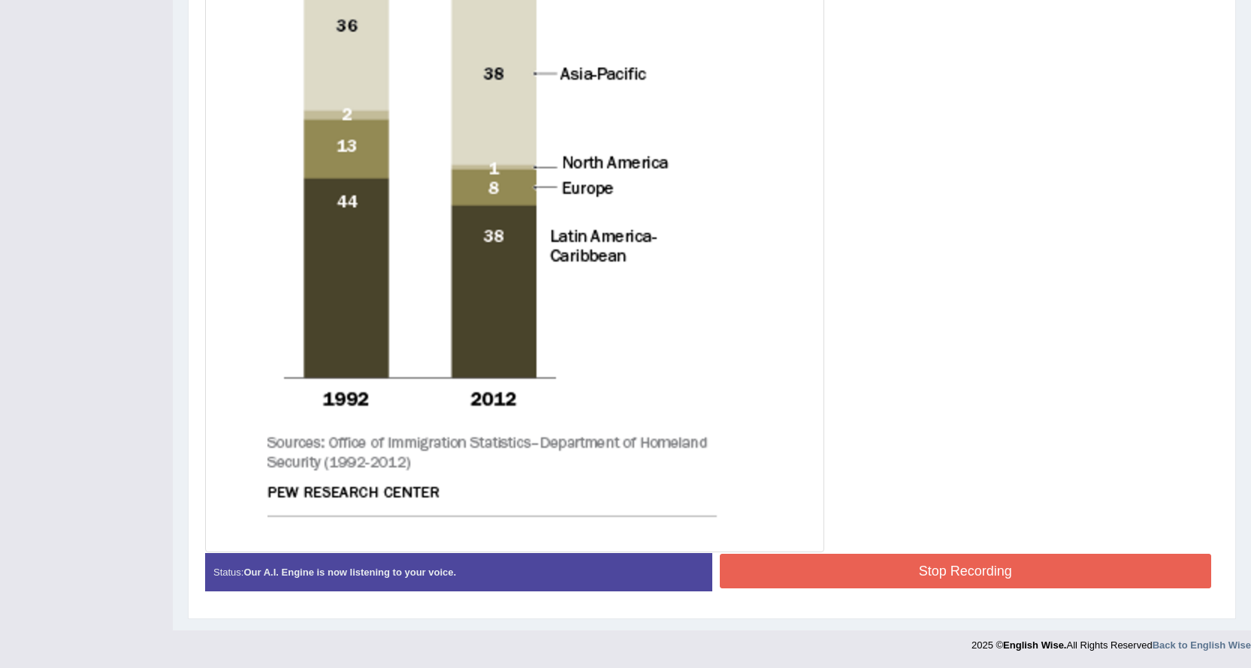
click at [744, 569] on button "Stop Recording" at bounding box center [966, 571] width 492 height 35
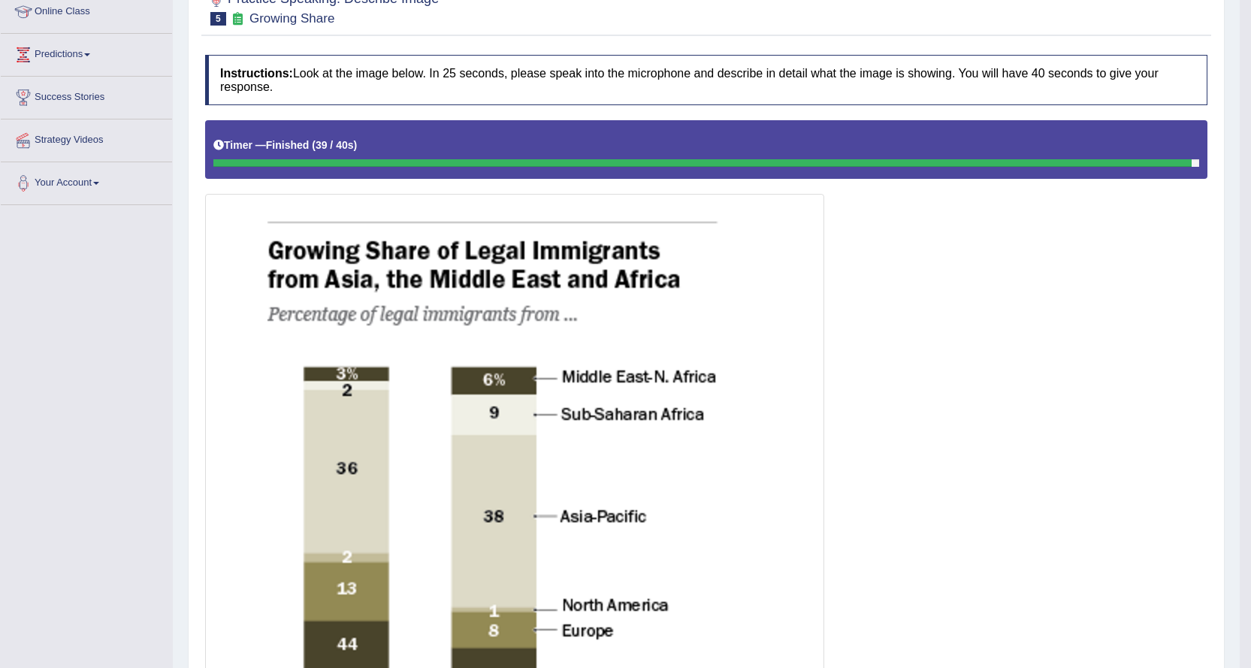
scroll to position [0, 0]
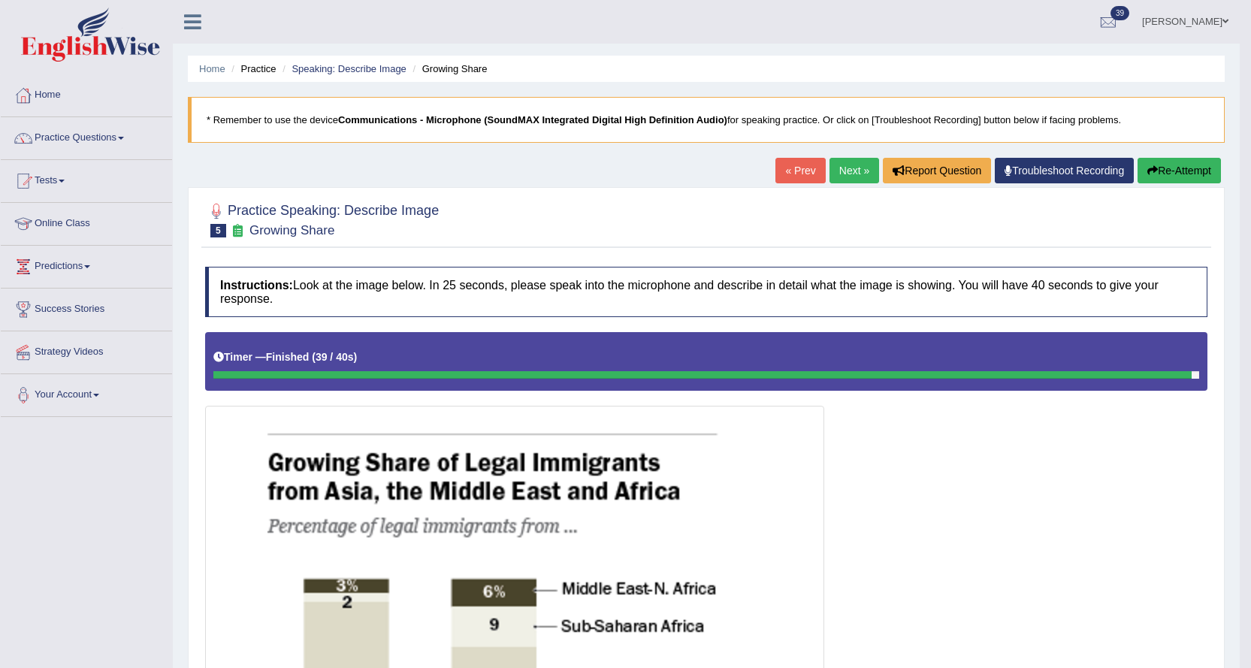
click at [836, 168] on link "Next »" at bounding box center [854, 171] width 50 height 26
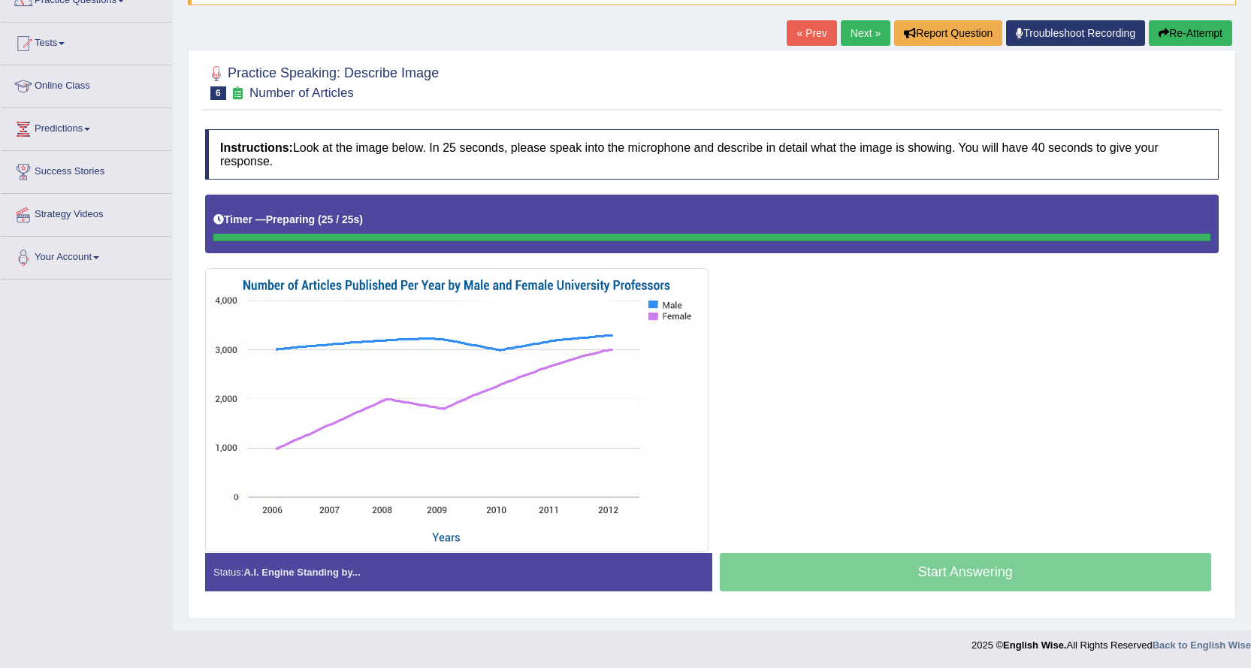
scroll to position [137, 0]
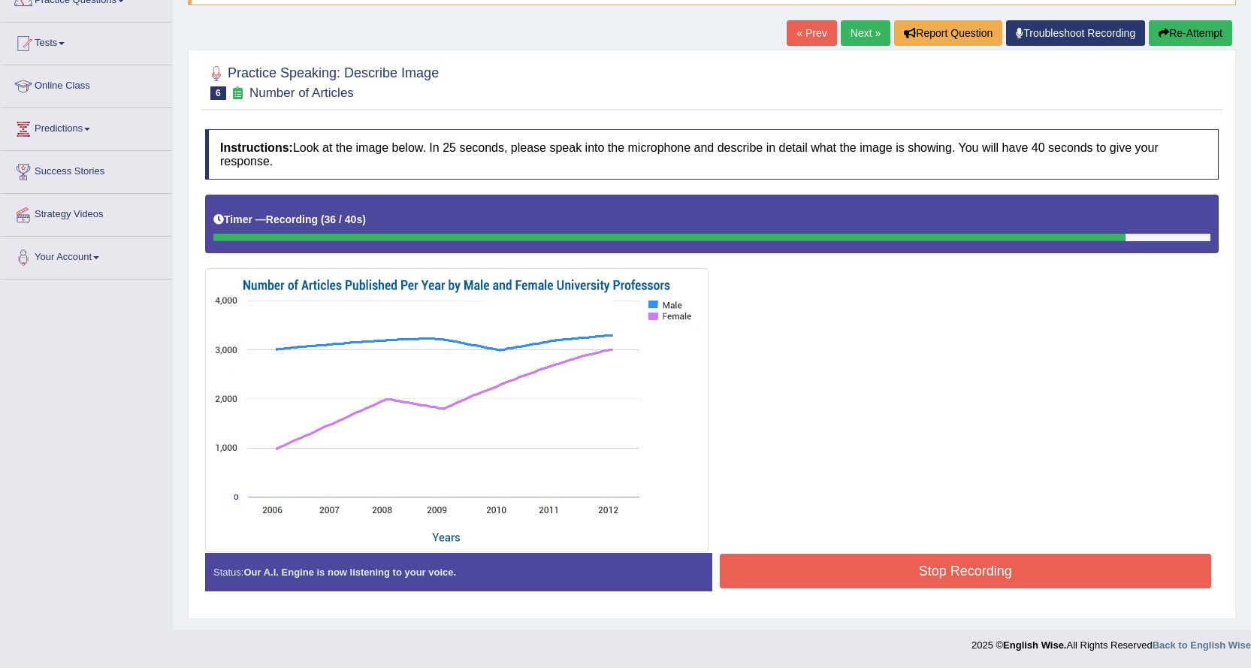
drag, startPoint x: 775, startPoint y: 554, endPoint x: 789, endPoint y: 554, distance: 13.5
click at [788, 554] on button "Stop Recording" at bounding box center [966, 571] width 492 height 35
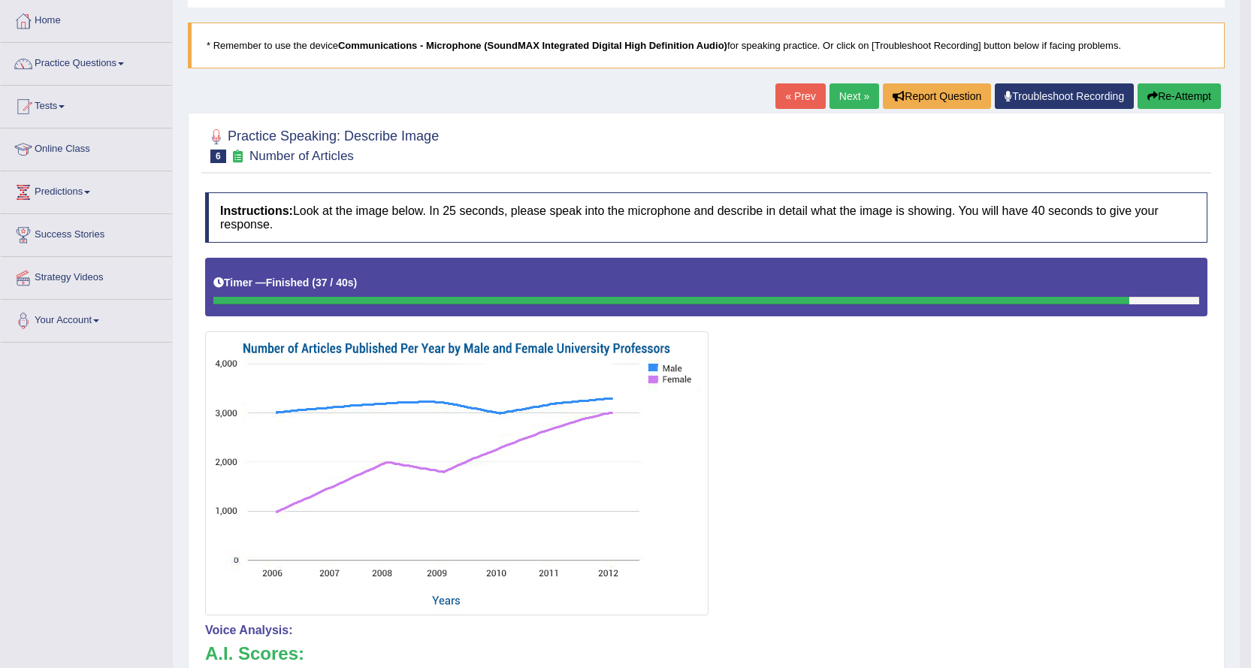
scroll to position [0, 0]
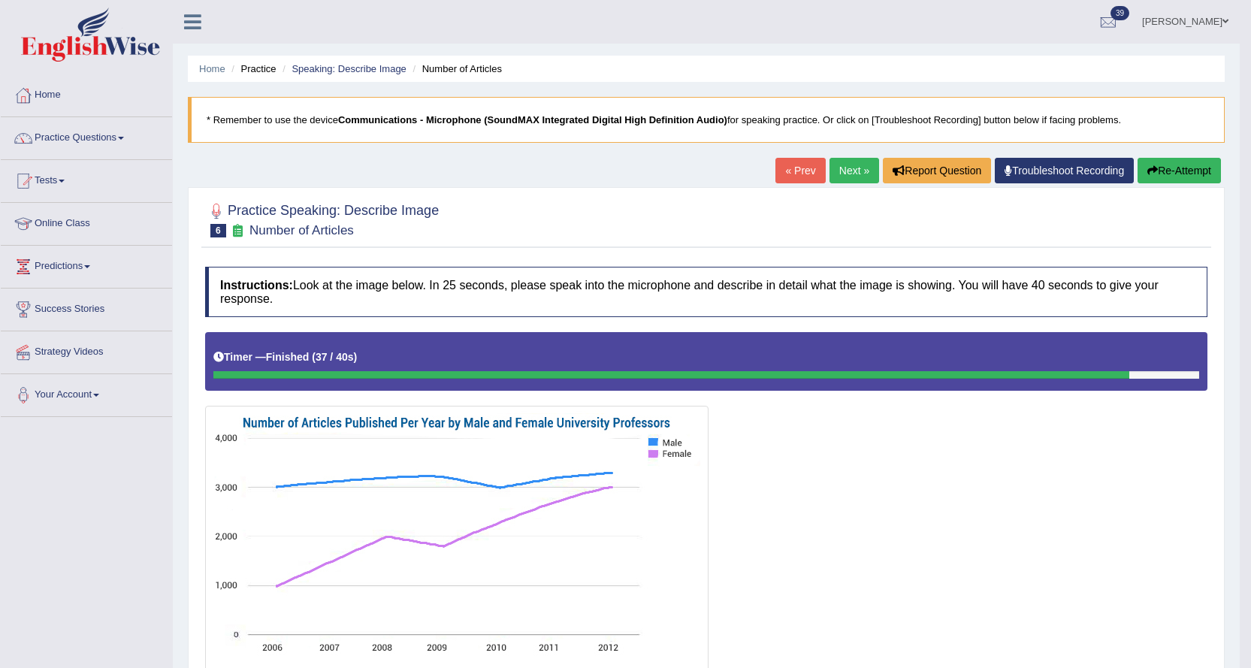
click at [1163, 166] on button "Re-Attempt" at bounding box center [1178, 171] width 83 height 26
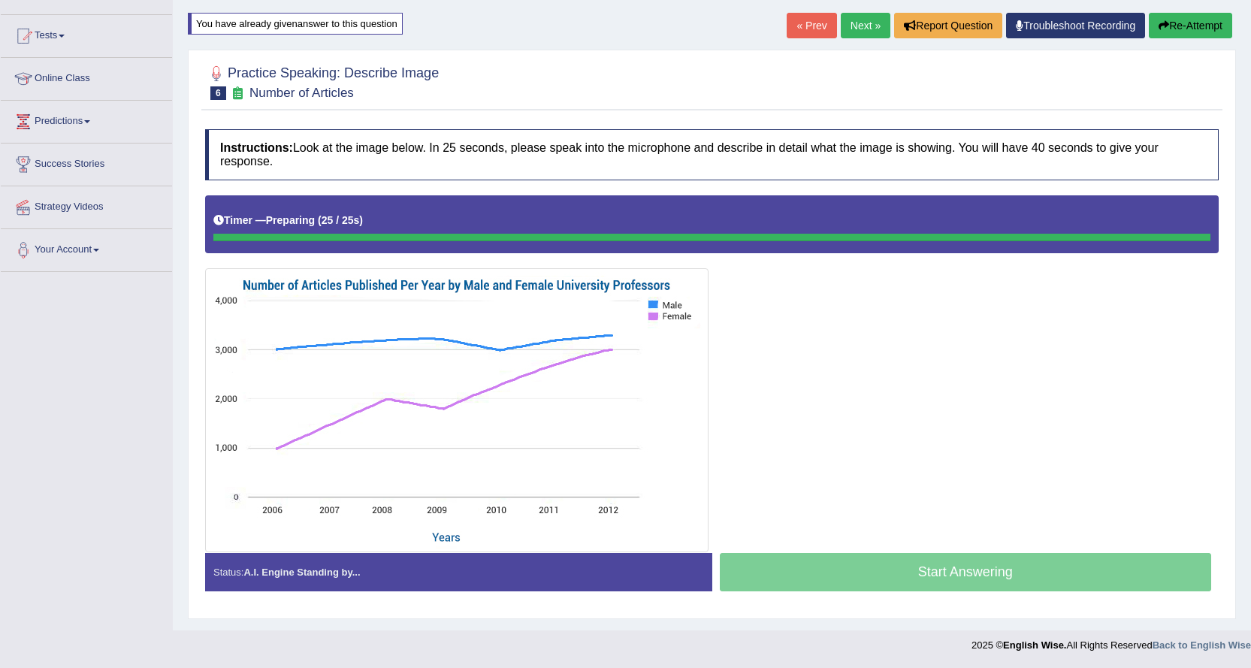
scroll to position [145, 0]
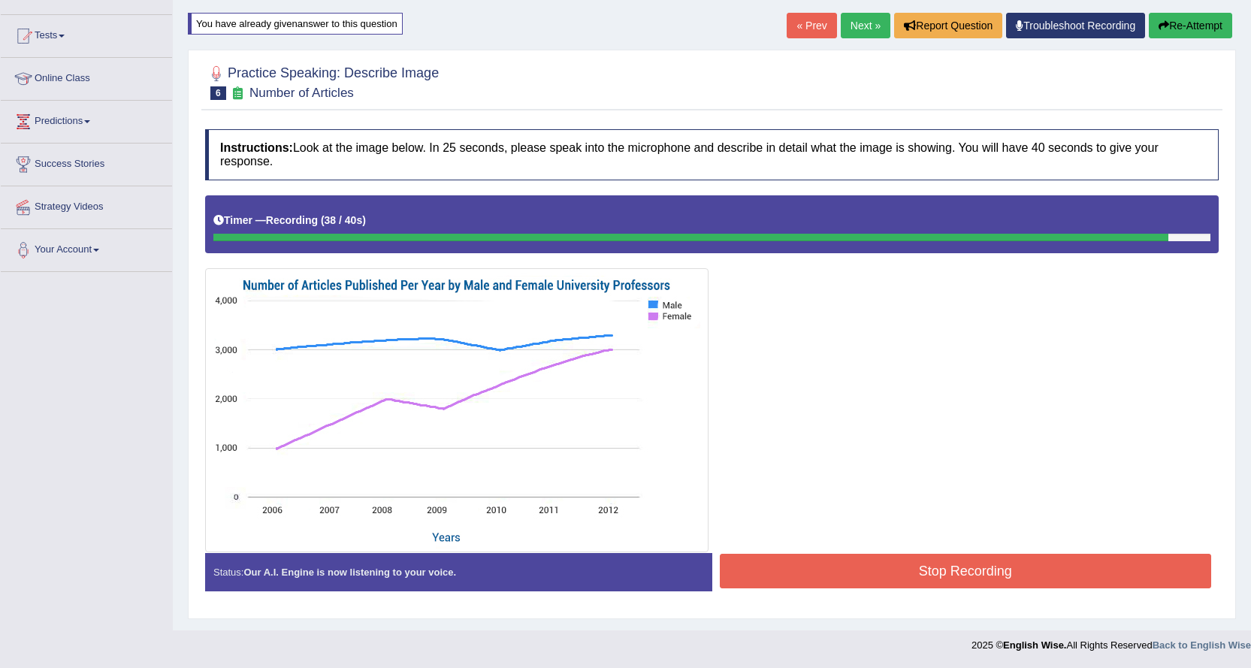
click at [749, 572] on button "Stop Recording" at bounding box center [966, 571] width 492 height 35
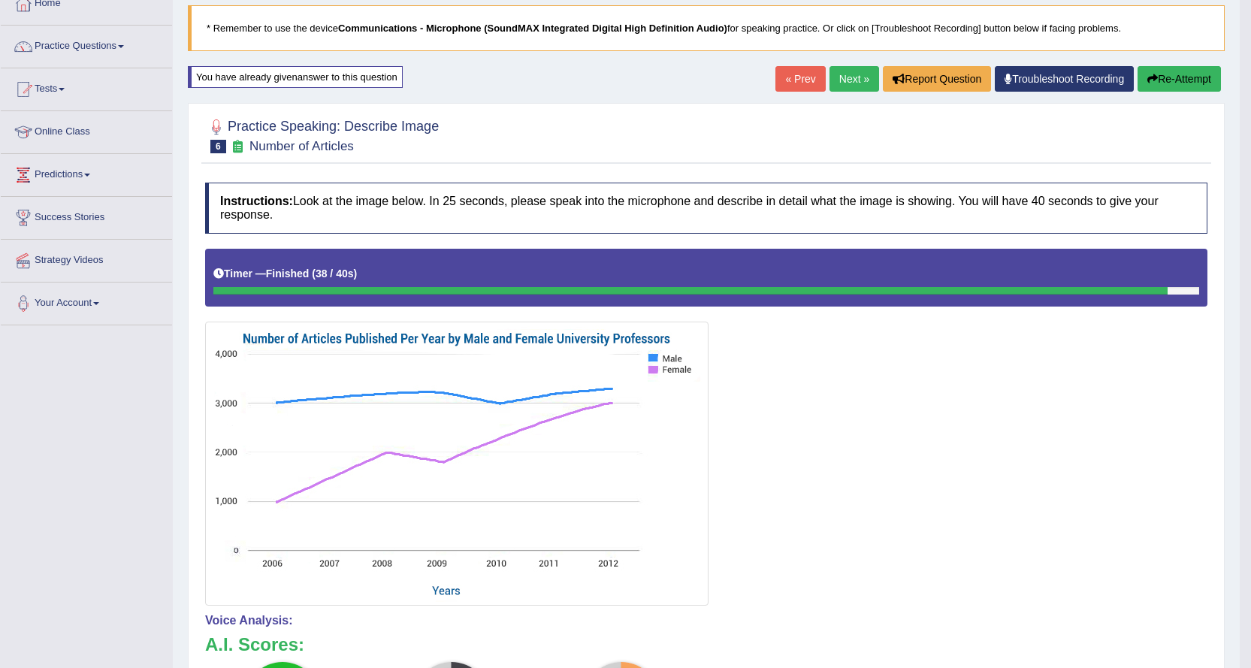
scroll to position [0, 0]
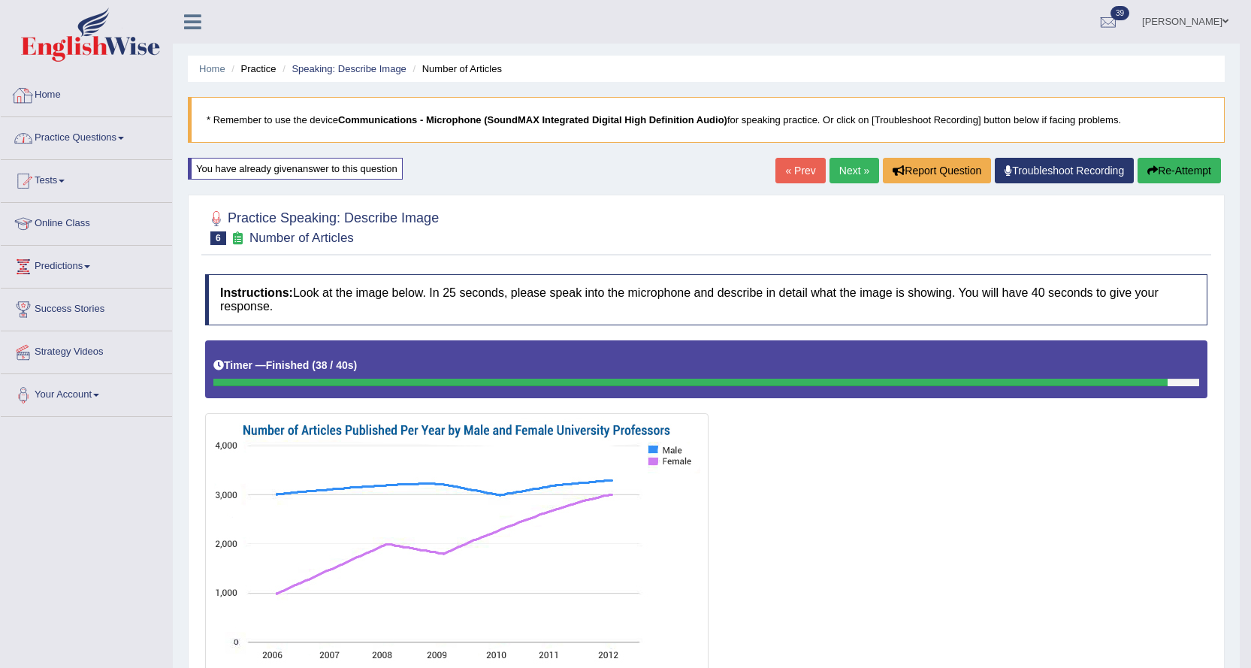
click at [71, 135] on link "Practice Questions" at bounding box center [86, 136] width 171 height 38
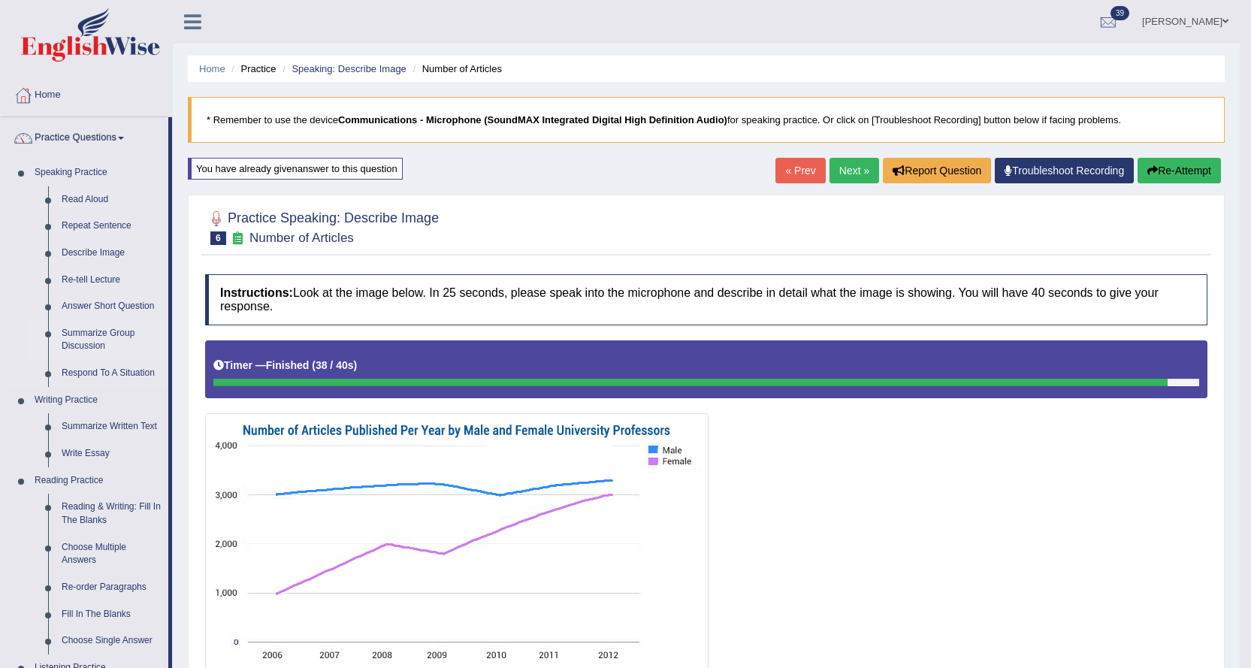
click at [92, 334] on link "Summarize Group Discussion" at bounding box center [111, 340] width 113 height 40
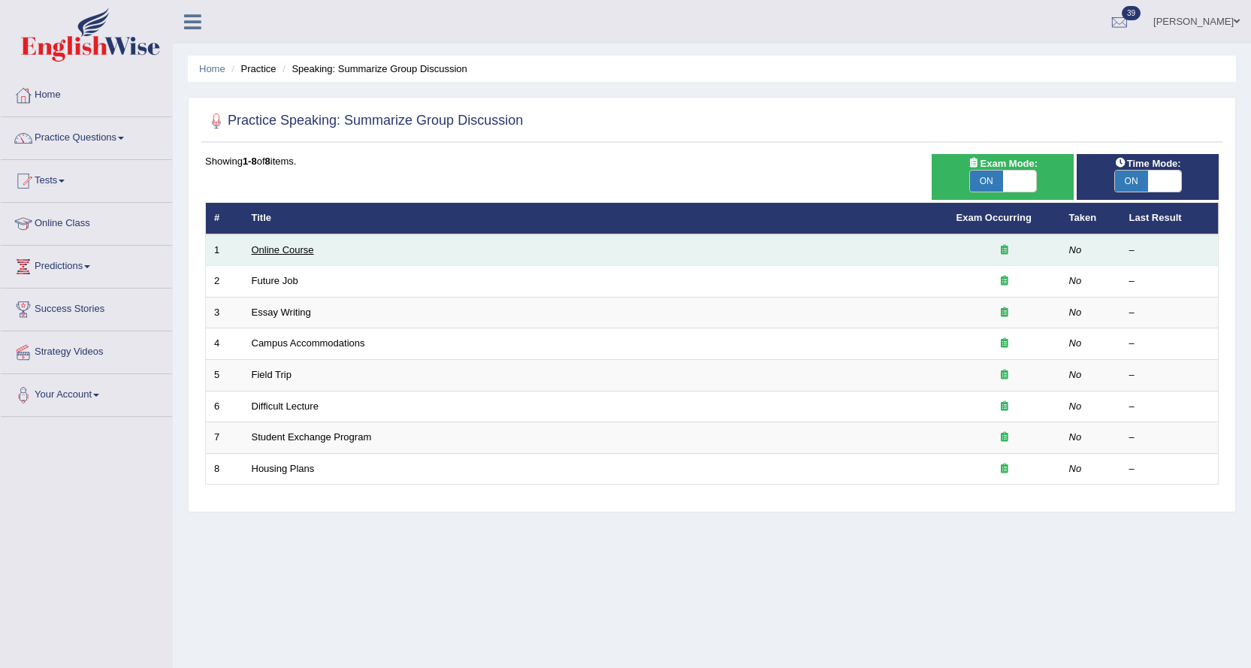
click at [292, 244] on link "Online Course" at bounding box center [283, 249] width 62 height 11
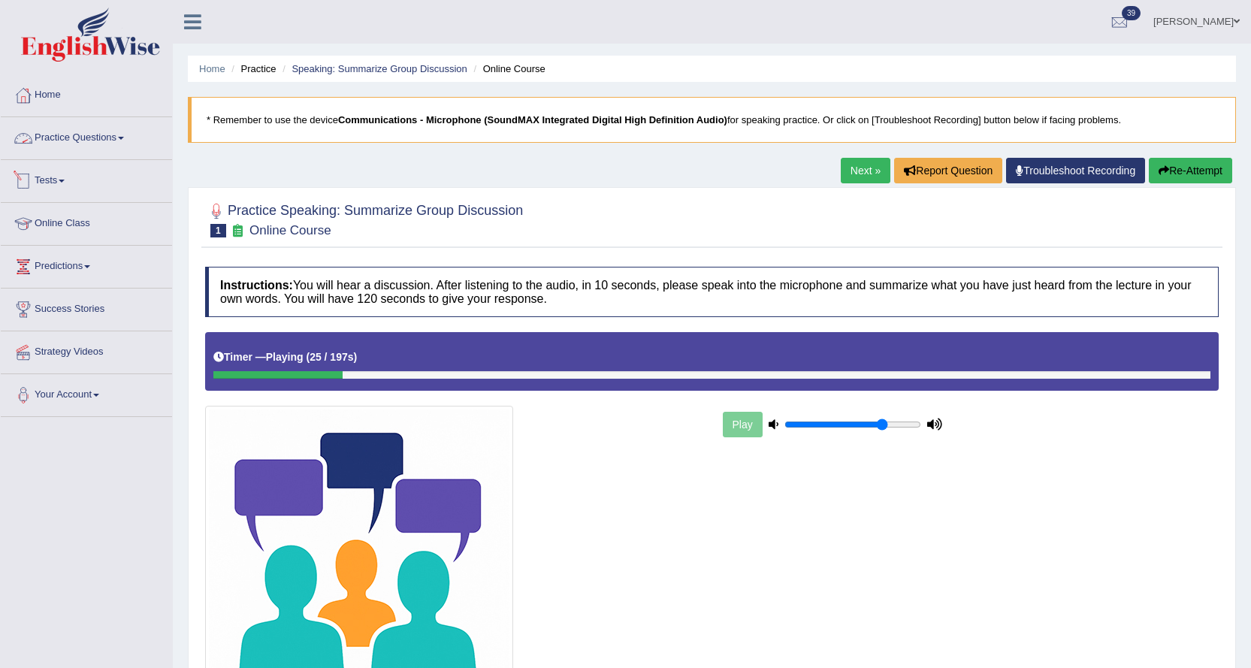
click at [54, 131] on link "Practice Questions" at bounding box center [86, 136] width 171 height 38
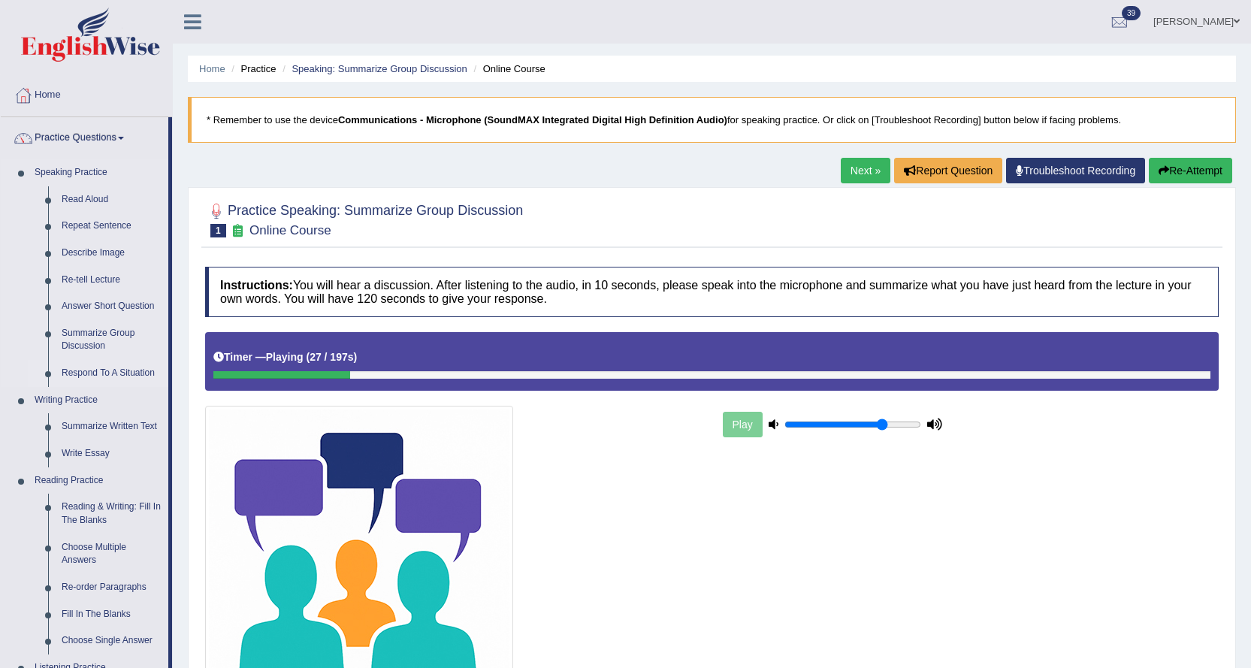
click at [80, 371] on link "Respond To A Situation" at bounding box center [111, 373] width 113 height 27
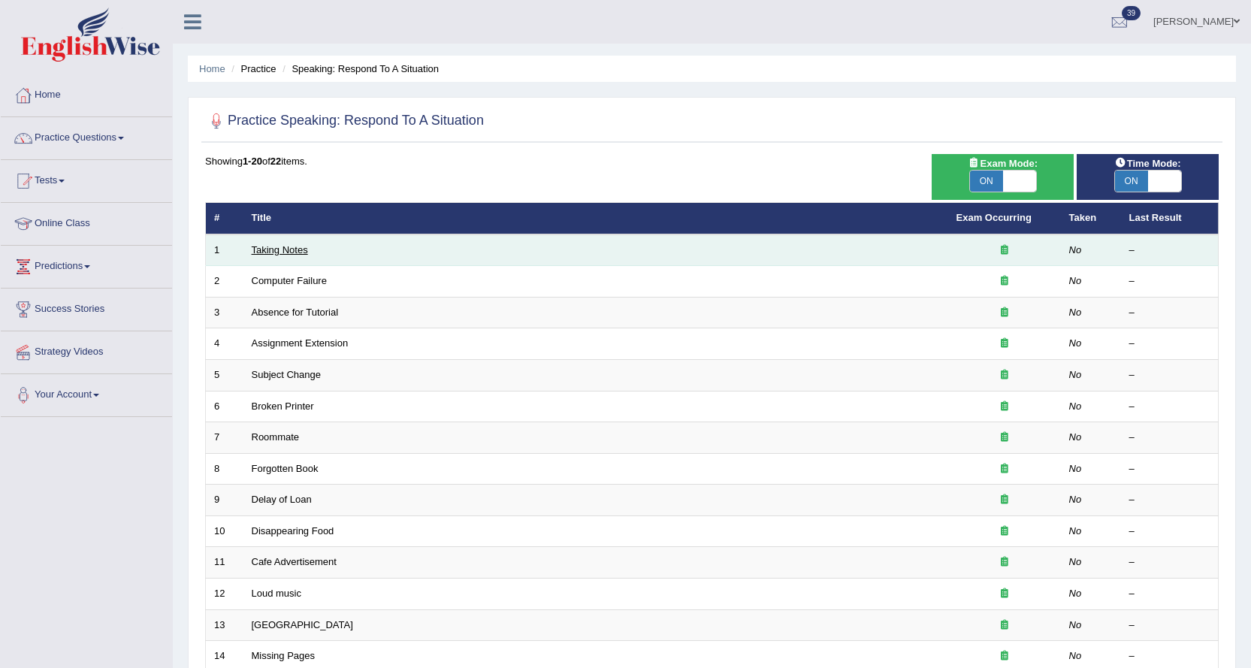
click at [276, 246] on link "Taking Notes" at bounding box center [280, 249] width 56 height 11
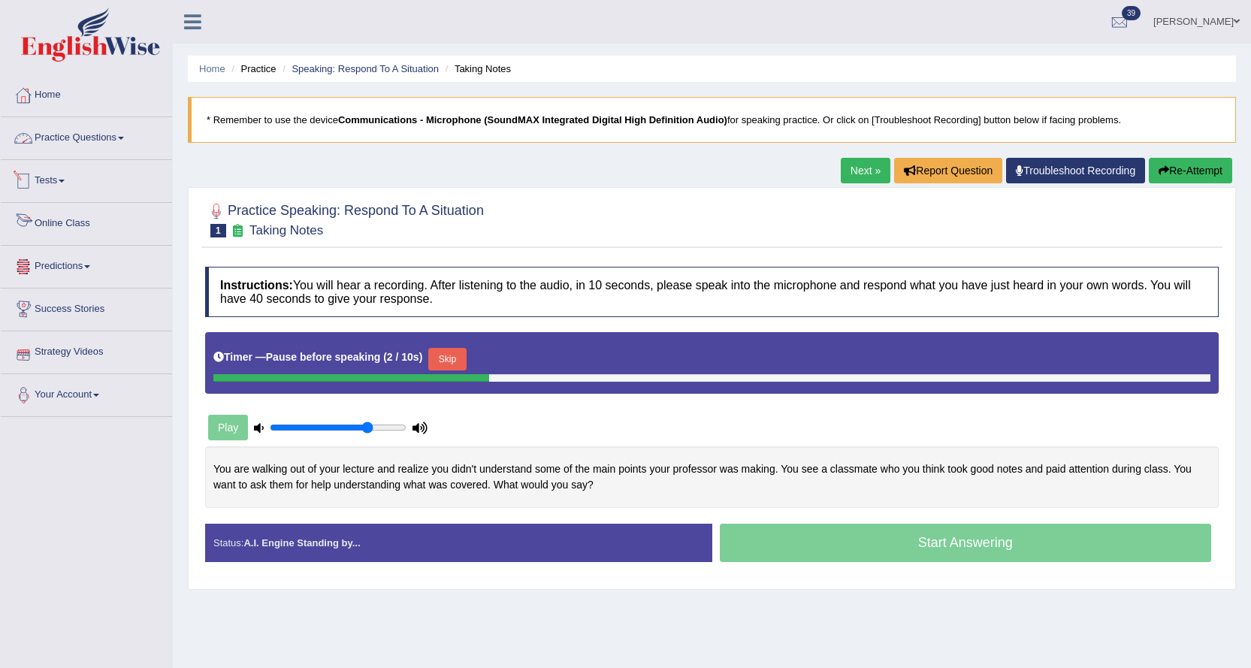
click at [83, 134] on link "Practice Questions" at bounding box center [86, 136] width 171 height 38
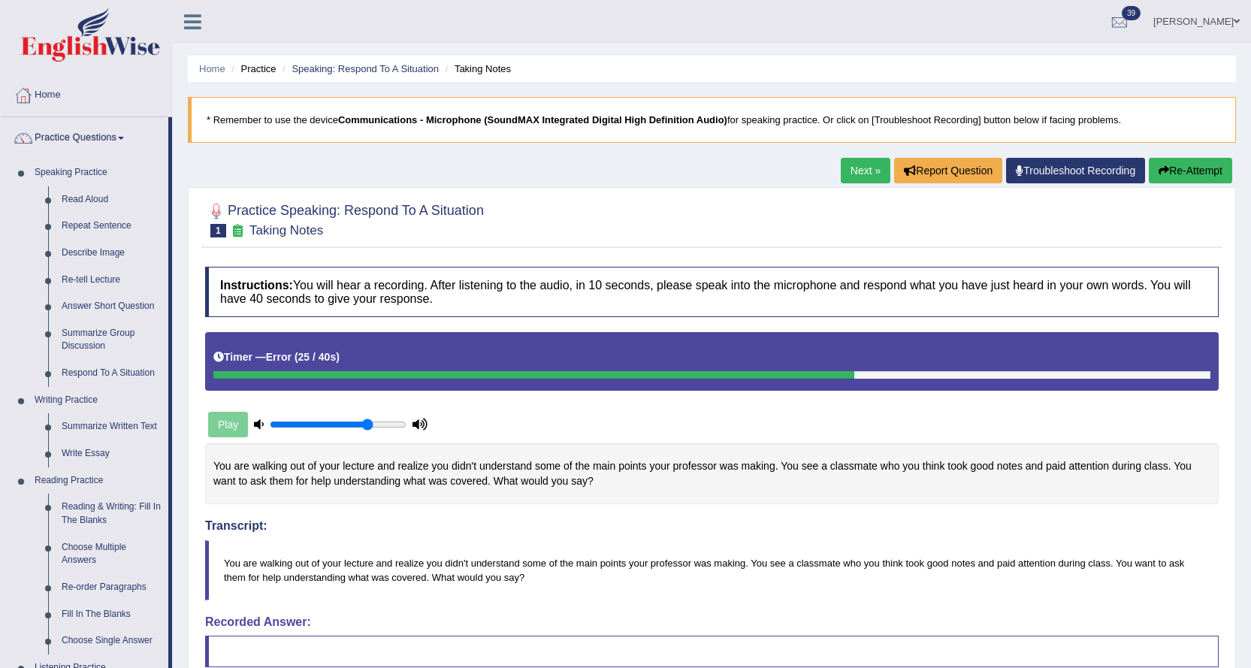
click at [1162, 168] on icon "button" at bounding box center [1163, 170] width 11 height 11
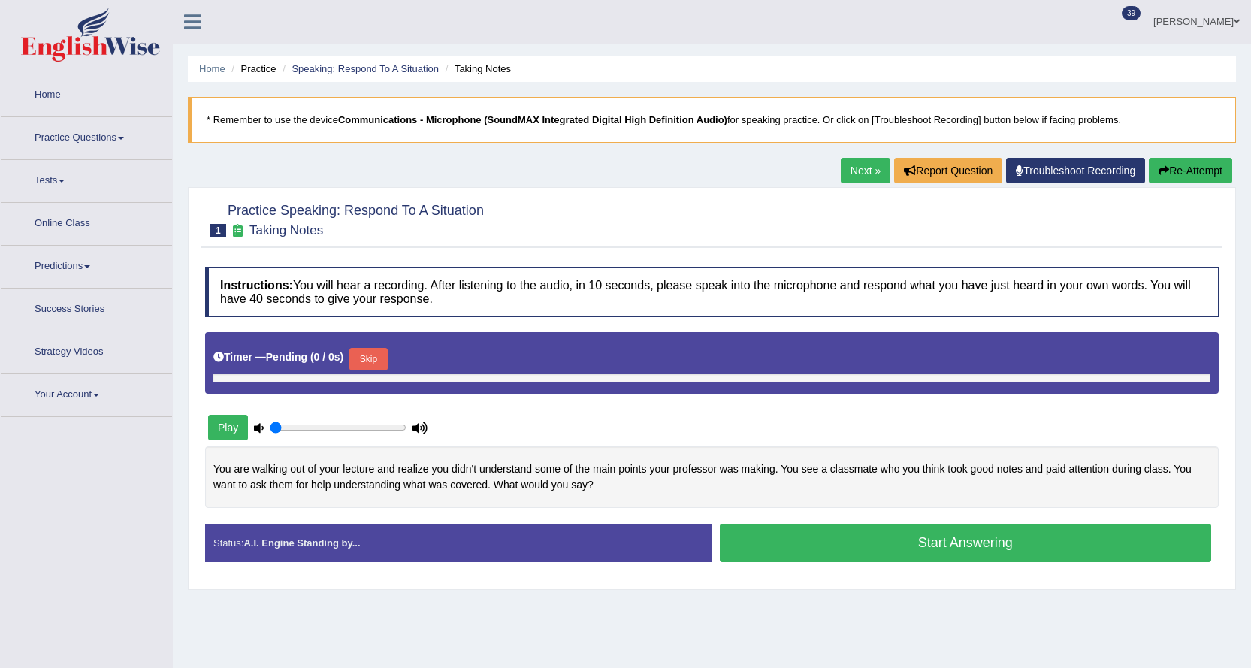
type input "0.75"
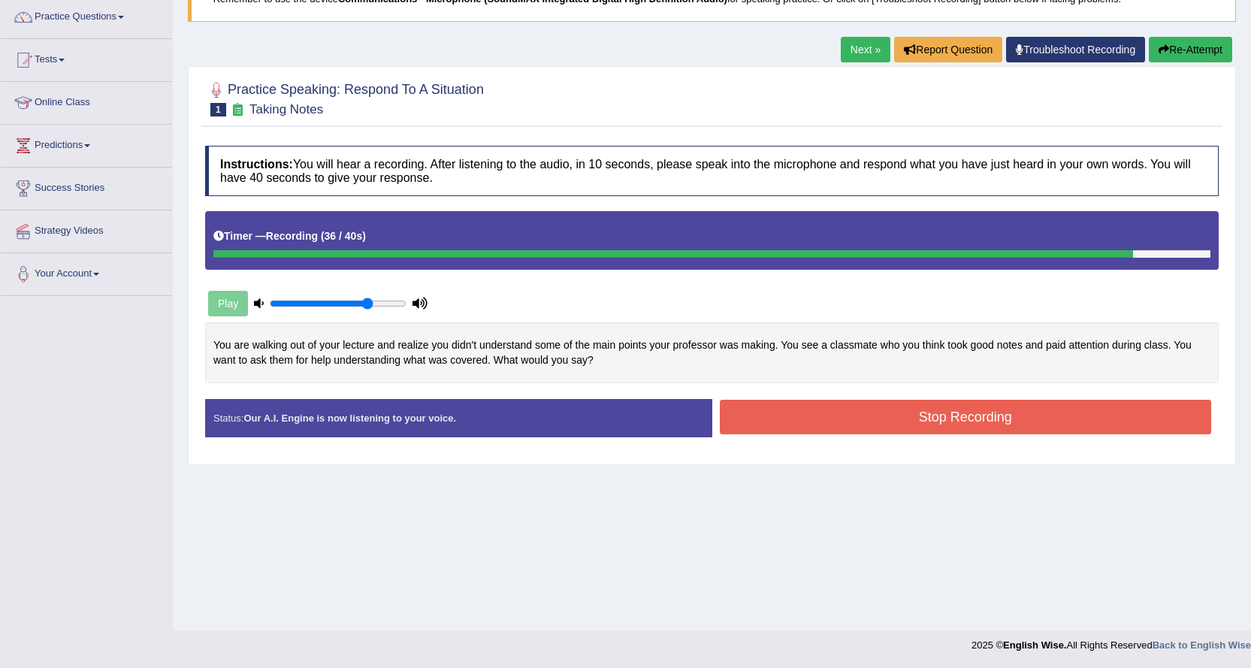
click at [729, 414] on button "Stop Recording" at bounding box center [966, 417] width 492 height 35
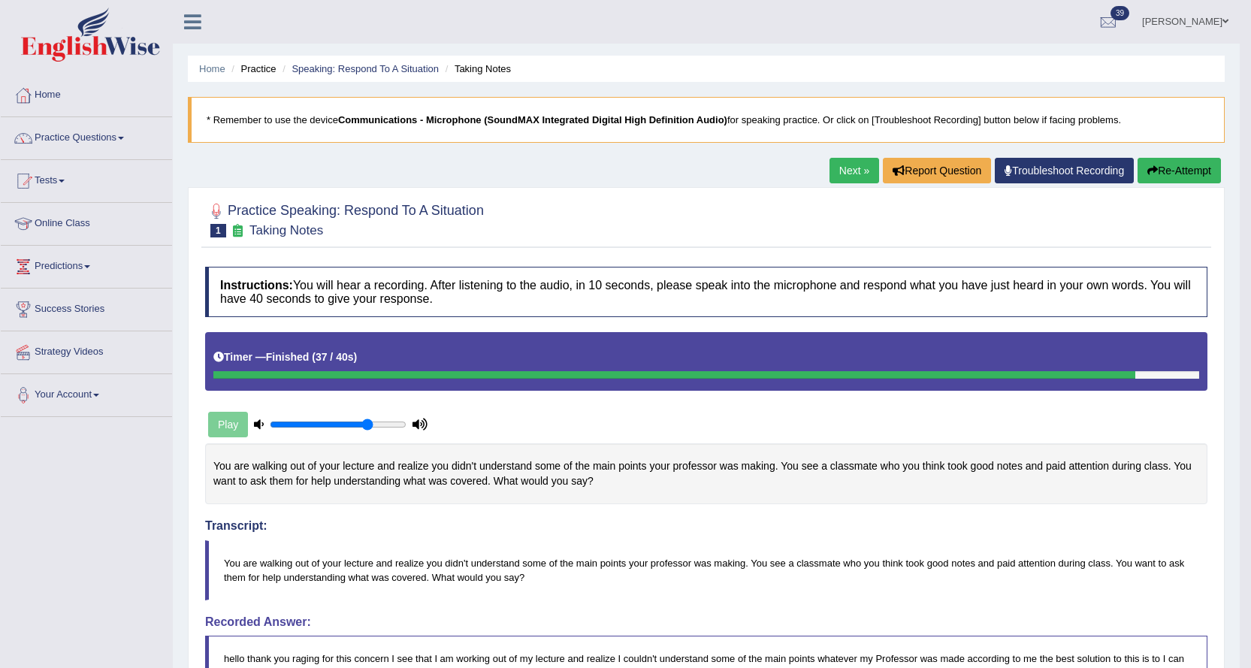
click at [844, 174] on link "Next »" at bounding box center [854, 171] width 50 height 26
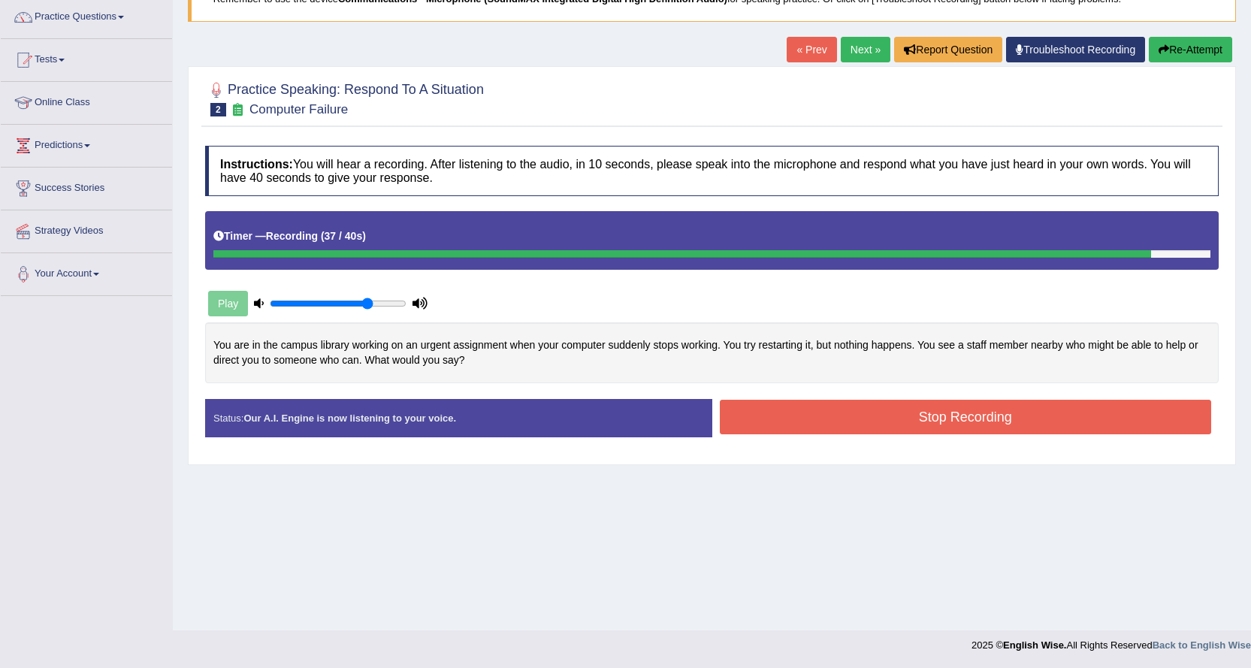
click at [796, 432] on button "Stop Recording" at bounding box center [966, 417] width 492 height 35
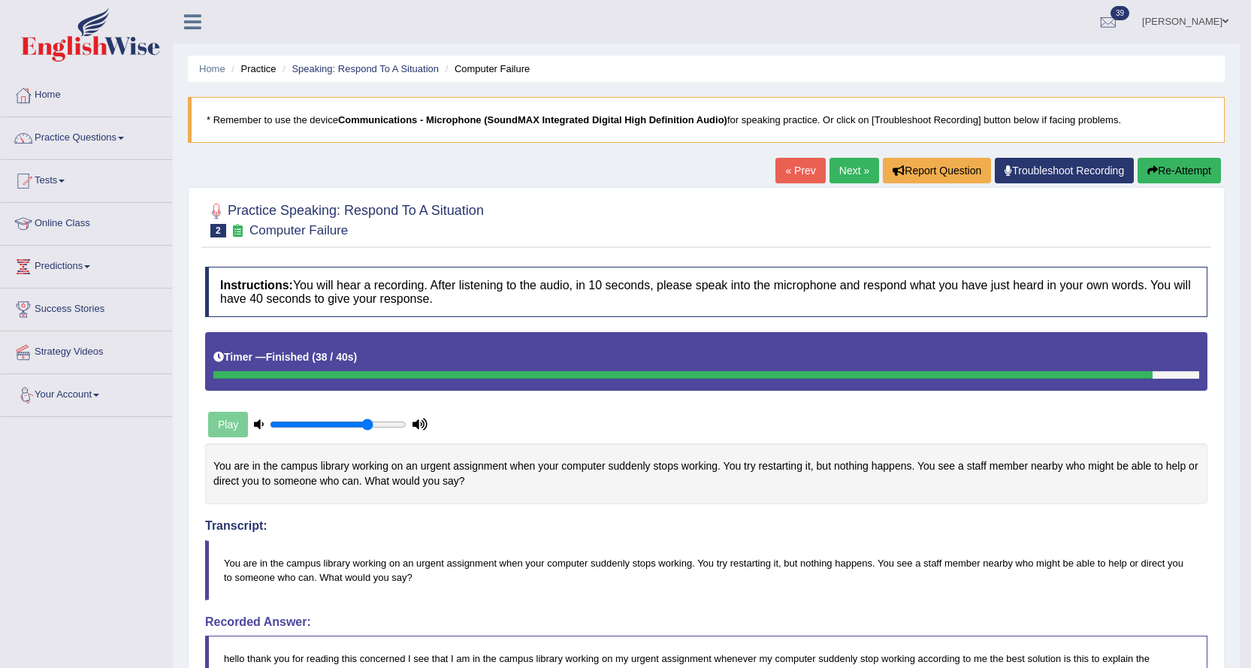
click at [1179, 15] on link "Rajni Mann" at bounding box center [1185, 19] width 109 height 39
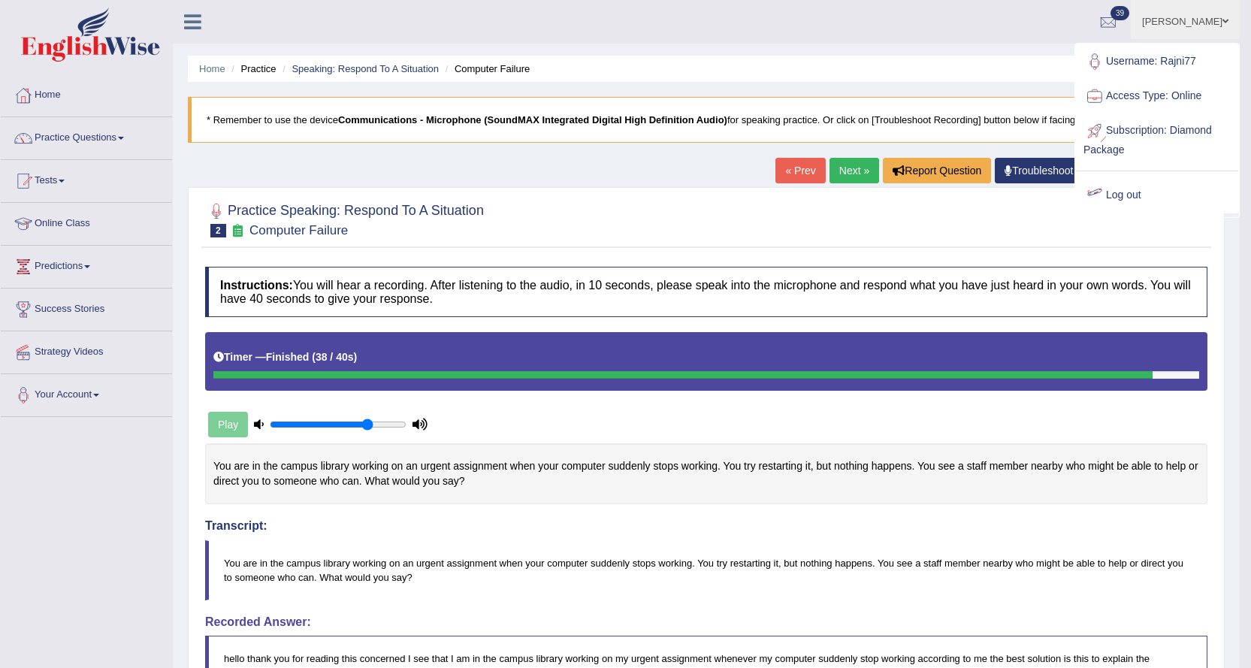
click at [1113, 190] on link "Log out" at bounding box center [1157, 195] width 162 height 35
